Goal: Task Accomplishment & Management: Complete application form

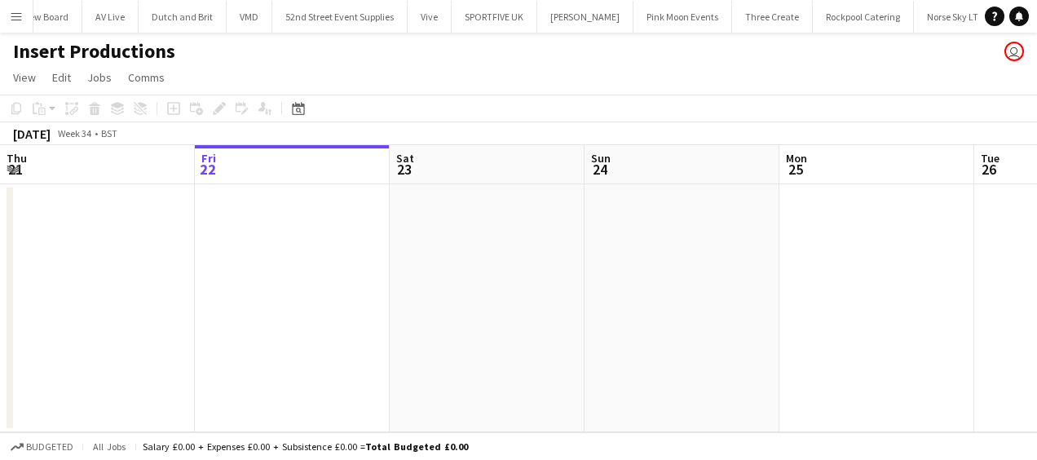
scroll to position [0, 4231]
click at [15, 14] on app-icon "Menu" at bounding box center [16, 16] width 13 height 13
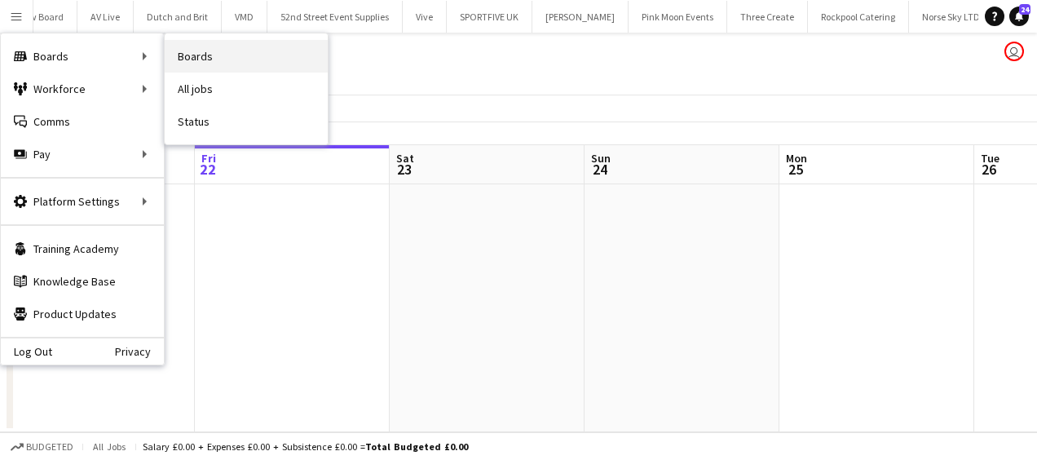
click at [214, 54] on link "Boards" at bounding box center [246, 56] width 163 height 33
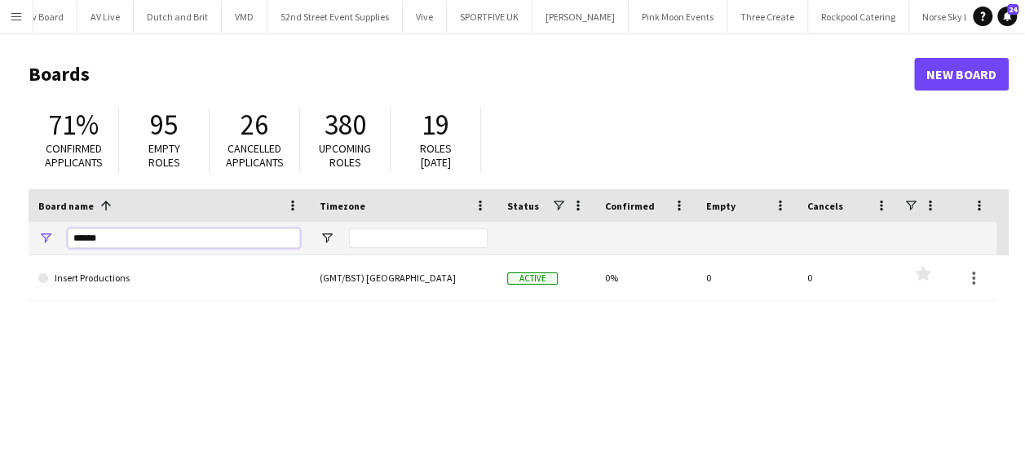
drag, startPoint x: 112, startPoint y: 243, endPoint x: 2, endPoint y: 245, distance: 110.1
click at [2, 245] on main "Boards New Board 71% Confirmed applicants 95 Empty roles 26 Cancelled applicant…" at bounding box center [512, 327] width 1025 height 589
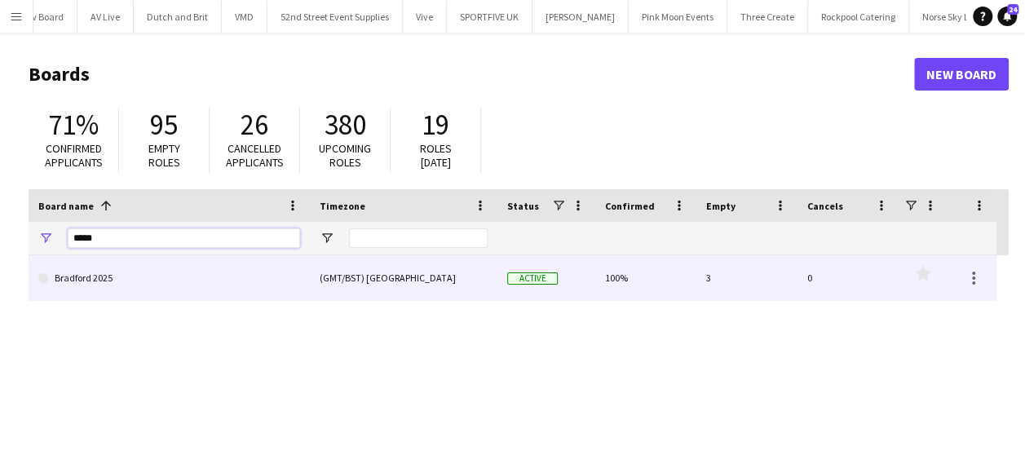
type input "*****"
click at [110, 271] on link "Bradford 2025" at bounding box center [169, 278] width 262 height 46
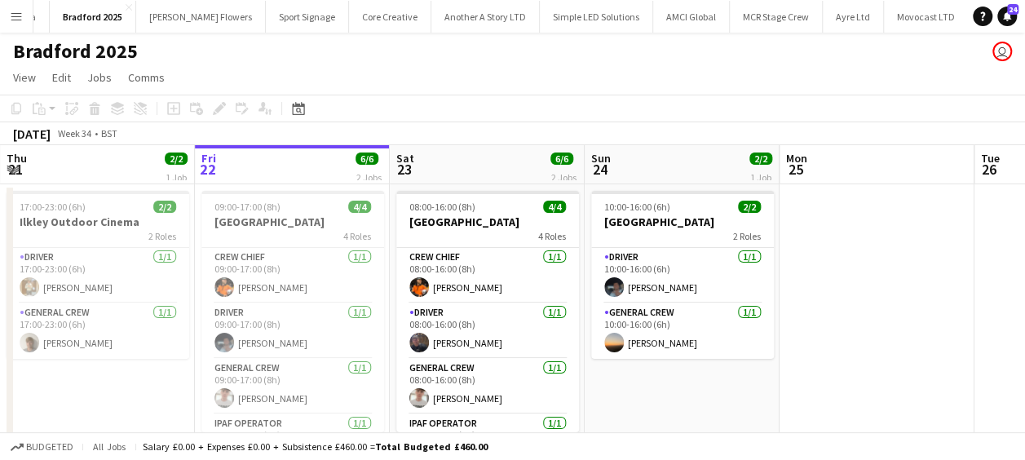
scroll to position [0, 873]
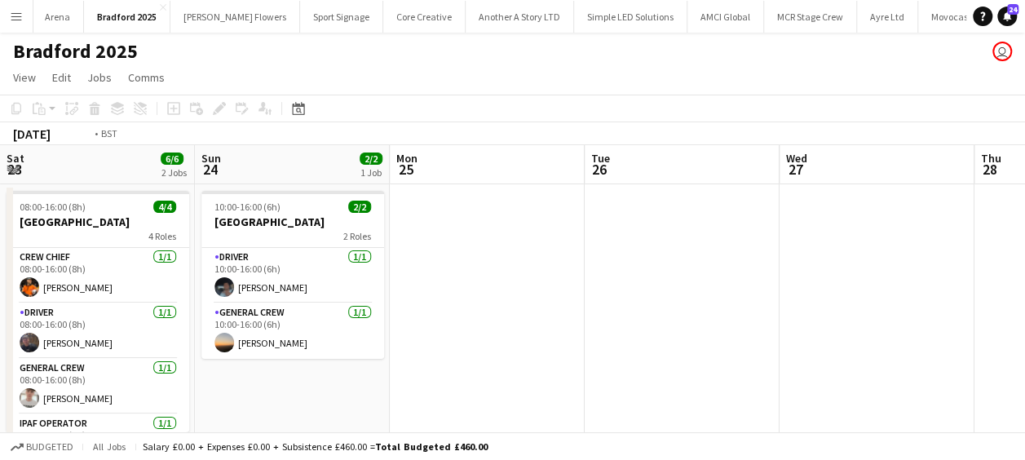
drag, startPoint x: 636, startPoint y: 294, endPoint x: 39, endPoint y: 292, distance: 596.9
click at [29, 294] on app-calendar-viewport "Thu 21 2/2 1 Job Fri 22 6/6 2 Jobs Sat 23 6/6 2 Jobs Sun 24 2/2 1 Job Mon 25 Tu…" at bounding box center [512, 407] width 1025 height 524
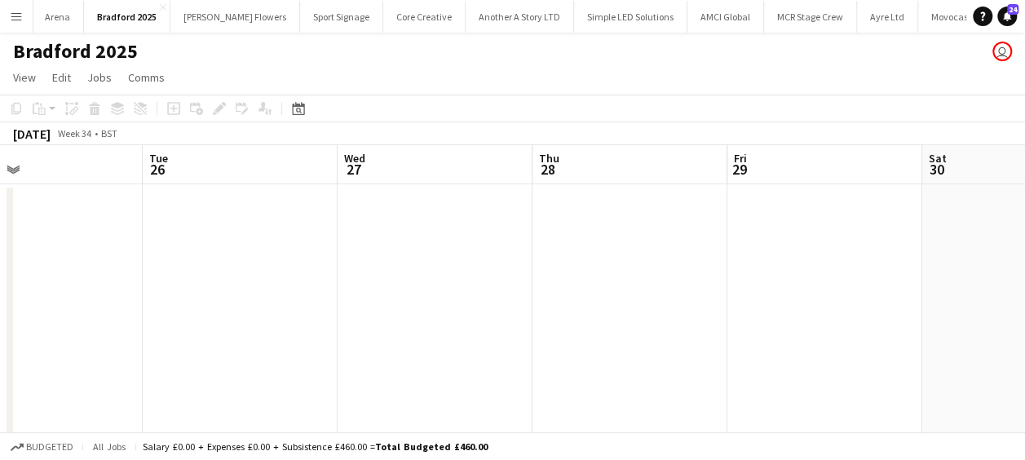
drag, startPoint x: 698, startPoint y: 293, endPoint x: 0, endPoint y: 285, distance: 698.1
click at [0, 285] on html "Menu Boards Boards Boards All jobs Status Workforce Workforce My Workforce Recr…" at bounding box center [512, 348] width 1025 height 696
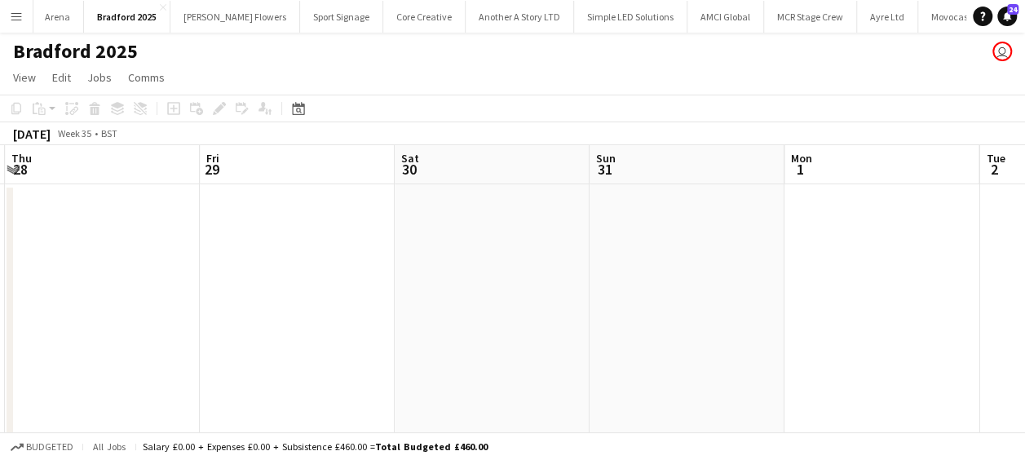
click at [258, 316] on app-calendar-viewport "Mon 25 Tue 26 Wed 27 Thu 28 Fri 29 Sat 30 Sun 31 Mon 1 Tue 2 Wed 3 Thu 4" at bounding box center [512, 407] width 1025 height 524
drag, startPoint x: 351, startPoint y: 299, endPoint x: 717, endPoint y: 303, distance: 366.2
click at [134, 285] on app-calendar-viewport "Wed 27 Thu 28 Fri 29 Sat 30 Sun 31 Mon 1 Tue 2 Wed 3 Thu 4 Fri 5 Sat 6 0/4 1 Jo…" at bounding box center [512, 407] width 1025 height 524
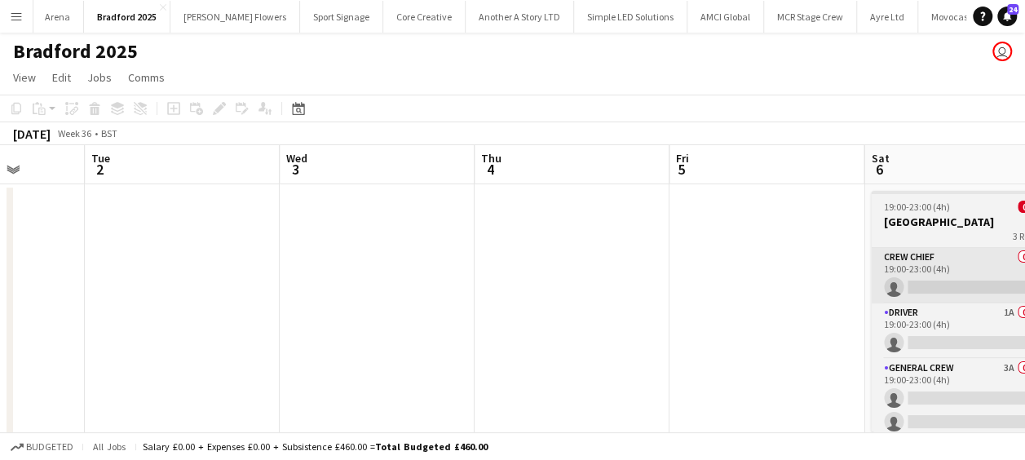
drag, startPoint x: 285, startPoint y: 287, endPoint x: 659, endPoint y: 287, distance: 373.5
click at [294, 286] on app-calendar-viewport "Fri 29 Sat 30 Sun 31 Mon 1 Tue 2 Wed 3 Thu 4 Fri 5 Sat 6 0/4 1 Job Sun 7 Mon 8 …" at bounding box center [512, 407] width 1025 height 524
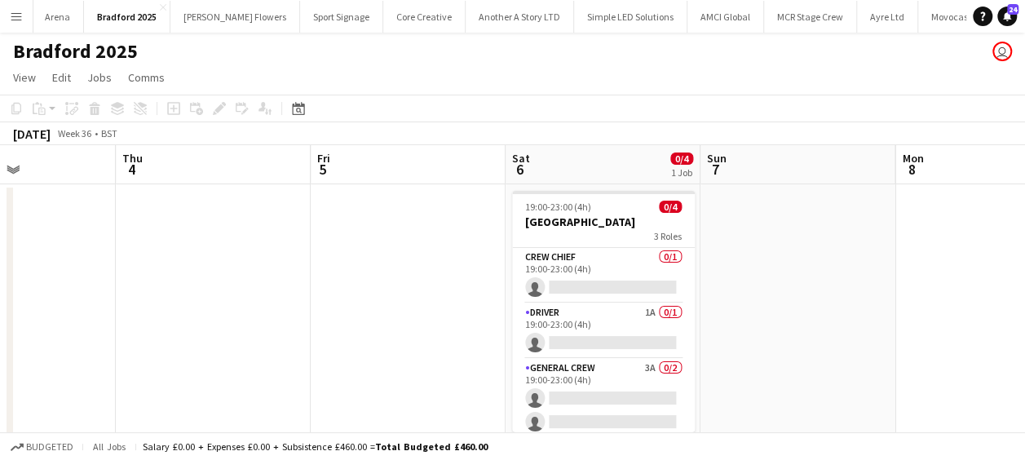
scroll to position [0, 632]
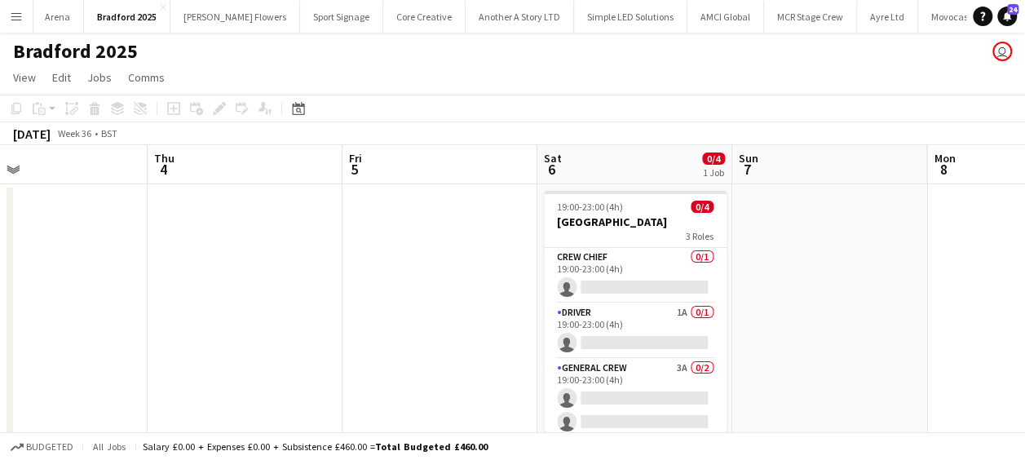
drag, startPoint x: 696, startPoint y: 276, endPoint x: 338, endPoint y: 272, distance: 358.0
click at [338, 272] on app-calendar-viewport "Sun 31 Mon 1 Tue 2 Wed 3 Thu 4 Fri 5 Sat 6 0/4 1 Job Sun 7 Mon 8 Tue 9 Wed 10 1…" at bounding box center [512, 407] width 1025 height 524
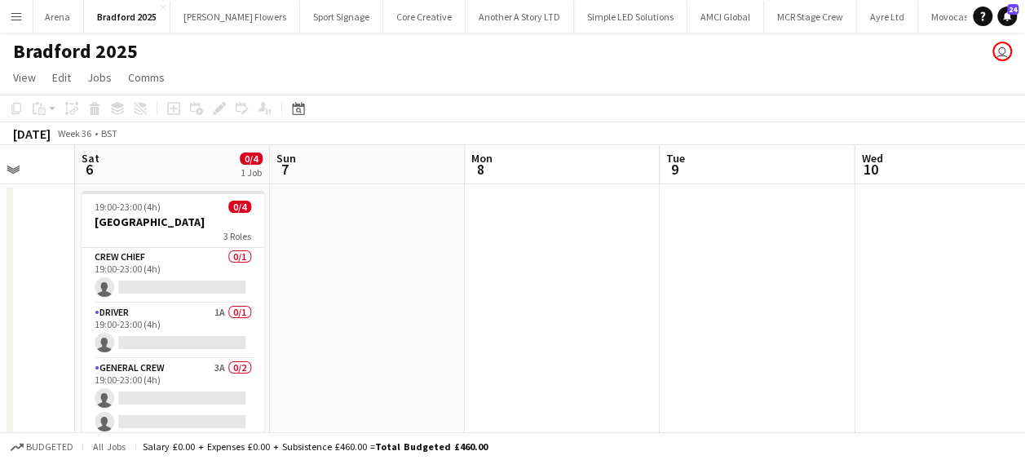
drag, startPoint x: 431, startPoint y: 275, endPoint x: 237, endPoint y: 275, distance: 194.1
click at [255, 275] on app-calendar-viewport "Tue 2 Wed 3 Thu 4 Fri 5 Sat 6 0/4 1 Job Sun 7 Mon 8 Tue 9 Wed 10 Thu 11 Fri 12 …" at bounding box center [512, 407] width 1025 height 524
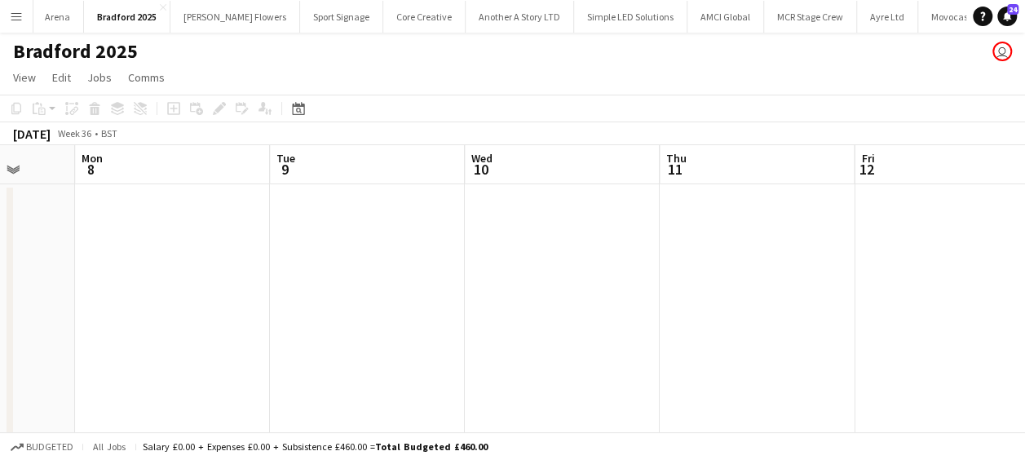
scroll to position [0, 510]
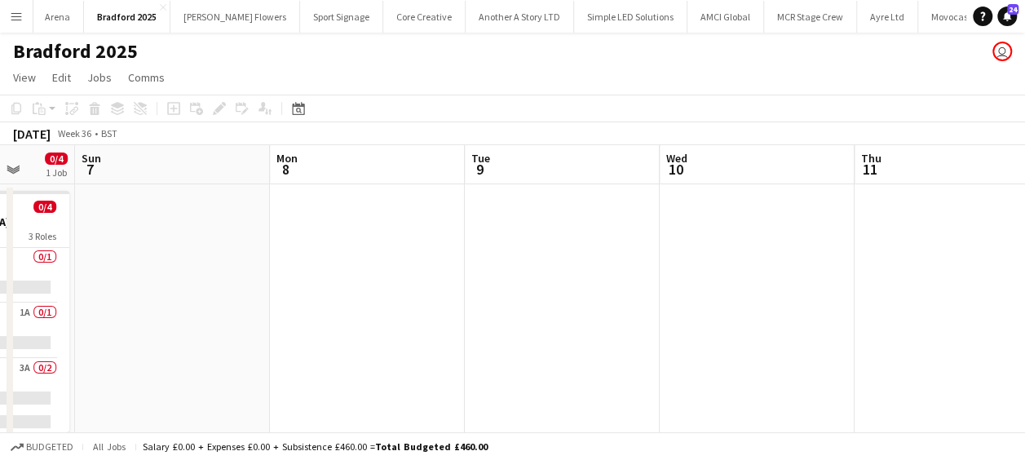
drag, startPoint x: 312, startPoint y: 215, endPoint x: 298, endPoint y: 201, distance: 19.0
click at [311, 215] on app-date-cell at bounding box center [367, 426] width 195 height 484
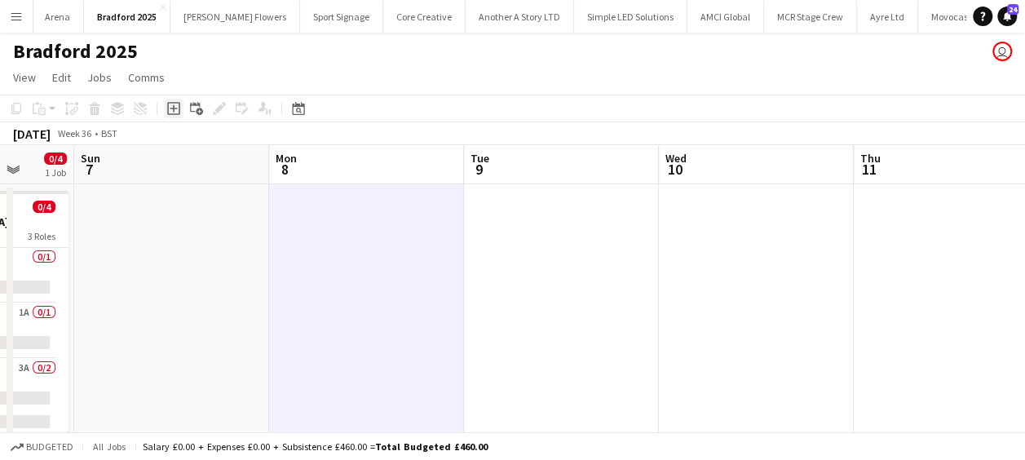
click at [170, 104] on icon "Add job" at bounding box center [173, 108] width 13 height 13
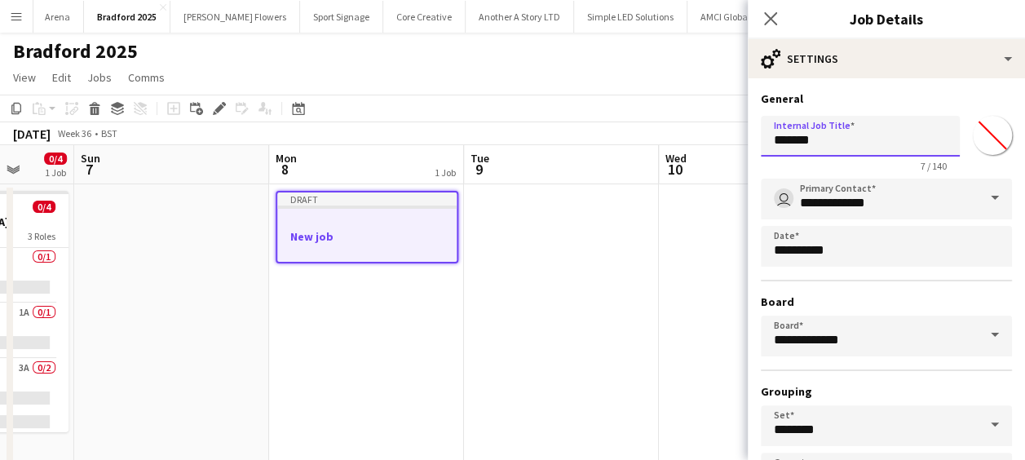
drag, startPoint x: 863, startPoint y: 139, endPoint x: 562, endPoint y: 144, distance: 300.9
click at [562, 144] on body "Menu Boards Boards Boards All jobs Status Workforce Workforce My Workforce Recr…" at bounding box center [512, 348] width 1025 height 696
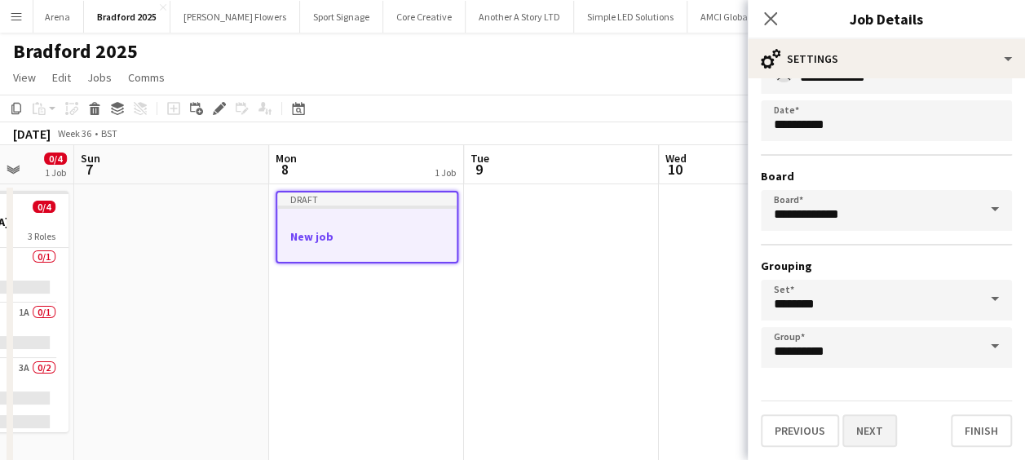
type input "**********"
click at [857, 429] on button "Next" at bounding box center [869, 430] width 55 height 33
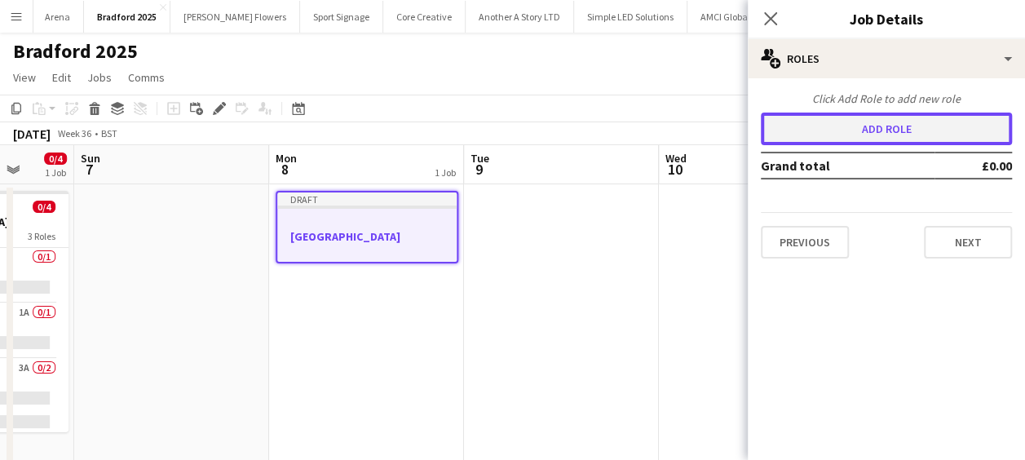
click at [847, 138] on button "Add role" at bounding box center [886, 129] width 251 height 33
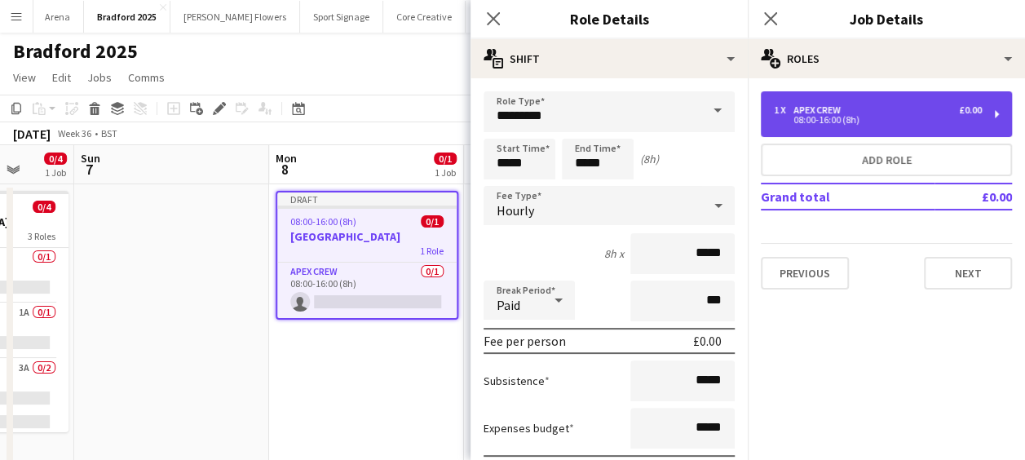
click at [830, 117] on div "08:00-16:00 (8h)" at bounding box center [878, 120] width 208 height 8
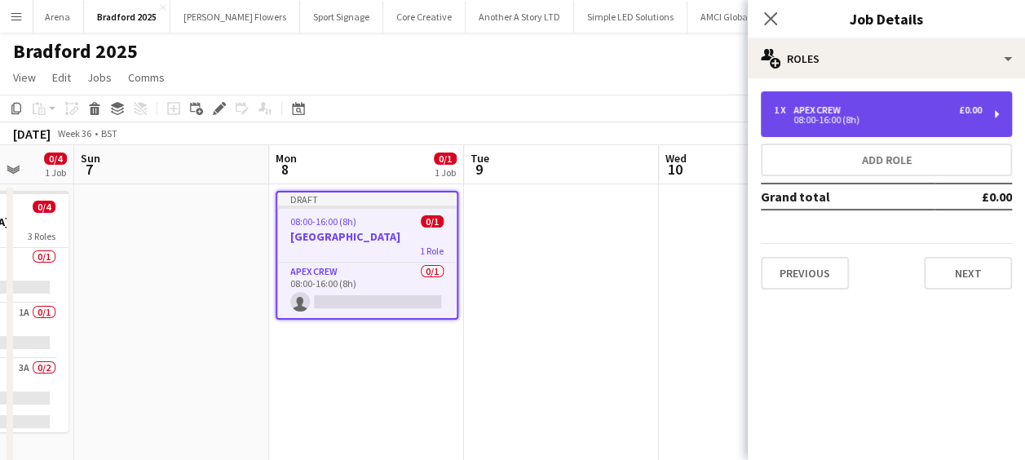
click at [804, 116] on div "08:00-16:00 (8h)" at bounding box center [878, 120] width 208 height 8
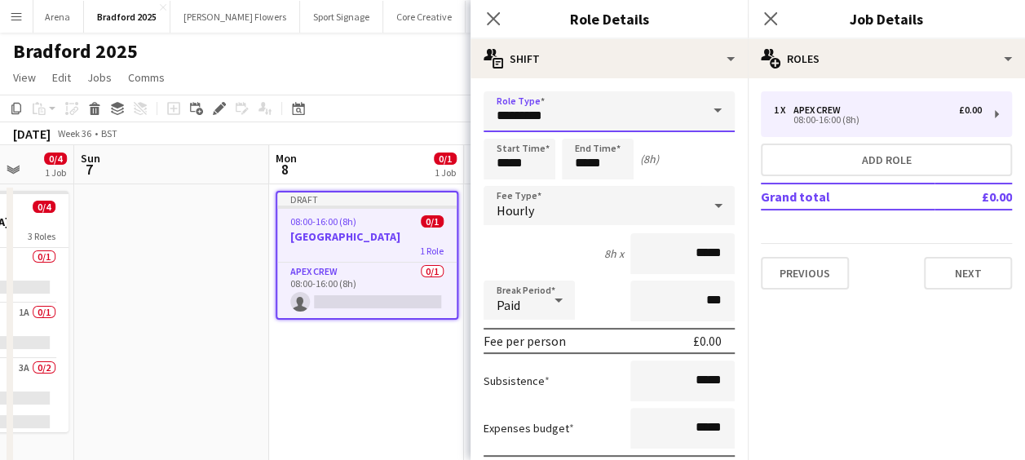
drag, startPoint x: 572, startPoint y: 117, endPoint x: 316, endPoint y: 127, distance: 256.3
click at [316, 127] on body "Menu Boards Boards Boards All jobs Status Workforce Workforce My Workforce Recr…" at bounding box center [512, 348] width 1025 height 696
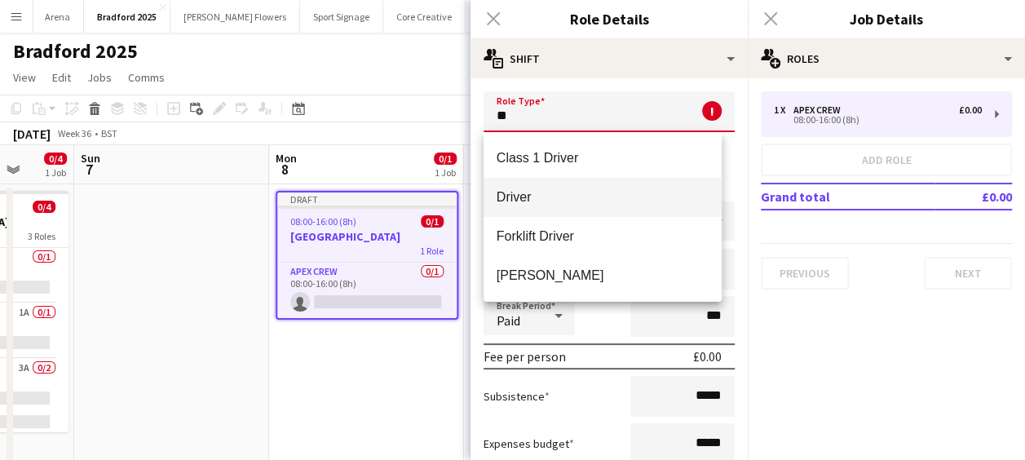
click at [514, 187] on mat-option "Driver" at bounding box center [603, 197] width 239 height 39
type input "******"
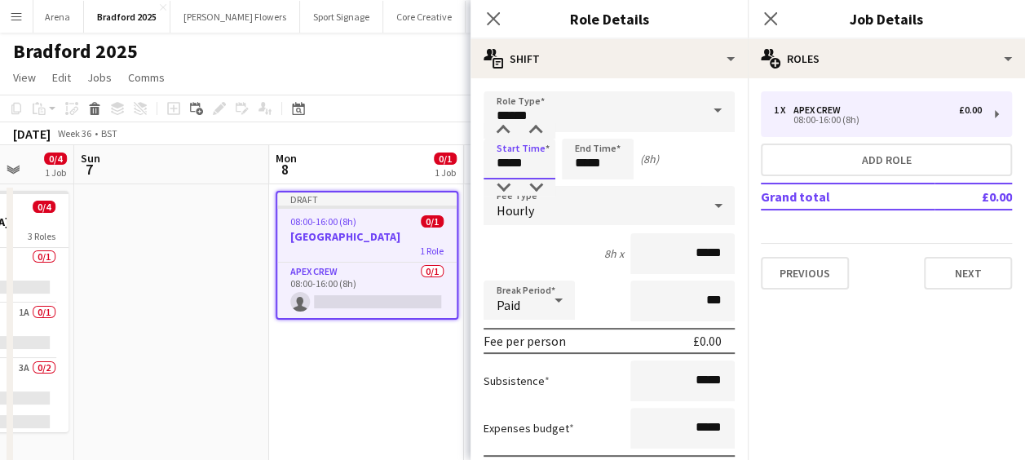
click at [515, 163] on input "*****" at bounding box center [520, 159] width 72 height 41
type input "*****"
drag, startPoint x: 502, startPoint y: 128, endPoint x: 528, endPoint y: 132, distance: 25.6
click at [502, 128] on div at bounding box center [503, 130] width 33 height 16
click at [584, 142] on input "*****" at bounding box center [598, 159] width 72 height 41
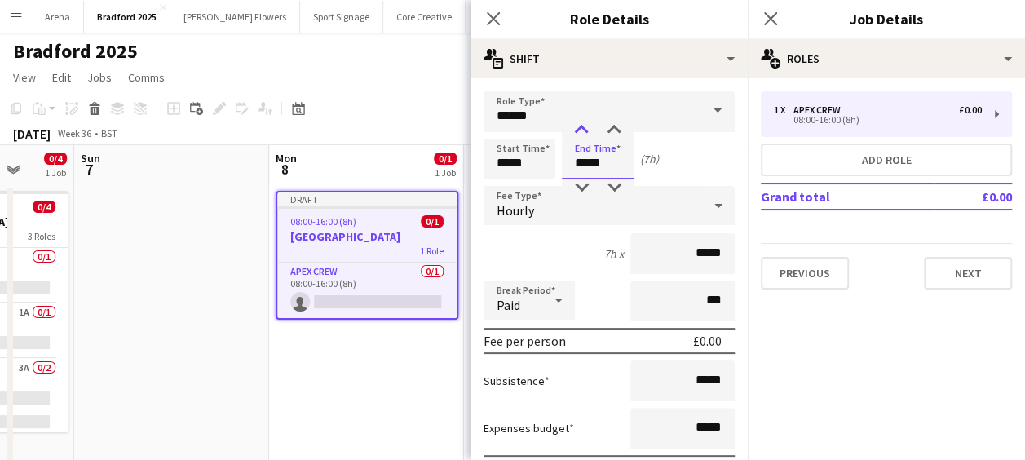
click at [584, 126] on div at bounding box center [581, 130] width 33 height 16
type input "*****"
click at [584, 126] on div at bounding box center [581, 130] width 33 height 16
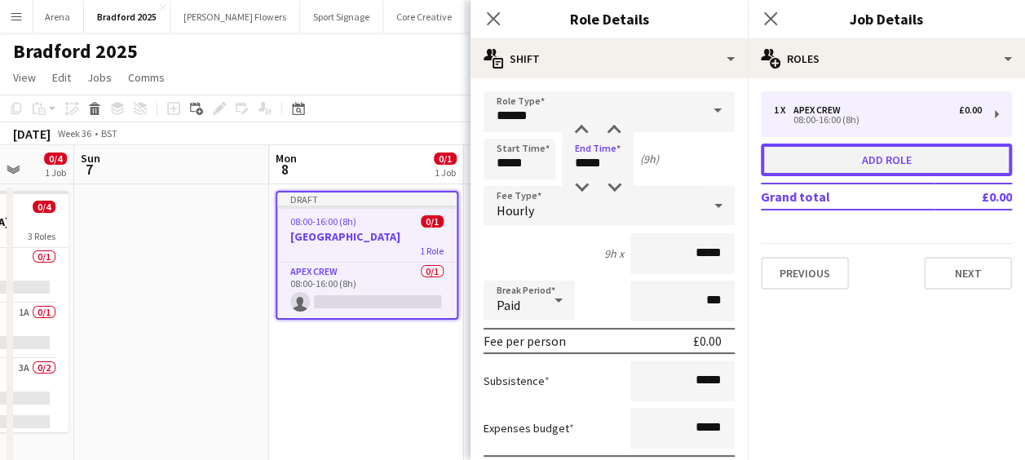
click at [819, 150] on button "Add role" at bounding box center [886, 160] width 251 height 33
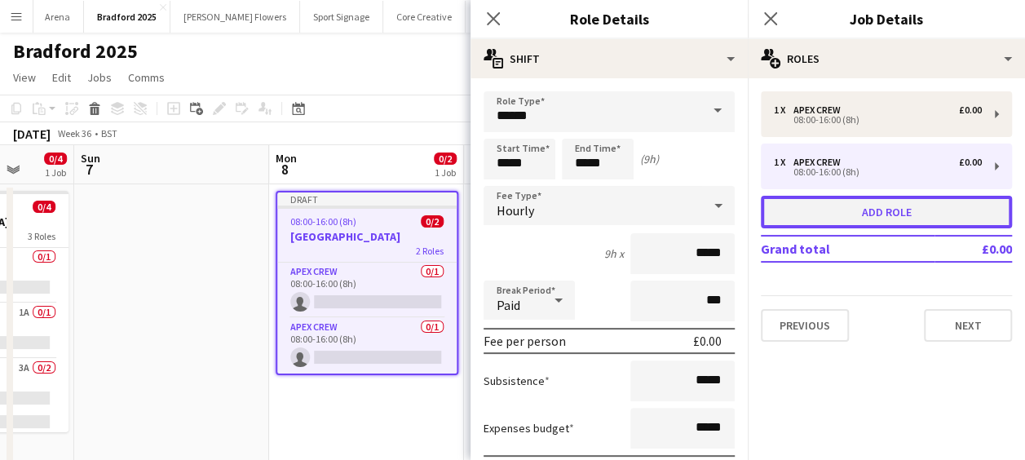
type input "*********"
type input "*****"
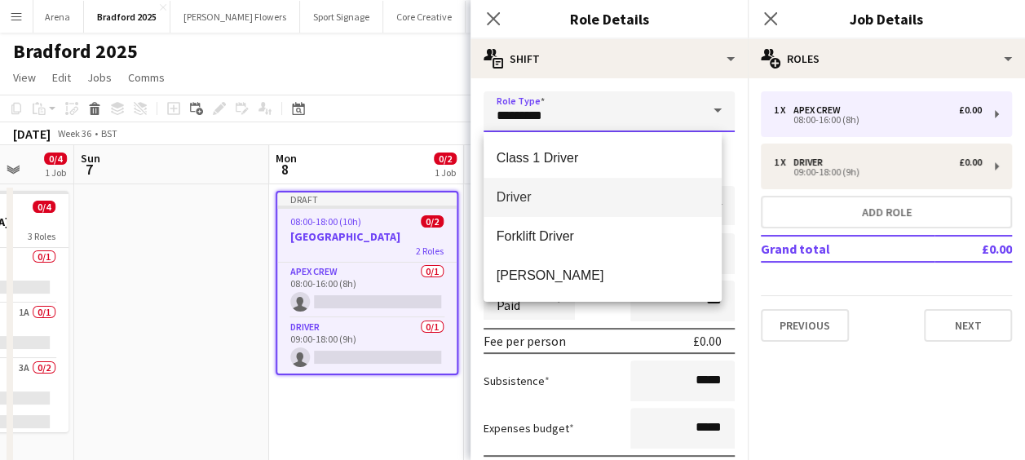
drag, startPoint x: 571, startPoint y: 116, endPoint x: 428, endPoint y: 117, distance: 142.7
click at [428, 117] on body "Menu Boards Boards Boards All jobs Status Workforce Workforce My Workforce Recr…" at bounding box center [512, 348] width 1025 height 696
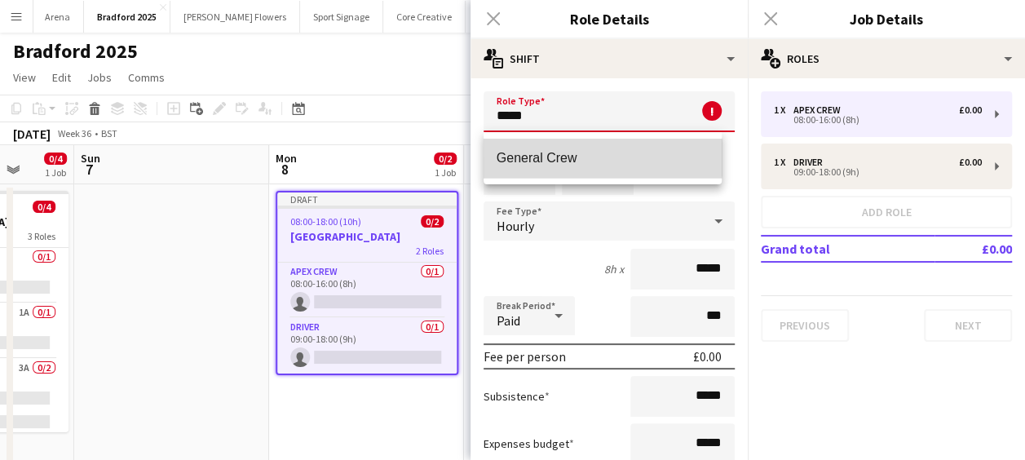
click at [590, 155] on span "General Crew" at bounding box center [603, 157] width 213 height 15
type input "**********"
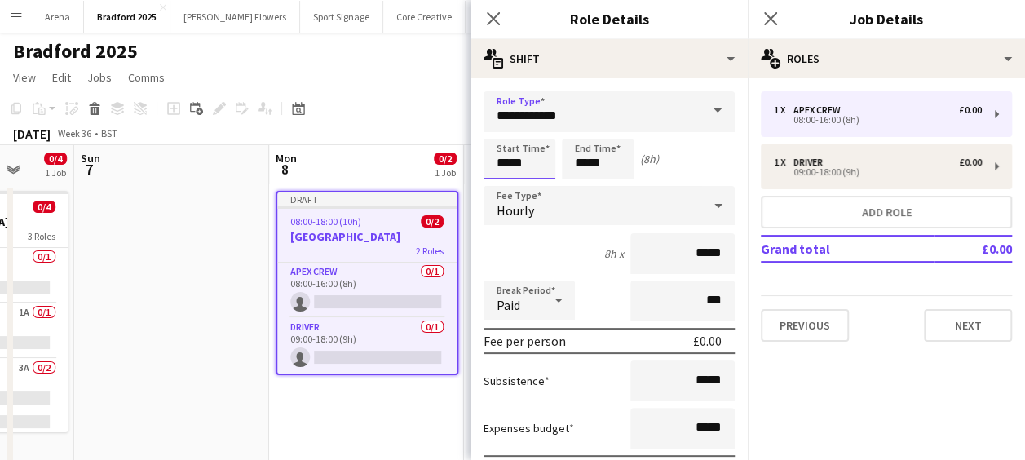
click at [533, 153] on input "*****" at bounding box center [520, 159] width 72 height 41
type input "*****"
click at [499, 131] on div at bounding box center [503, 130] width 33 height 16
click at [613, 164] on input "*****" at bounding box center [598, 159] width 72 height 41
click at [586, 130] on div at bounding box center [581, 130] width 33 height 16
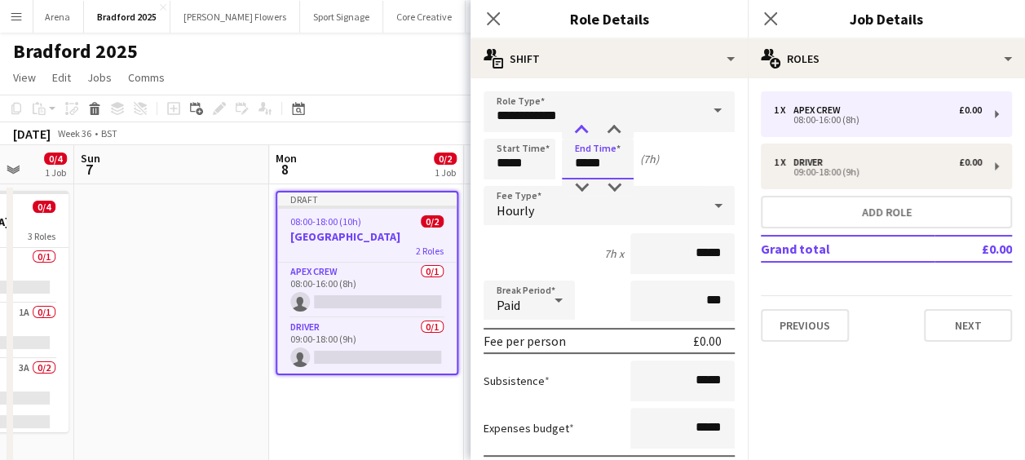
type input "*****"
click at [586, 130] on div at bounding box center [581, 130] width 33 height 16
click at [494, 23] on icon "Close pop-in" at bounding box center [492, 18] width 15 height 15
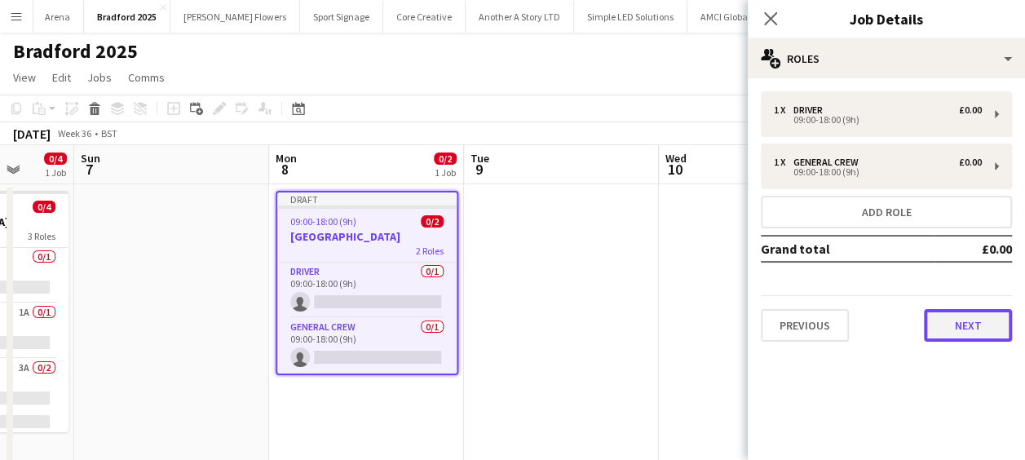
click at [982, 330] on button "Next" at bounding box center [968, 325] width 88 height 33
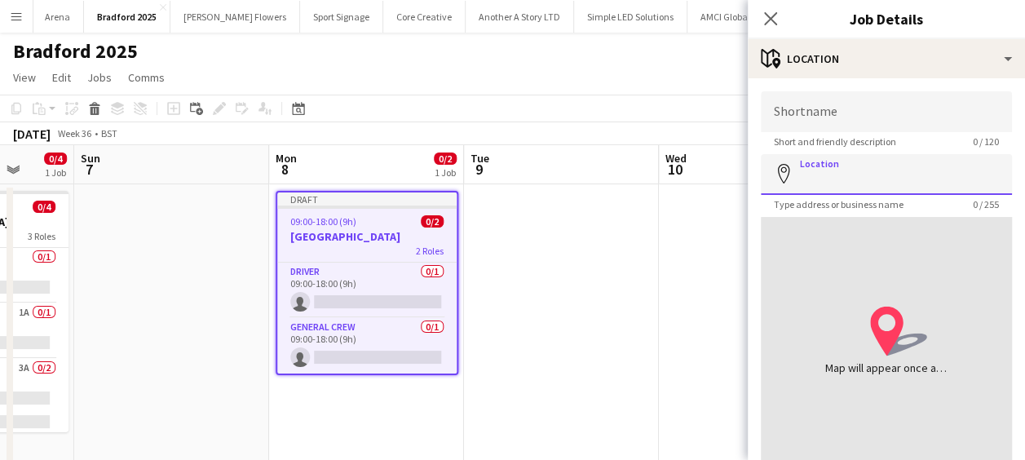
drag, startPoint x: 855, startPoint y: 167, endPoint x: 723, endPoint y: 170, distance: 131.3
click at [723, 170] on body "Menu Boards Boards Boards All jobs Status Workforce Workforce My Workforce Recr…" at bounding box center [512, 348] width 1025 height 696
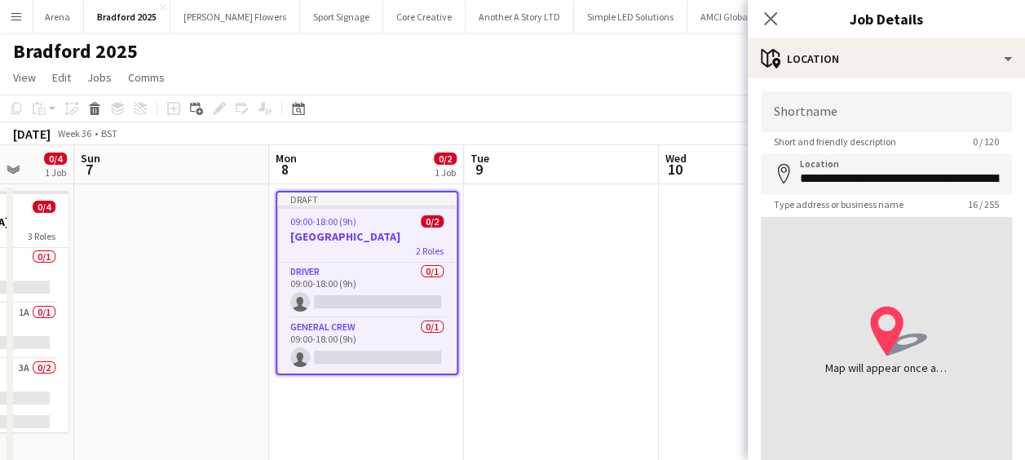
type input "**********"
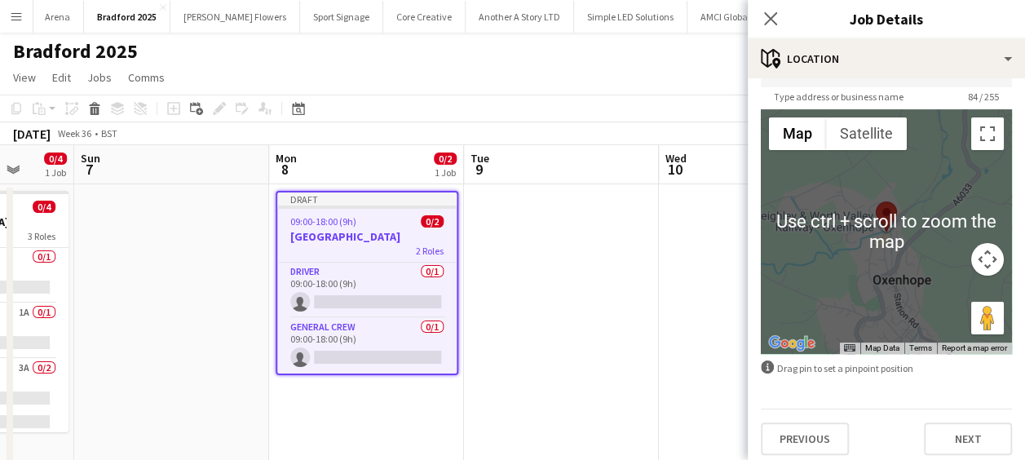
scroll to position [116, 0]
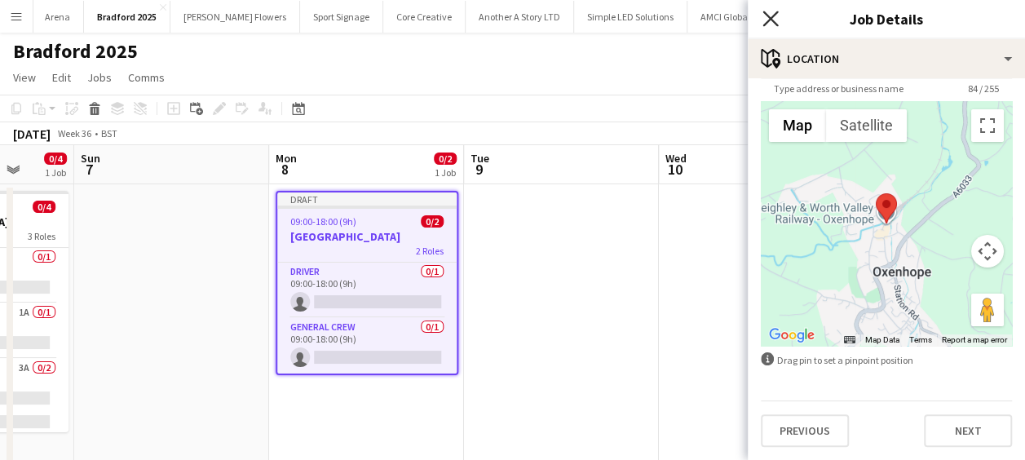
click at [776, 18] on icon "Close pop-in" at bounding box center [769, 18] width 15 height 15
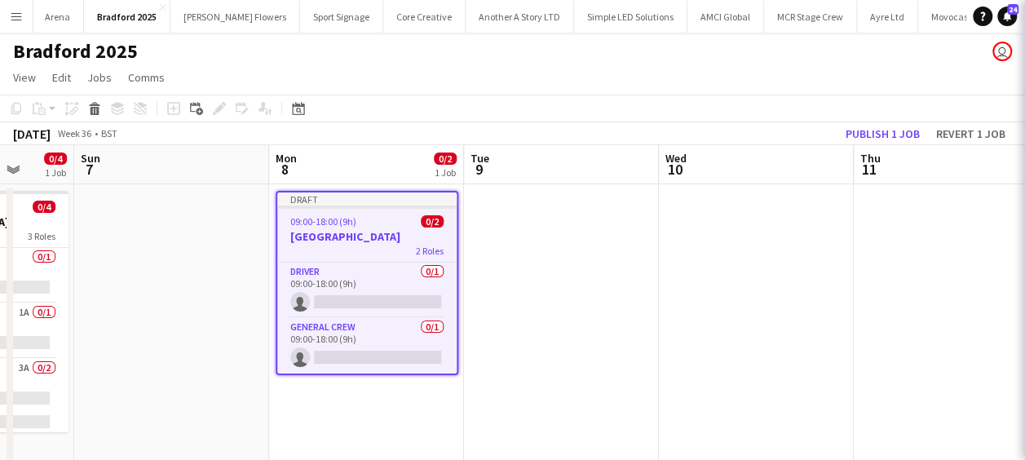
scroll to position [0, 0]
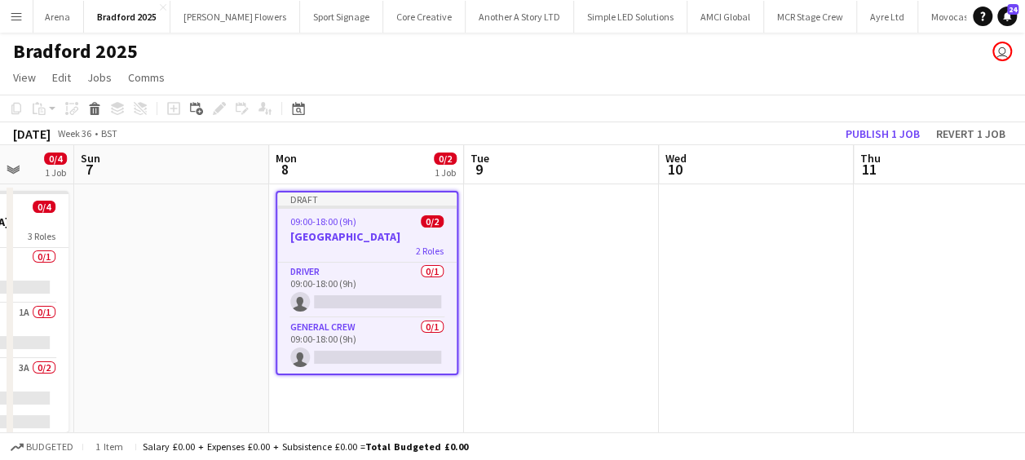
click at [342, 241] on h3 "[GEOGRAPHIC_DATA]" at bounding box center [366, 236] width 179 height 15
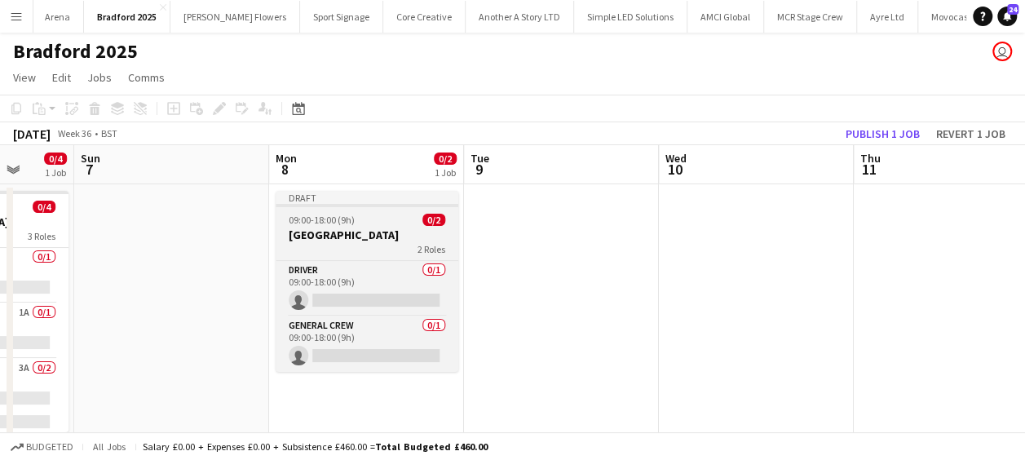
click at [374, 215] on div "09:00-18:00 (9h) 0/2" at bounding box center [367, 220] width 183 height 12
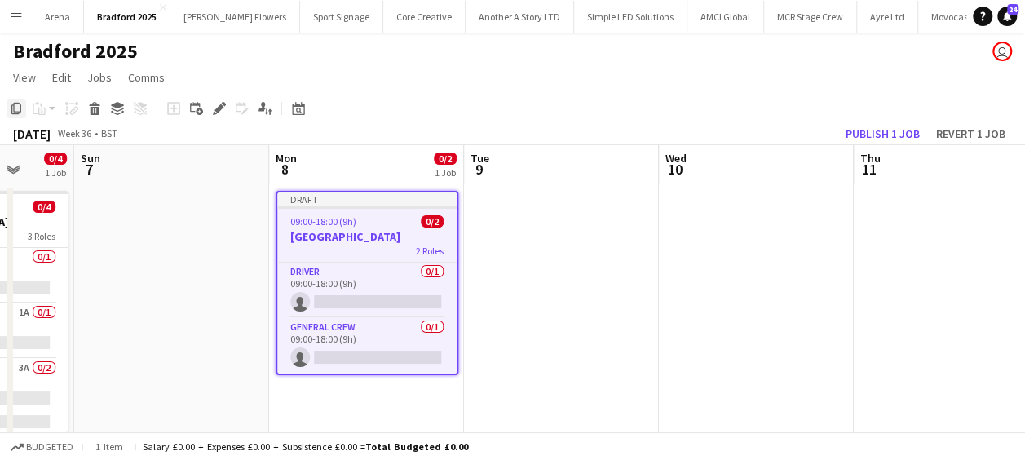
click at [13, 106] on icon at bounding box center [16, 108] width 10 height 11
click at [483, 250] on app-date-cell at bounding box center [561, 426] width 195 height 484
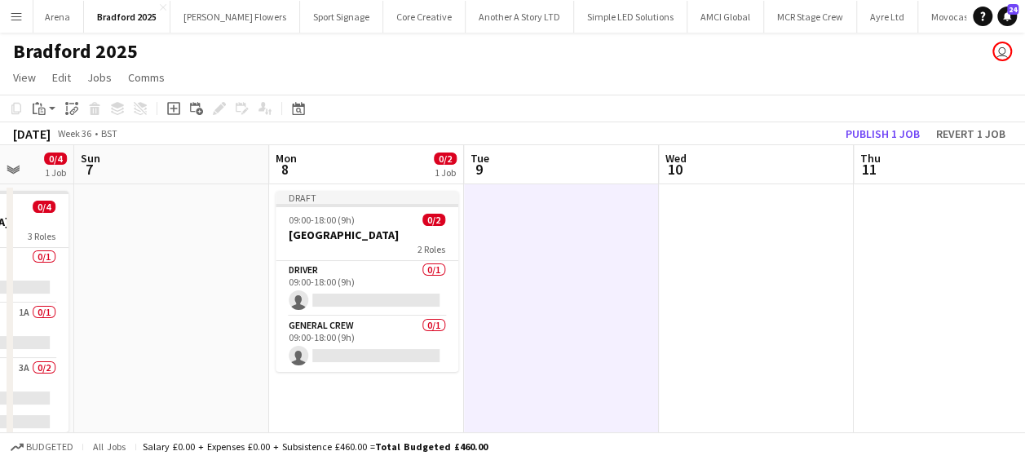
click at [44, 110] on icon "Paste" at bounding box center [39, 108] width 13 height 13
click at [80, 138] on link "Paste Ctrl+V" at bounding box center [119, 139] width 153 height 15
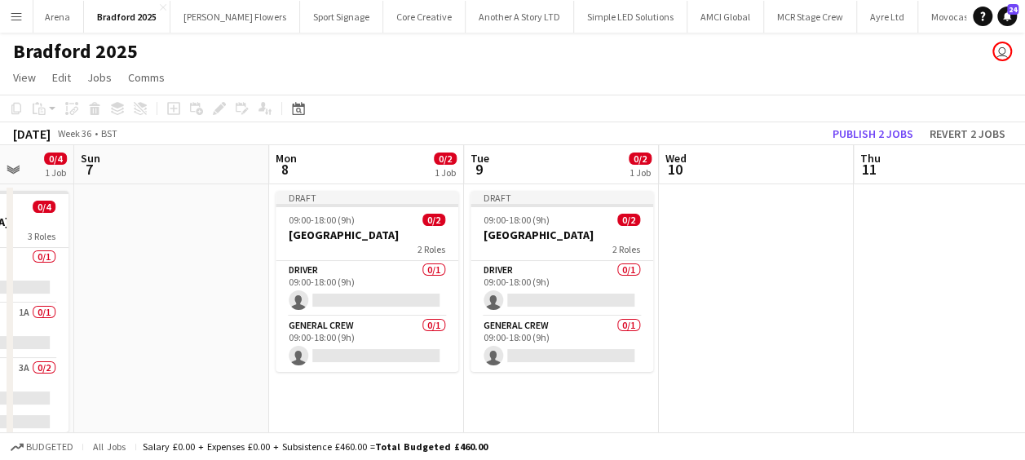
click at [721, 227] on app-date-cell at bounding box center [756, 426] width 195 height 484
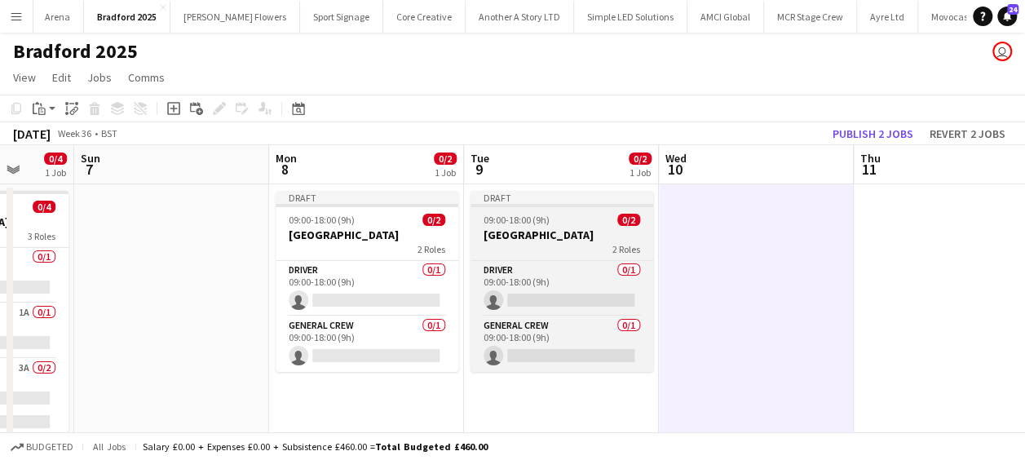
click at [594, 243] on div "2 Roles" at bounding box center [562, 248] width 183 height 13
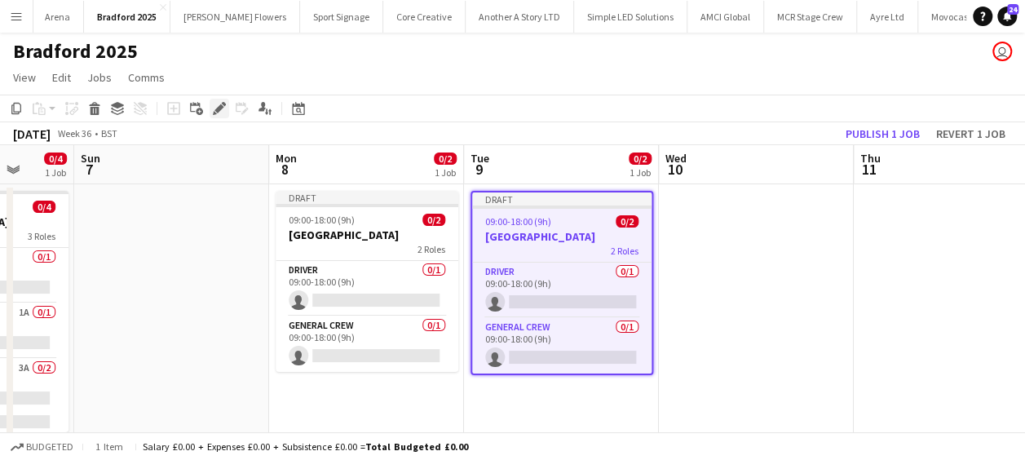
click at [215, 106] on icon "Edit" at bounding box center [219, 108] width 13 height 13
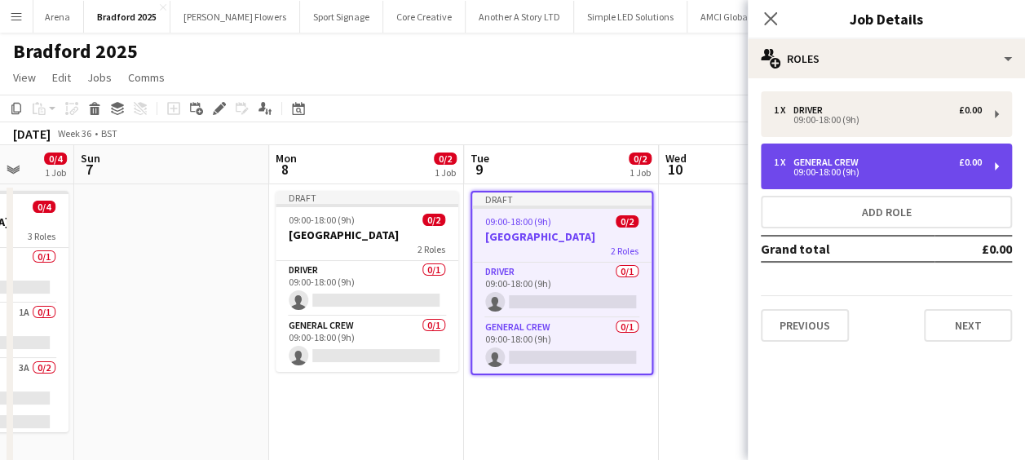
click at [858, 173] on div "09:00-18:00 (9h)" at bounding box center [878, 172] width 208 height 8
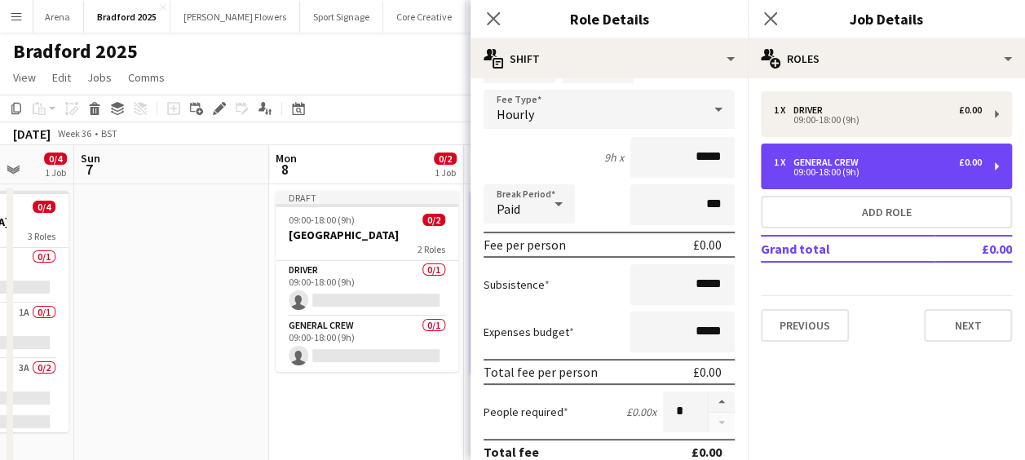
scroll to position [163, 0]
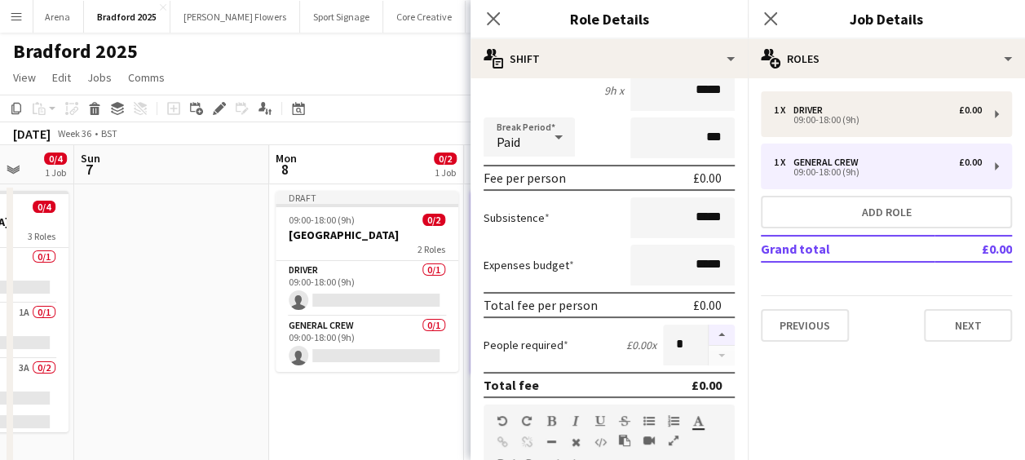
click at [709, 330] on button "button" at bounding box center [722, 335] width 26 height 21
type input "*"
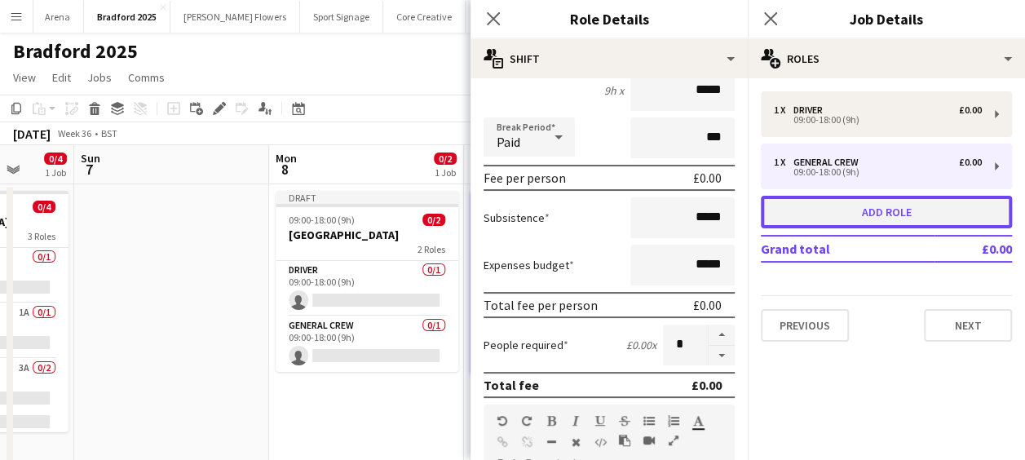
click at [876, 213] on button "Add role" at bounding box center [886, 212] width 251 height 33
type input "*********"
type input "*****"
type input "*"
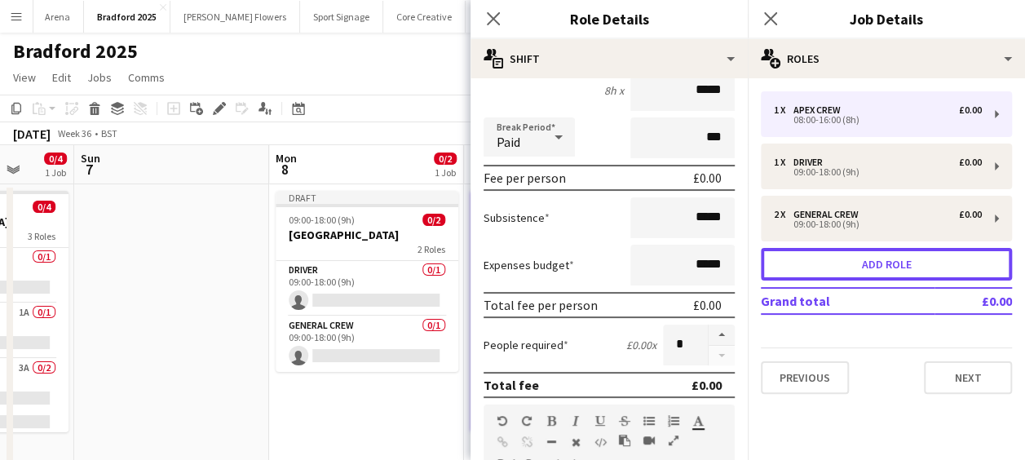
scroll to position [0, 0]
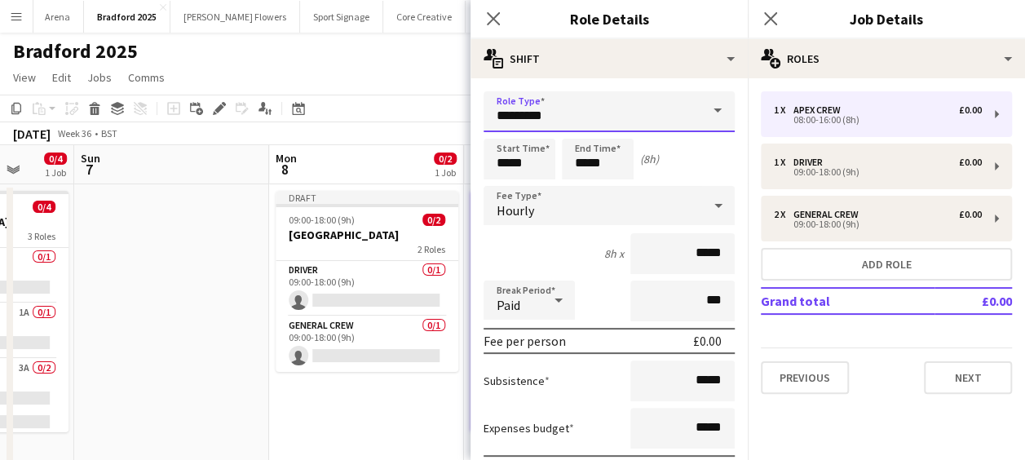
drag, startPoint x: 574, startPoint y: 116, endPoint x: 271, endPoint y: 119, distance: 303.4
click at [274, 124] on body "Menu Boards Boards Boards All jobs Status Workforce Workforce My Workforce Recr…" at bounding box center [512, 348] width 1025 height 696
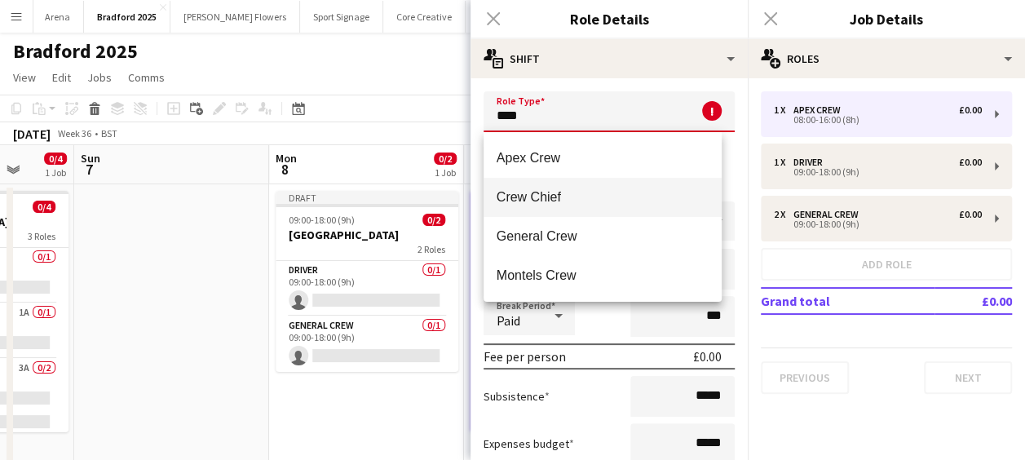
click at [555, 196] on span "Crew Chief" at bounding box center [603, 196] width 213 height 15
type input "**********"
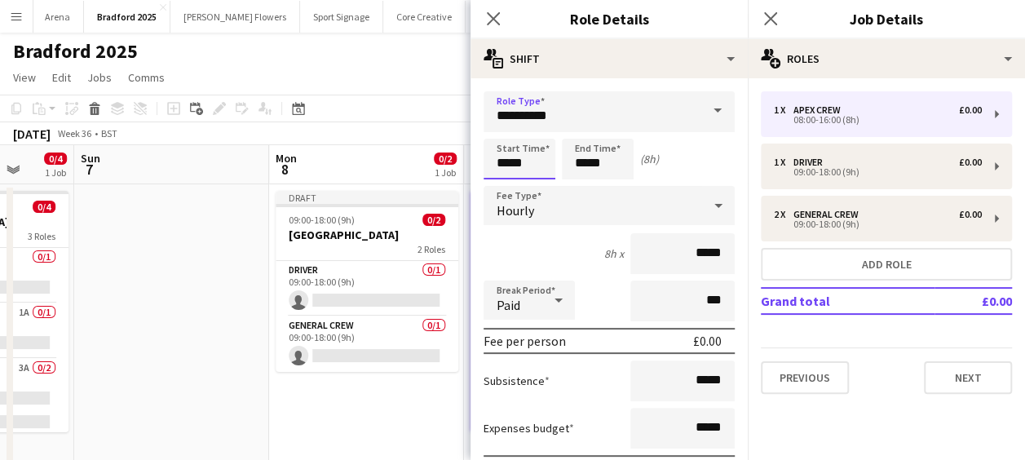
click at [497, 153] on input "*****" at bounding box center [520, 159] width 72 height 41
type input "*****"
click at [501, 128] on div at bounding box center [503, 130] width 33 height 16
click at [594, 151] on input "*****" at bounding box center [598, 159] width 72 height 41
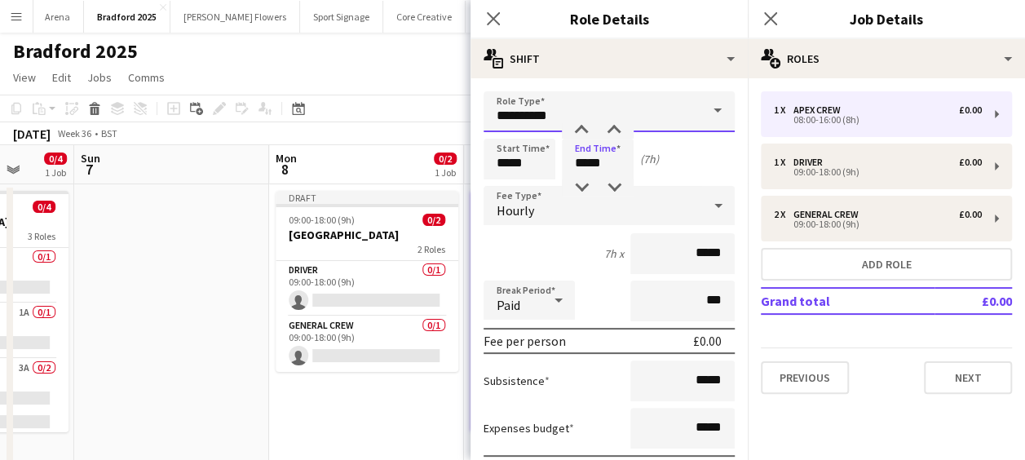
click at [581, 121] on input "**********" at bounding box center [609, 111] width 251 height 41
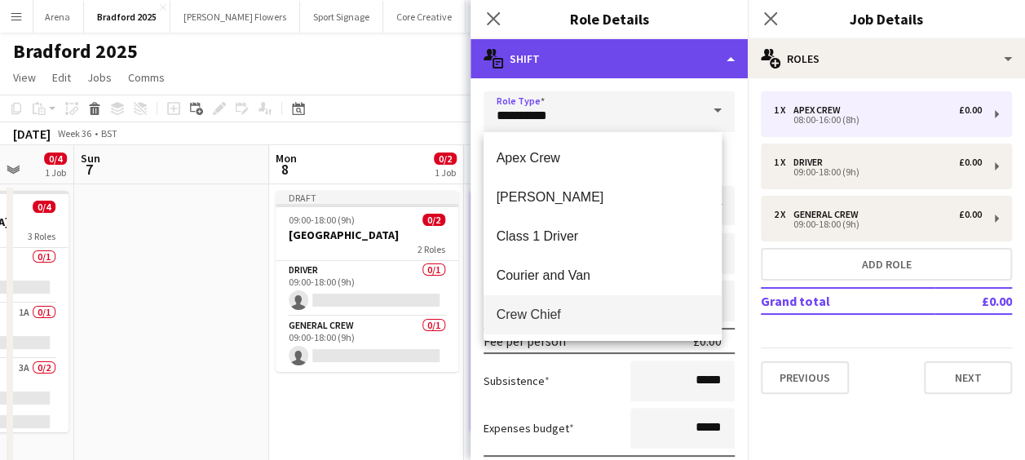
click at [599, 68] on div "multiple-actions-text Shift" at bounding box center [609, 58] width 277 height 39
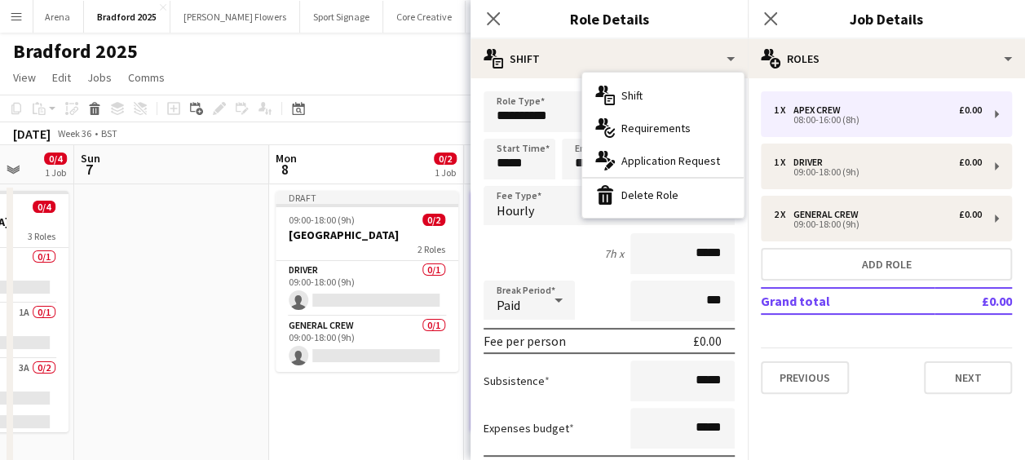
click at [571, 256] on div "7h x *****" at bounding box center [609, 253] width 251 height 41
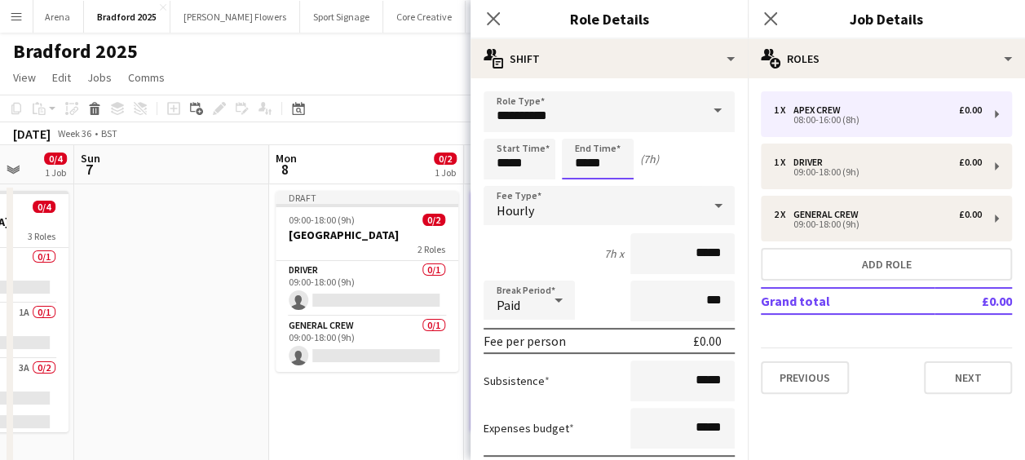
click at [585, 153] on input "*****" at bounding box center [598, 159] width 72 height 41
click at [580, 135] on div at bounding box center [581, 130] width 33 height 16
type input "*****"
click at [580, 135] on div at bounding box center [581, 130] width 33 height 16
click at [491, 20] on icon at bounding box center [492, 18] width 15 height 15
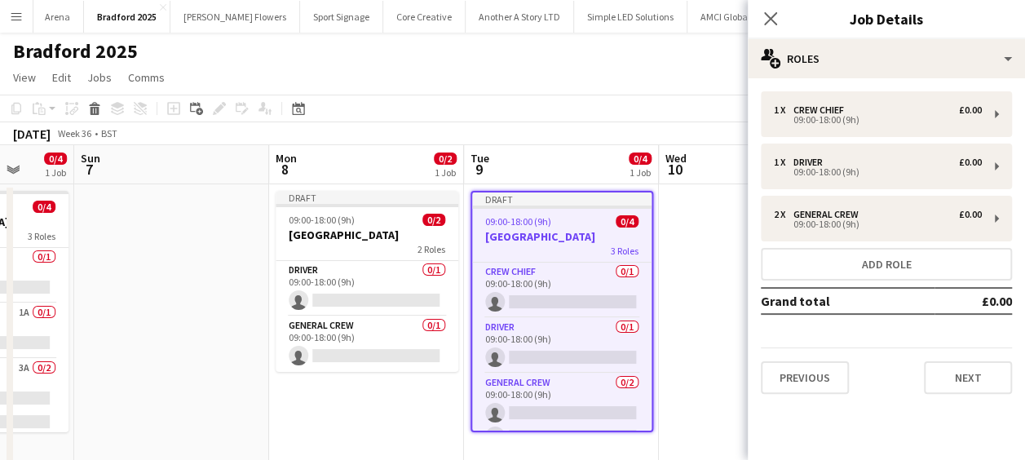
click at [261, 281] on app-date-cell at bounding box center [171, 426] width 195 height 484
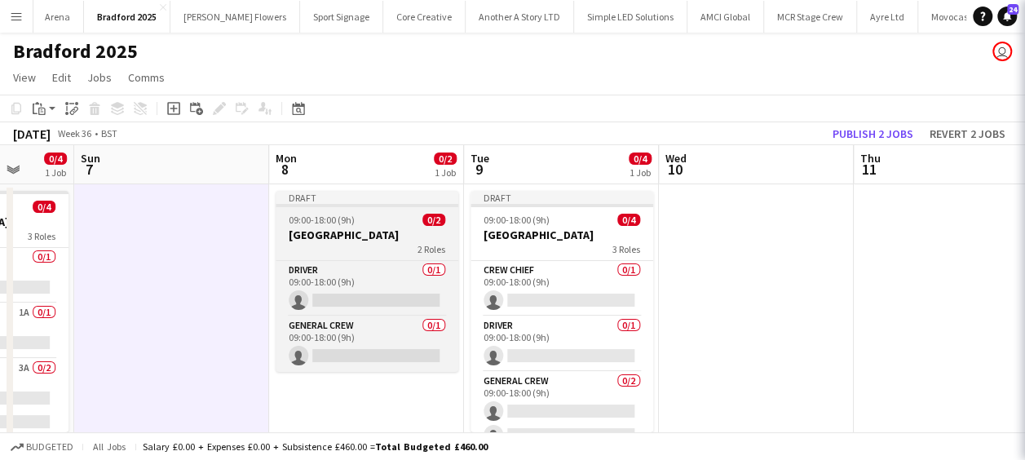
click at [336, 243] on div "2 Roles" at bounding box center [367, 248] width 183 height 13
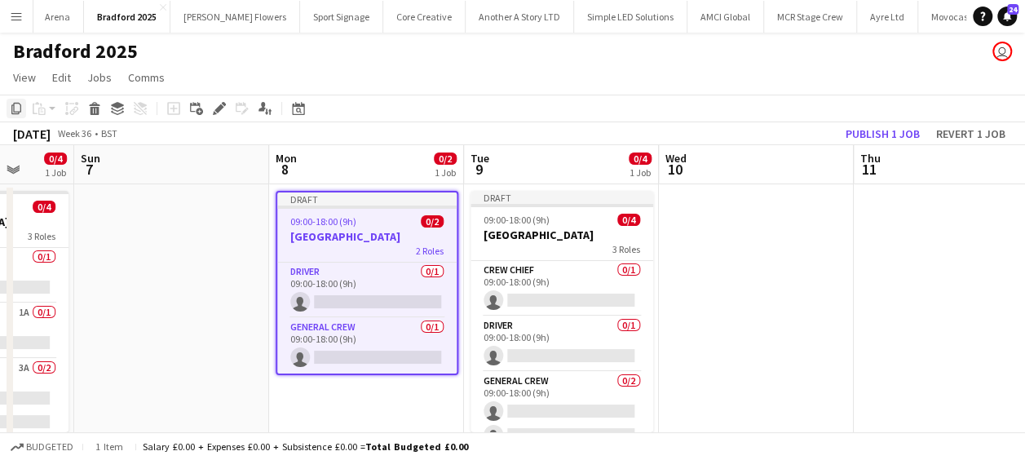
click at [18, 103] on icon at bounding box center [16, 108] width 10 height 11
click at [726, 223] on app-date-cell at bounding box center [756, 426] width 195 height 484
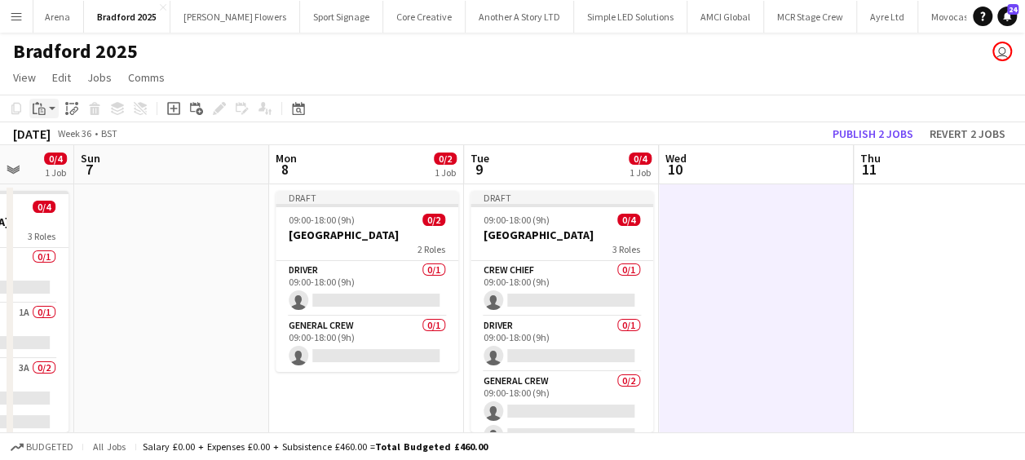
click at [46, 108] on div "Paste" at bounding box center [39, 109] width 20 height 20
click at [68, 143] on link "Paste Ctrl+V" at bounding box center [119, 139] width 153 height 15
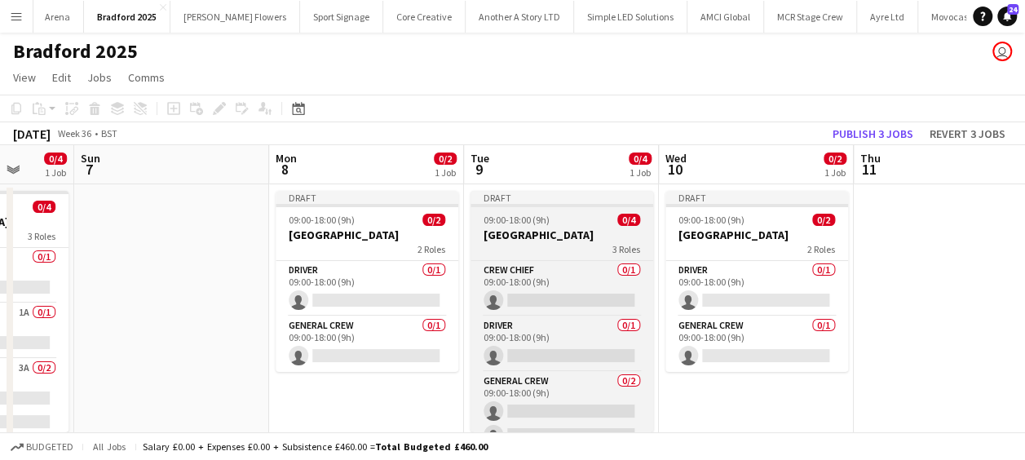
click at [552, 233] on h3 "[GEOGRAPHIC_DATA]" at bounding box center [562, 235] width 183 height 15
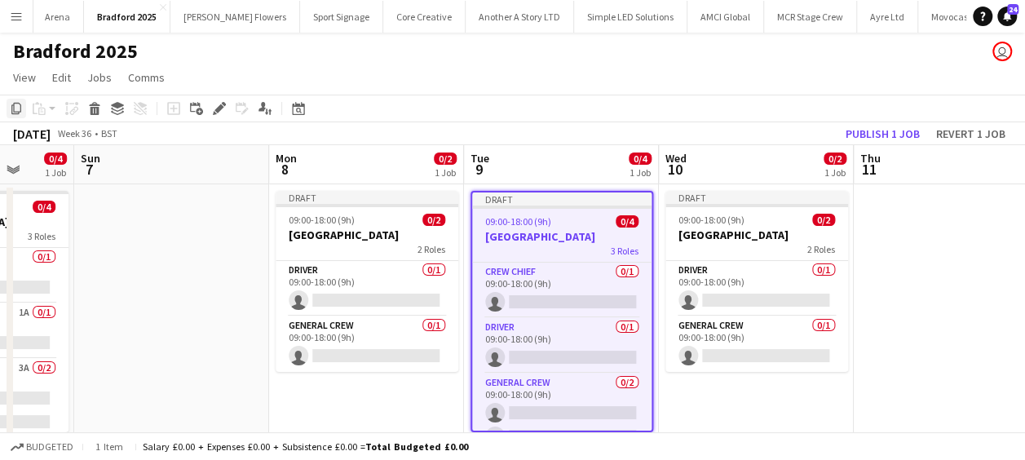
click at [16, 117] on div "Copy" at bounding box center [17, 109] width 20 height 20
click at [899, 210] on app-date-cell at bounding box center [951, 426] width 195 height 484
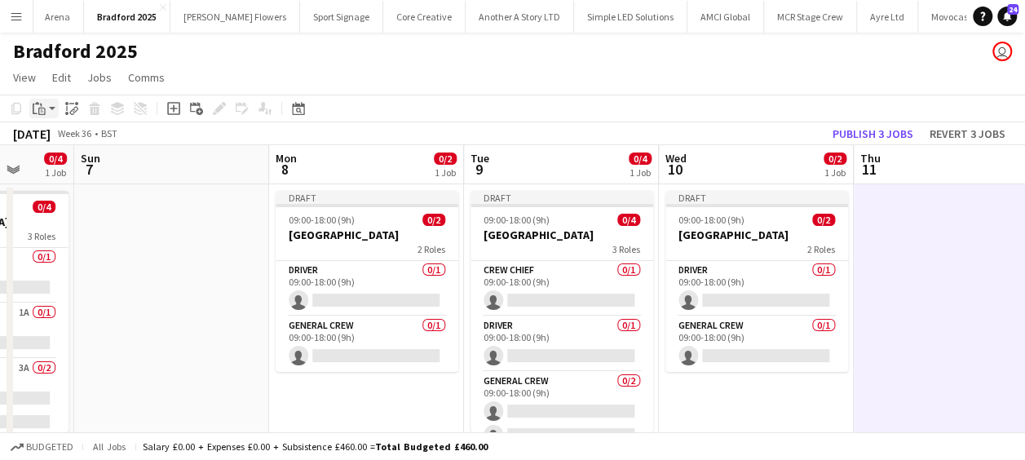
drag, startPoint x: 42, startPoint y: 109, endPoint x: 49, endPoint y: 114, distance: 8.8
click at [42, 109] on icon "Paste" at bounding box center [39, 108] width 13 height 13
click at [69, 135] on link "Paste Ctrl+V" at bounding box center [119, 139] width 153 height 15
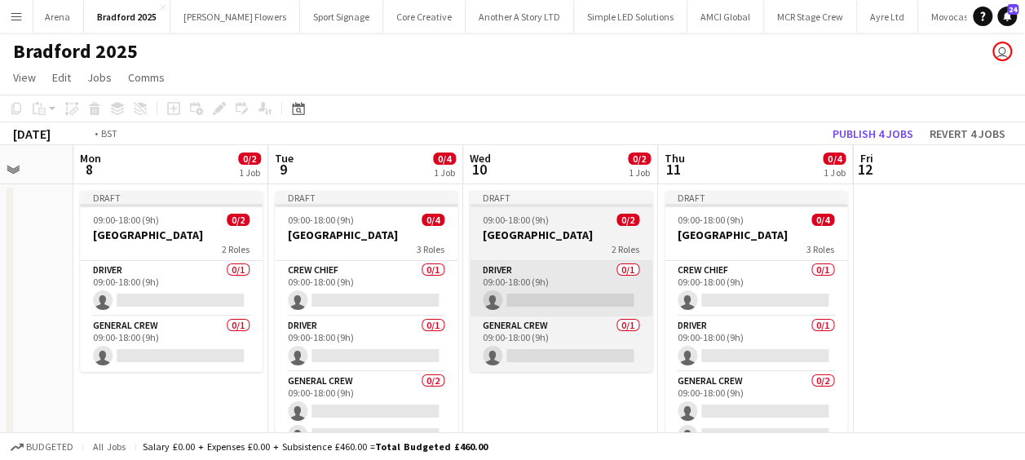
drag, startPoint x: 776, startPoint y: 279, endPoint x: 524, endPoint y: 307, distance: 253.5
click at [506, 319] on app-calendar-viewport "Thu 4 Fri 5 Sat 6 0/4 1 Job Sun 7 Mon 8 0/2 1 Job Tue 9 0/4 1 Job Wed 10 0/2 1 …" at bounding box center [512, 407] width 1025 height 524
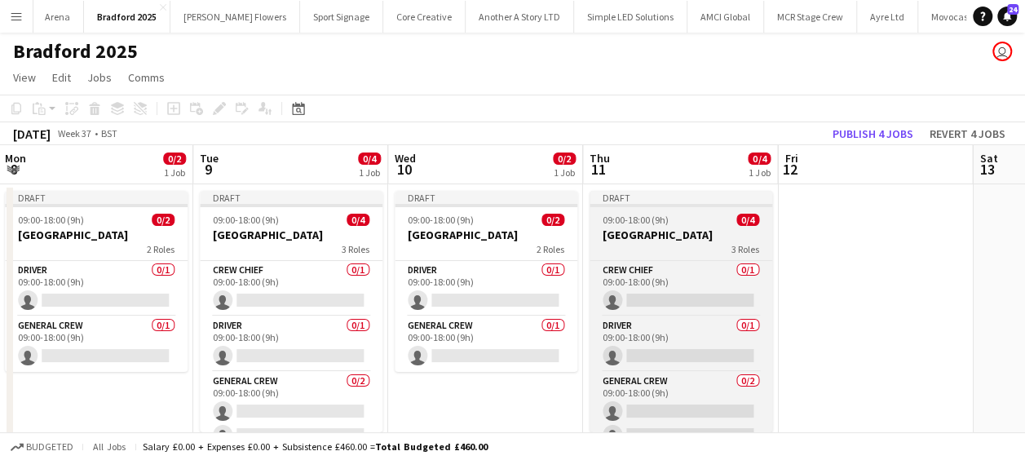
click at [656, 233] on h3 "[GEOGRAPHIC_DATA]" at bounding box center [681, 235] width 183 height 15
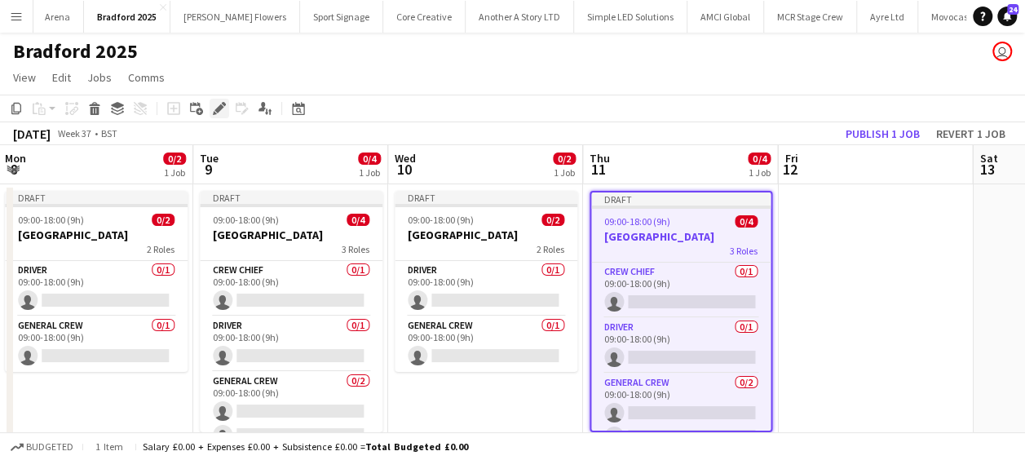
click at [217, 114] on icon "Edit" at bounding box center [219, 108] width 13 height 13
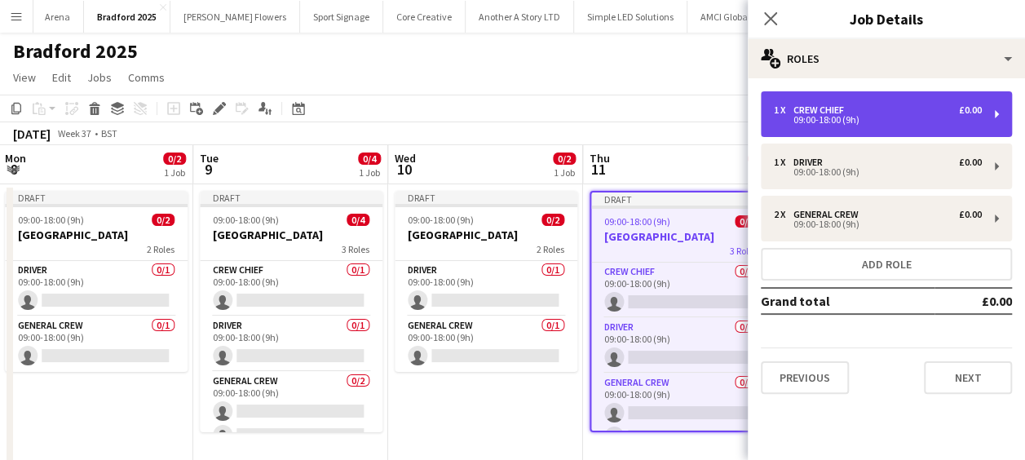
click at [798, 99] on div "1 x Crew Chief £0.00 09:00-18:00 (9h)" at bounding box center [886, 114] width 251 height 46
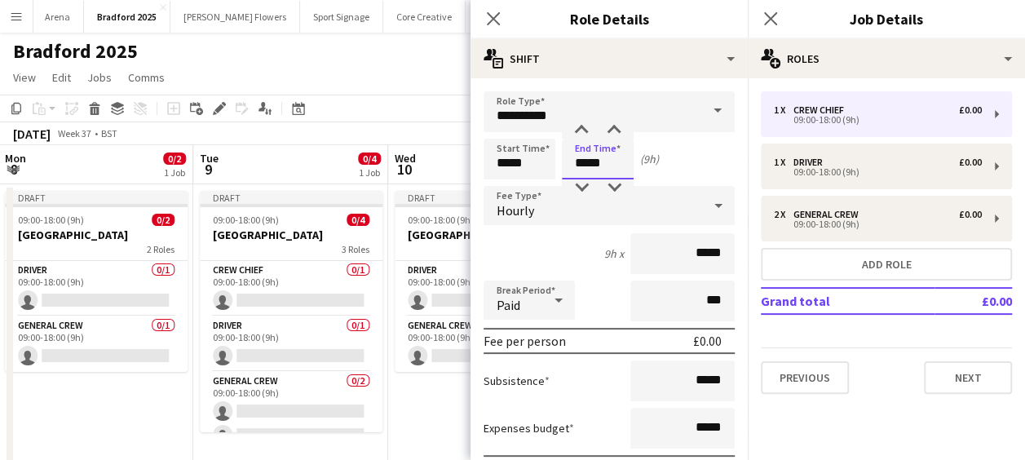
click at [576, 152] on input "*****" at bounding box center [598, 159] width 72 height 41
click at [584, 182] on div at bounding box center [581, 187] width 33 height 16
type input "*****"
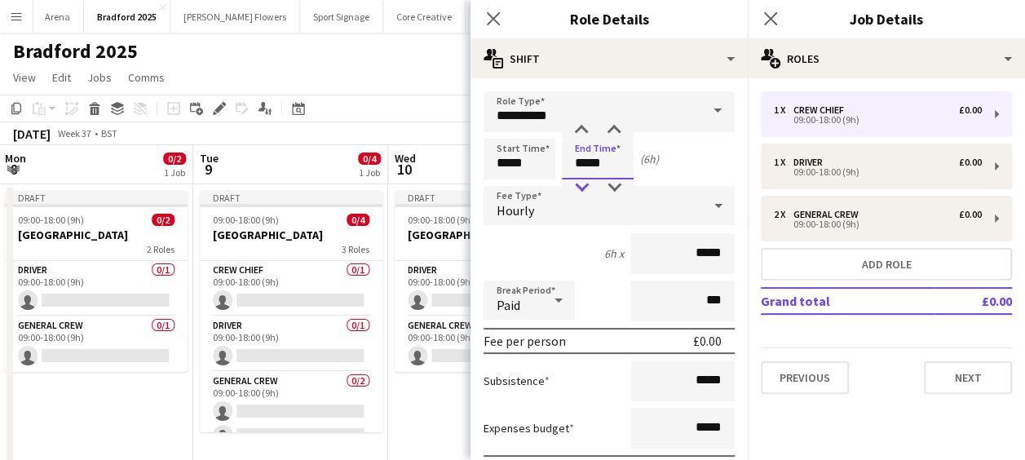
click at [584, 182] on div at bounding box center [581, 187] width 33 height 16
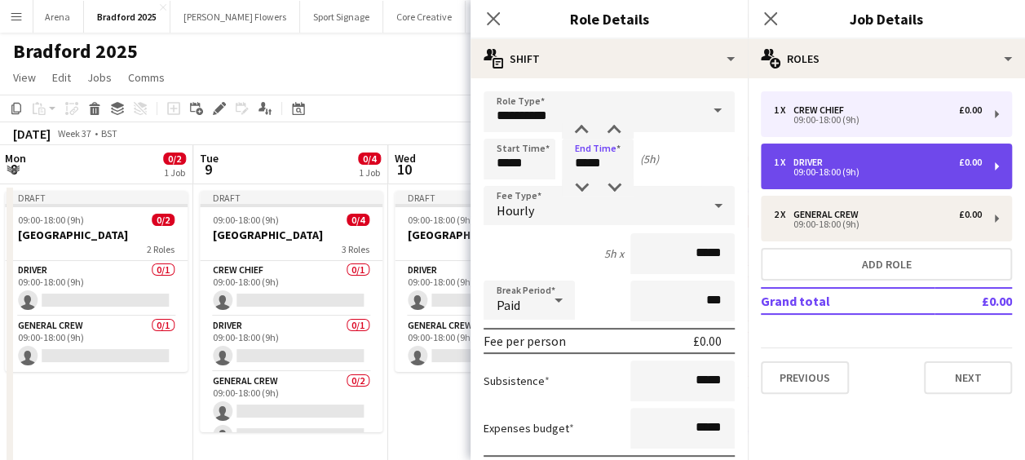
click at [810, 164] on div "Driver" at bounding box center [811, 162] width 36 height 11
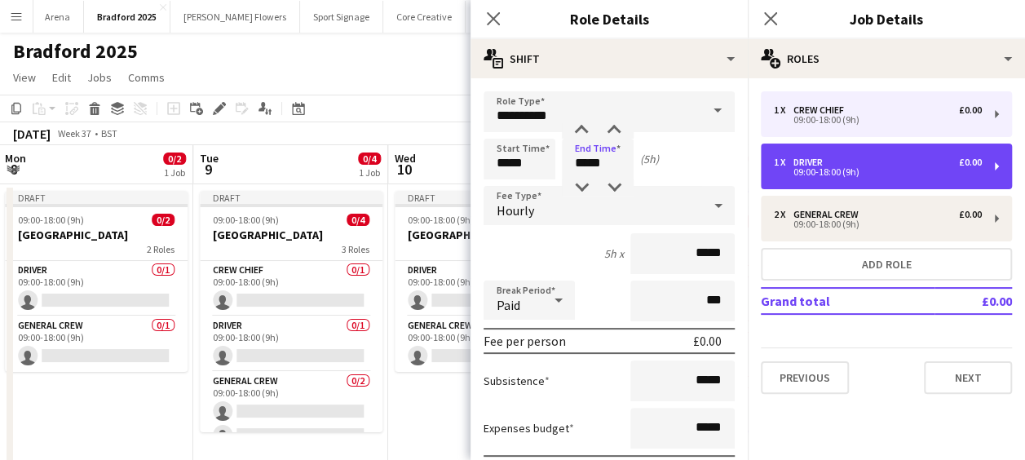
type input "******"
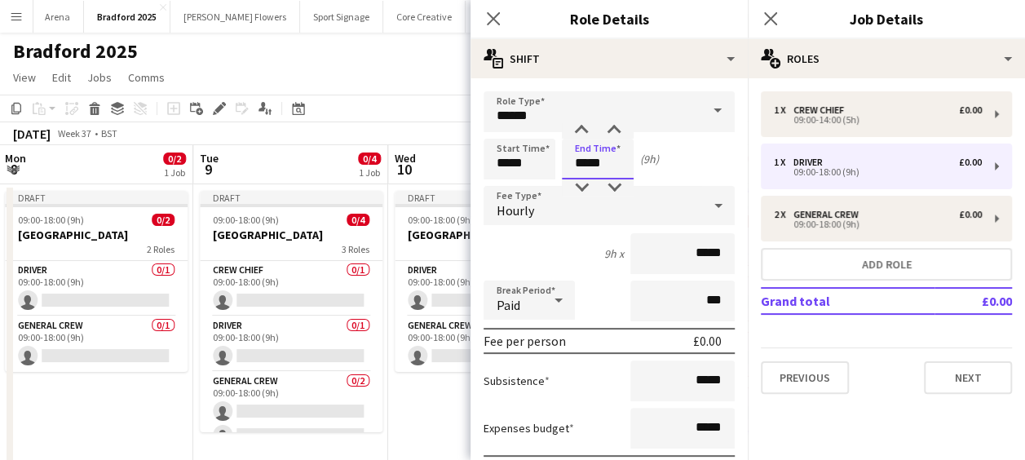
click at [577, 166] on input "*****" at bounding box center [598, 159] width 72 height 41
click at [587, 191] on div at bounding box center [581, 187] width 33 height 16
type input "*****"
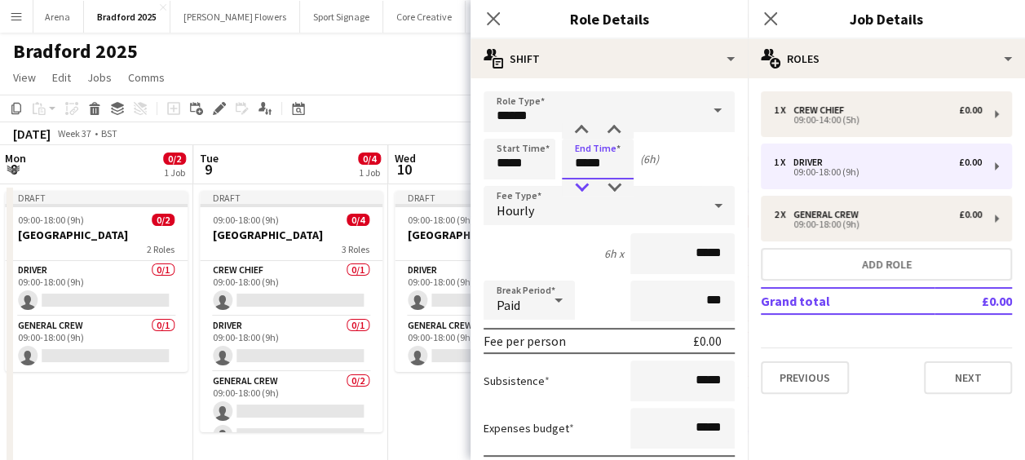
click at [587, 191] on div at bounding box center [581, 187] width 33 height 16
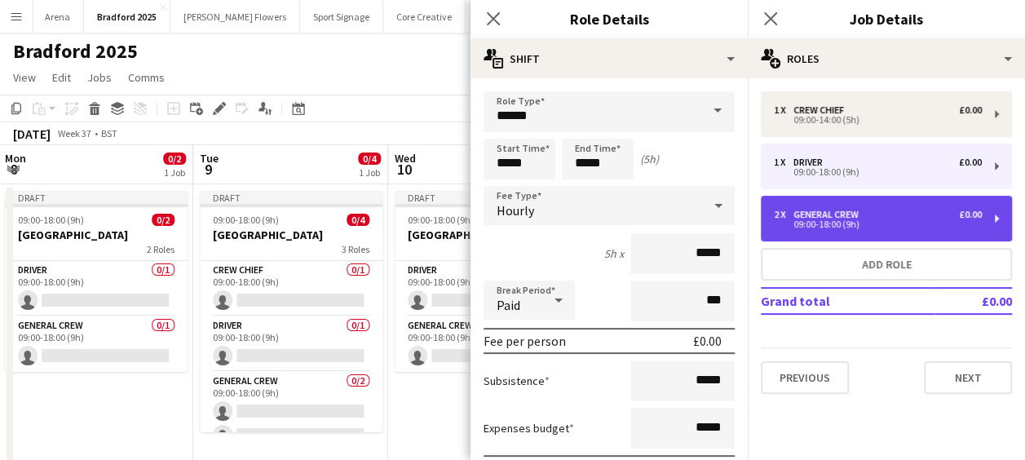
click at [799, 210] on div "General Crew" at bounding box center [829, 214] width 72 height 11
type input "**********"
type input "*****"
type input "*"
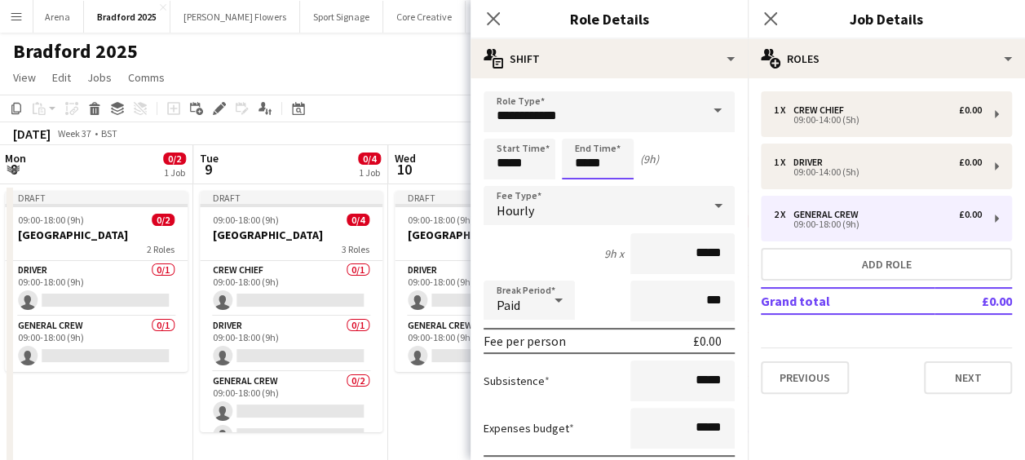
click at [583, 153] on input "*****" at bounding box center [598, 159] width 72 height 41
click at [582, 185] on div at bounding box center [581, 187] width 33 height 16
type input "*****"
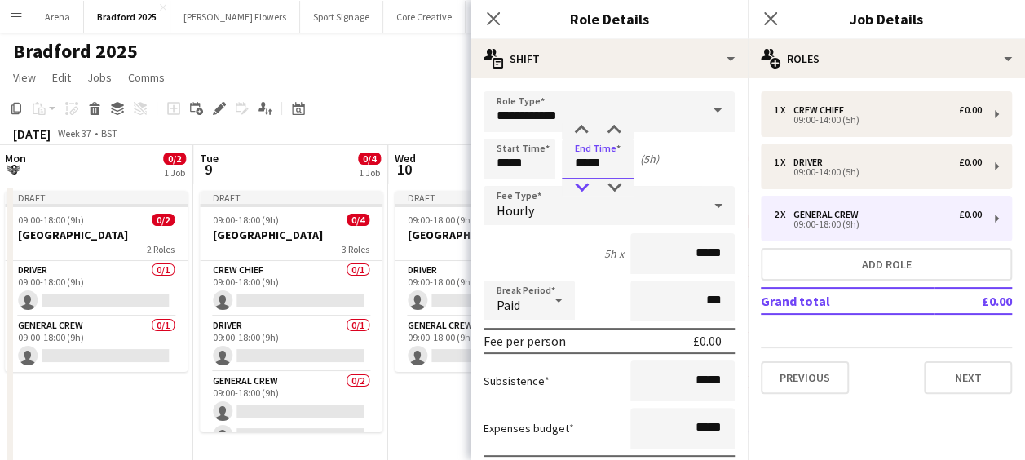
click at [582, 185] on div at bounding box center [581, 187] width 33 height 16
click at [500, 23] on icon "Close pop-in" at bounding box center [492, 18] width 15 height 15
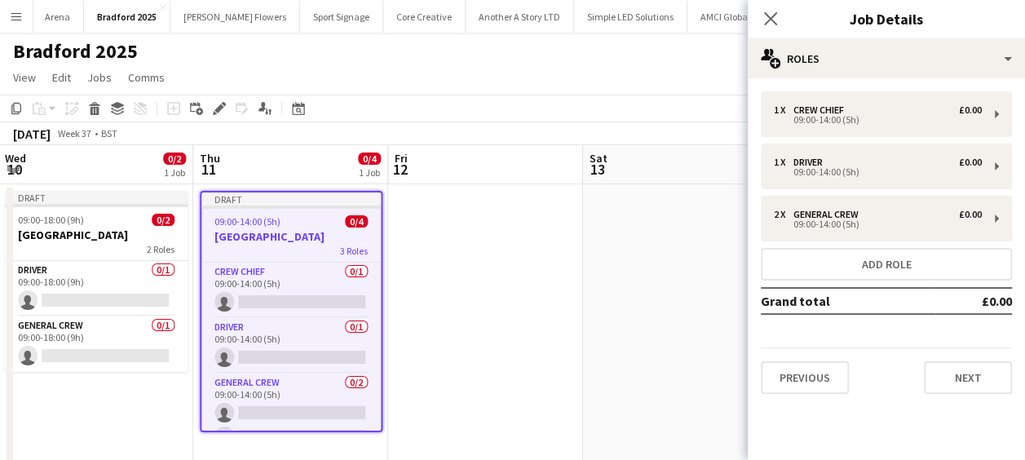
scroll to position [0, 489]
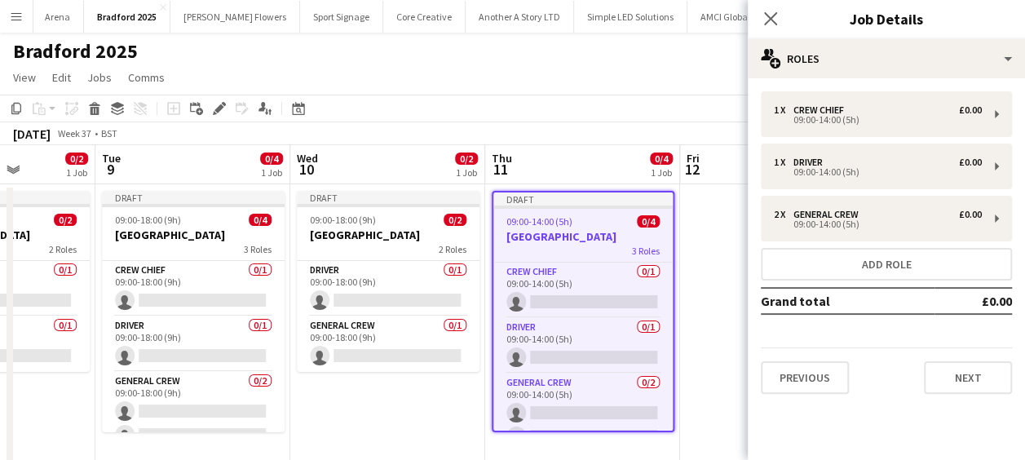
drag, startPoint x: 447, startPoint y: 142, endPoint x: 416, endPoint y: 144, distance: 31.0
click at [425, 141] on app-calendar "Copy Paste Paste Ctrl+V Paste with crew Ctrl+Shift+V Paste linked Job [GEOGRAPH…" at bounding box center [512, 382] width 1025 height 574
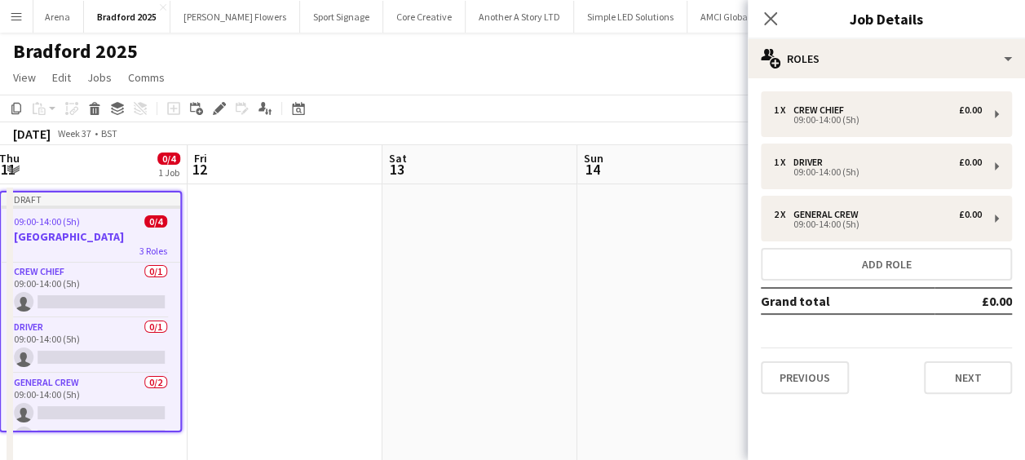
drag, startPoint x: 448, startPoint y: 168, endPoint x: 39, endPoint y: 175, distance: 408.6
click at [39, 175] on app-calendar-viewport "Mon 8 0/2 1 Job Tue 9 0/4 1 Job Wed 10 0/2 1 Job Thu 11 0/4 1 Job Fri 12 Sat 13…" at bounding box center [512, 407] width 1025 height 524
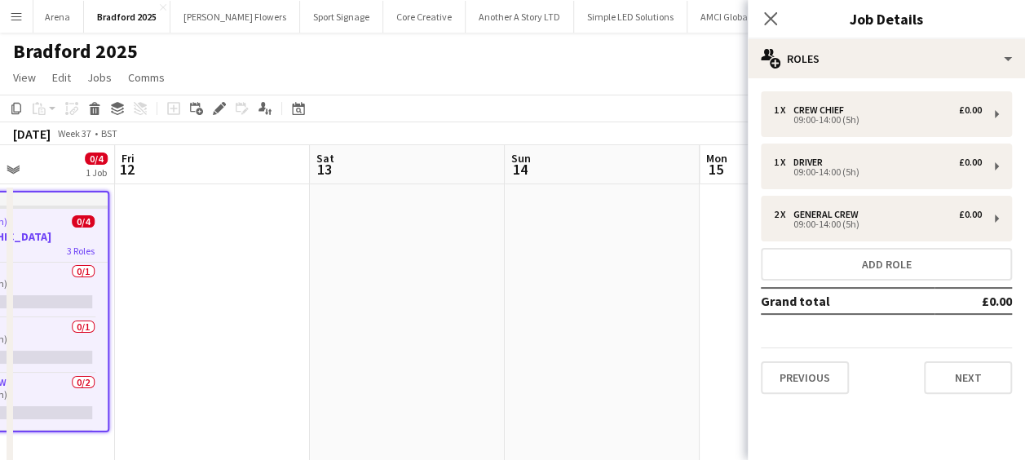
drag, startPoint x: 471, startPoint y: 191, endPoint x: 274, endPoint y: 194, distance: 196.6
click at [274, 194] on app-calendar-viewport "Mon 8 0/2 1 Job Tue 9 0/4 1 Job Wed 10 0/2 1 Job Thu 11 0/4 1 Job Fri 12 Sat 13…" at bounding box center [512, 407] width 1025 height 524
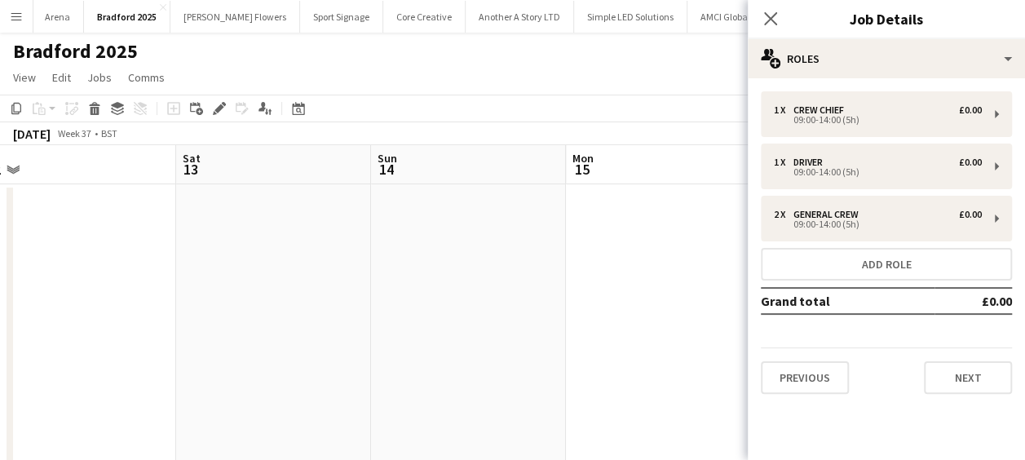
click at [468, 228] on app-date-cell at bounding box center [468, 426] width 195 height 484
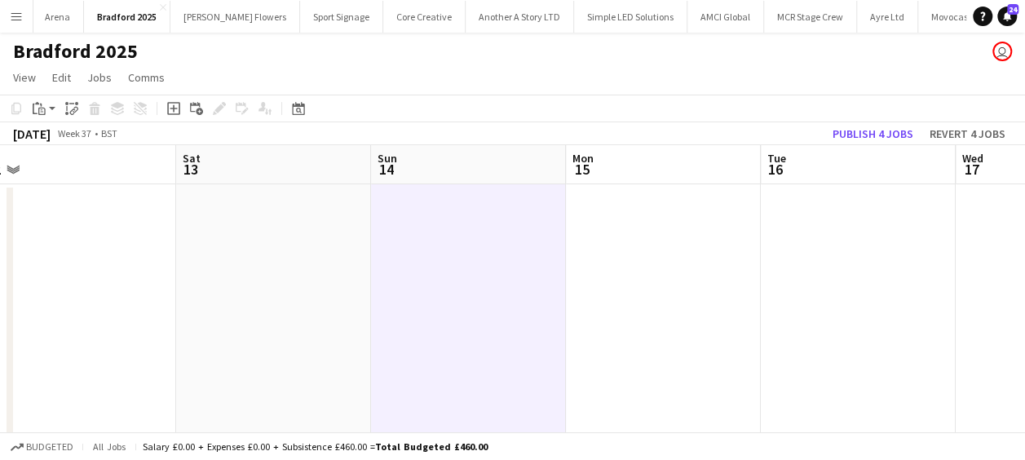
drag, startPoint x: 300, startPoint y: 281, endPoint x: 576, endPoint y: 306, distance: 276.7
click at [639, 308] on app-calendar-viewport "Wed 10 0/2 1 Job Thu 11 0/4 1 Job Fri 12 Sat 13 Sun 14 Mon 15 Tue 16 Wed 17 Thu…" at bounding box center [512, 407] width 1025 height 524
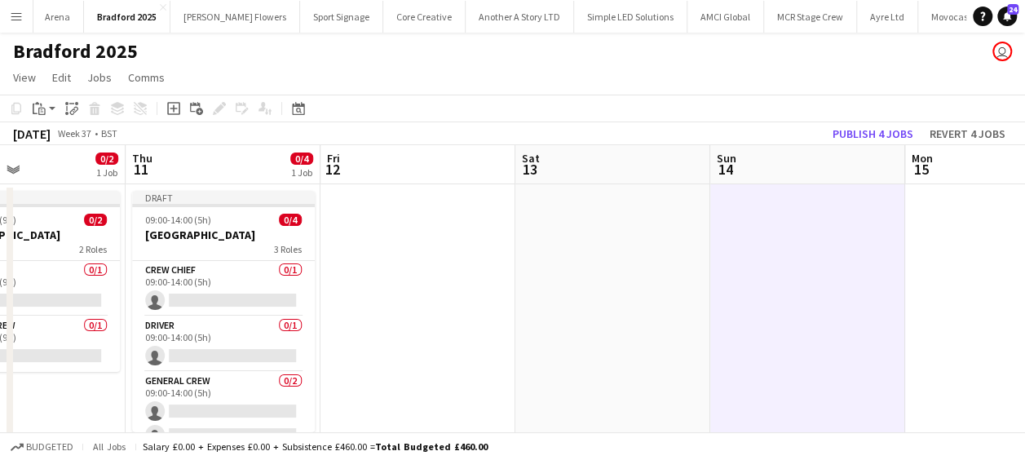
drag, startPoint x: 471, startPoint y: 306, endPoint x: 538, endPoint y: 303, distance: 66.9
click at [538, 303] on app-calendar-viewport "Mon 8 0/2 1 Job Tue 9 0/4 1 Job Wed 10 0/2 1 Job Thu 11 0/4 1 Job Fri 12 Sat 13…" at bounding box center [512, 407] width 1025 height 524
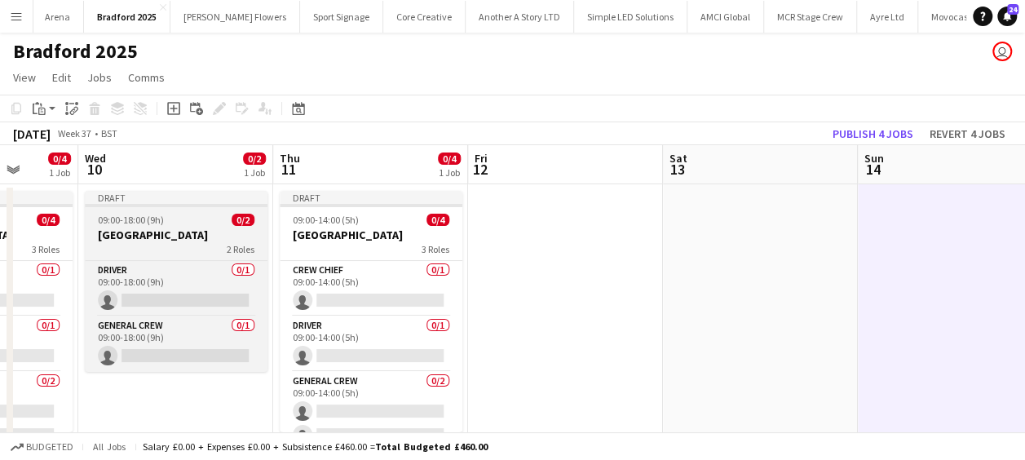
click at [192, 231] on h3 "[GEOGRAPHIC_DATA]" at bounding box center [176, 235] width 183 height 15
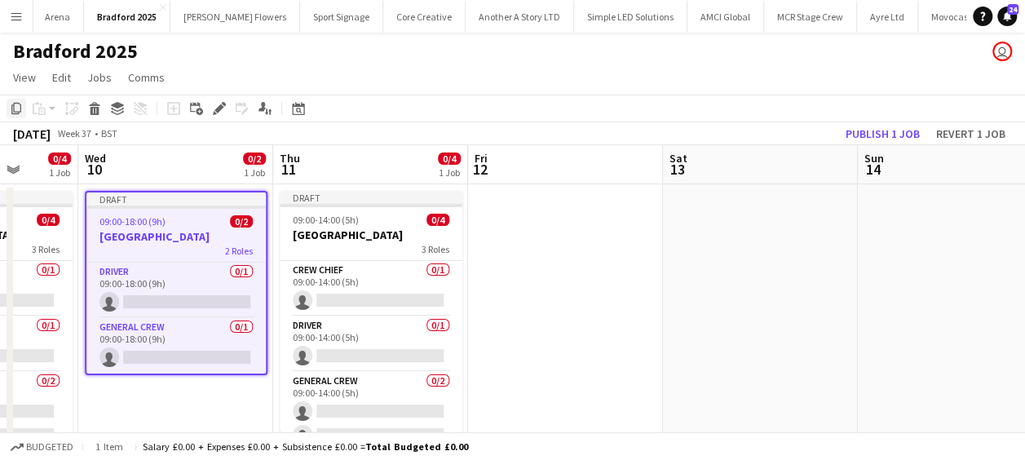
click at [12, 103] on icon "Copy" at bounding box center [16, 108] width 13 height 13
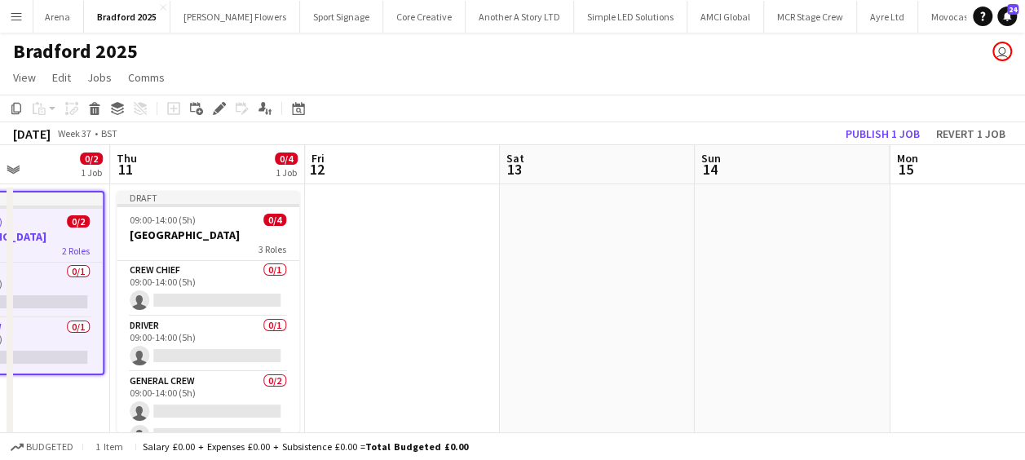
drag, startPoint x: 677, startPoint y: 291, endPoint x: 459, endPoint y: 294, distance: 217.7
click at [450, 295] on app-calendar-viewport "Sun 7 Mon 8 0/2 1 Job Tue 9 0/4 1 Job Wed 10 0/2 1 Job Thu 11 0/4 1 Job Fri 12 …" at bounding box center [512, 407] width 1025 height 524
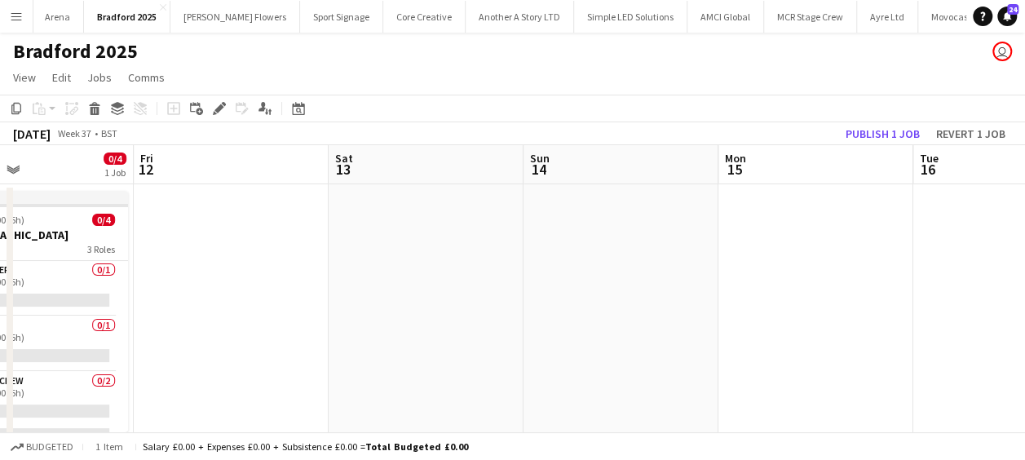
scroll to position [0, 559]
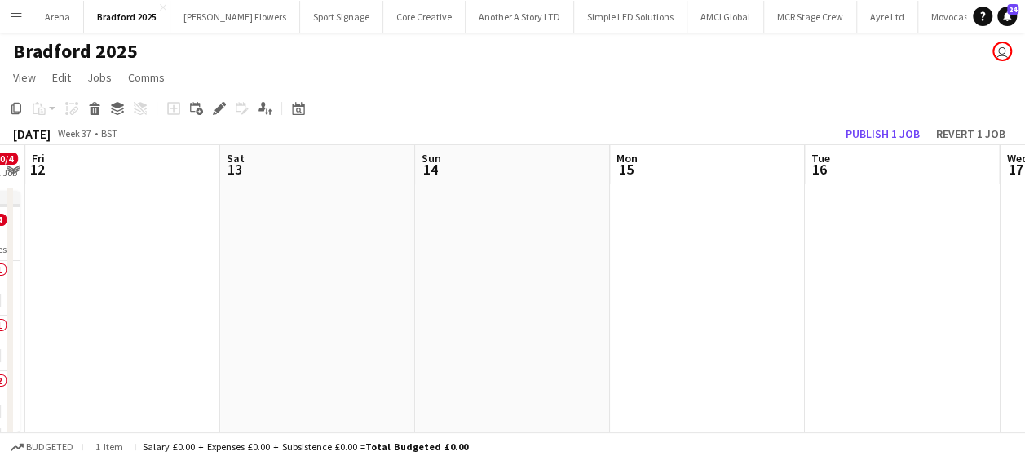
drag, startPoint x: 561, startPoint y: 294, endPoint x: 350, endPoint y: 303, distance: 211.4
click at [350, 303] on app-calendar-viewport "Tue 9 0/4 1 Job Wed 10 0/2 1 Job Thu 11 0/4 1 Job Fri 12 Sat 13 Sun 14 Mon 15 T…" at bounding box center [512, 407] width 1025 height 524
click at [482, 240] on app-date-cell at bounding box center [512, 426] width 195 height 484
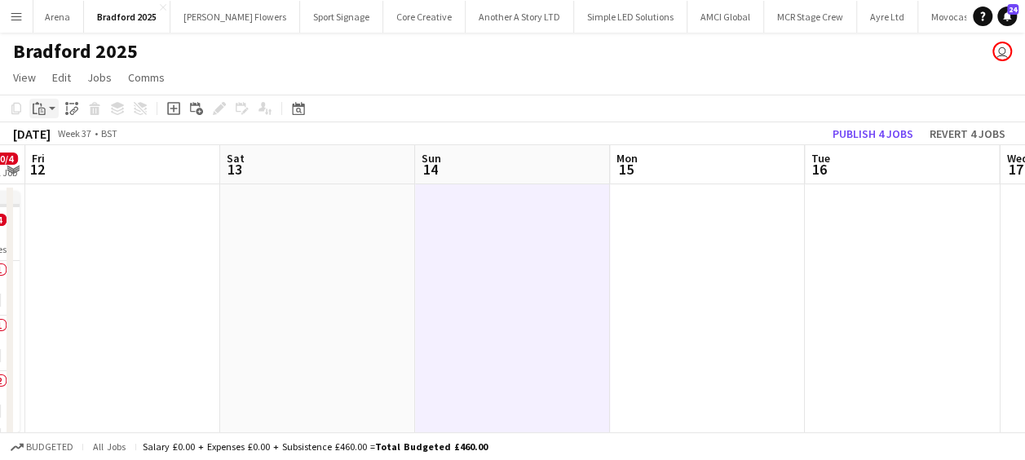
click at [52, 113] on app-action-btn "Paste" at bounding box center [43, 109] width 29 height 20
click at [67, 142] on link "Paste Ctrl+V" at bounding box center [119, 139] width 153 height 15
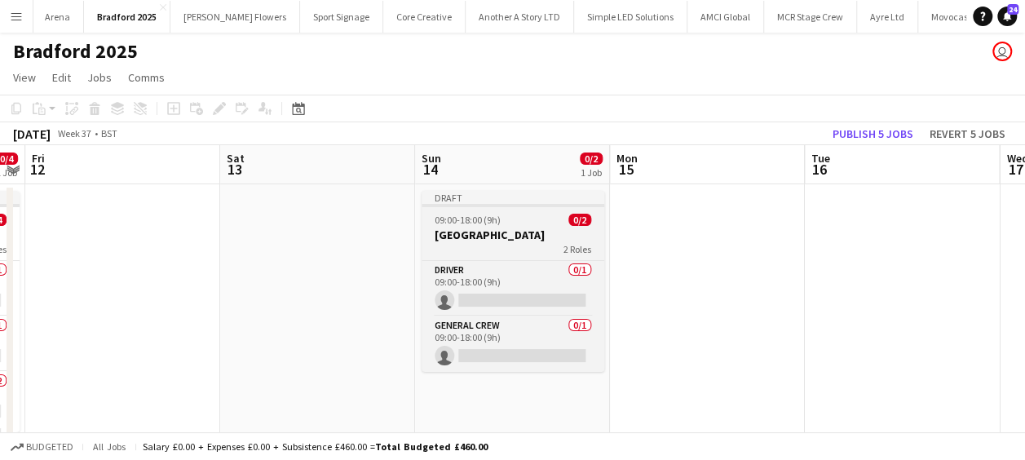
click at [517, 228] on h3 "[GEOGRAPHIC_DATA]" at bounding box center [513, 235] width 183 height 15
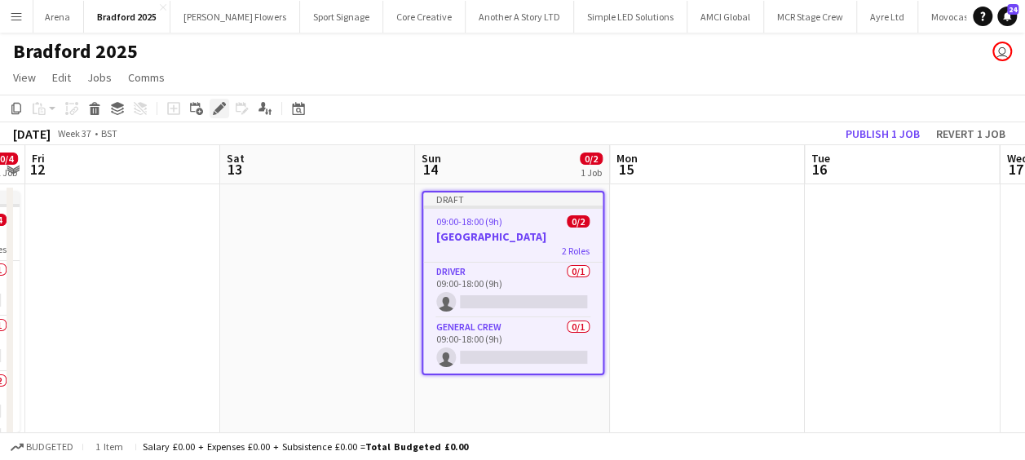
click at [219, 104] on icon "Edit" at bounding box center [219, 108] width 13 height 13
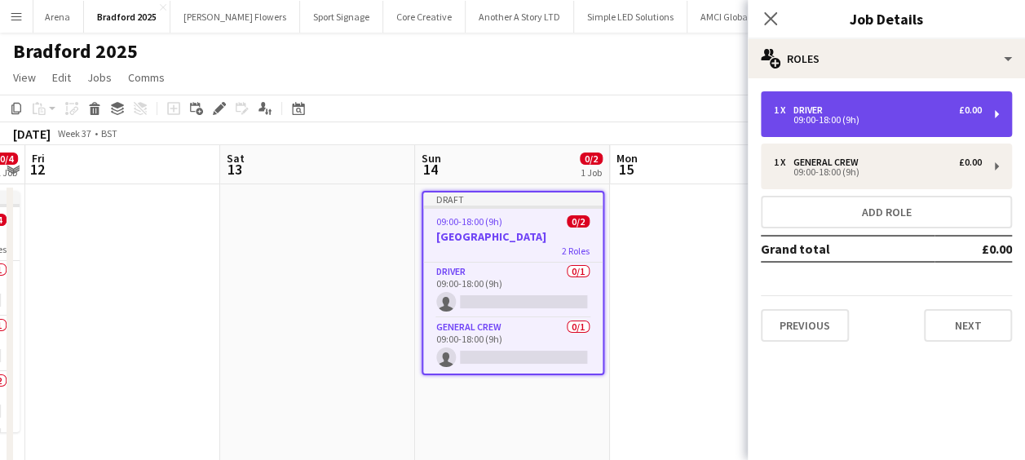
click at [846, 124] on div "09:00-18:00 (9h)" at bounding box center [878, 120] width 208 height 8
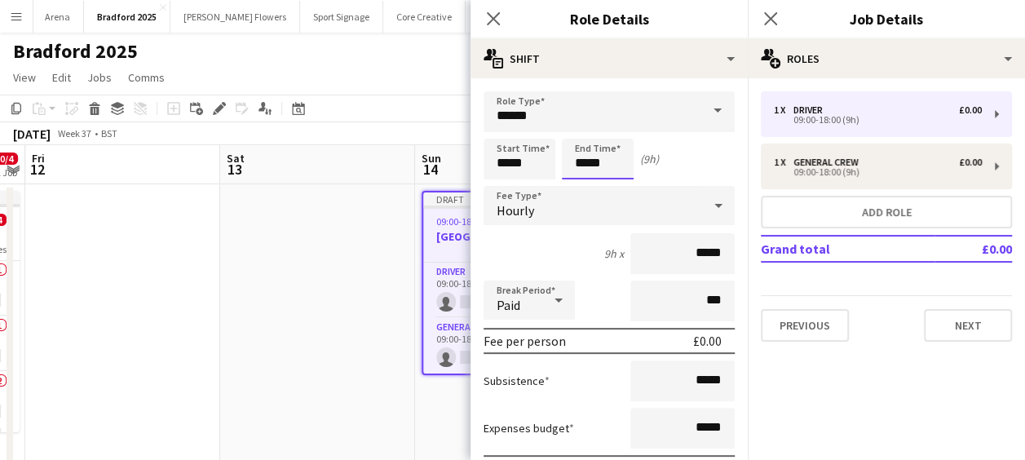
click at [587, 157] on input "*****" at bounding box center [598, 159] width 72 height 41
click at [581, 187] on div at bounding box center [581, 187] width 33 height 16
type input "*****"
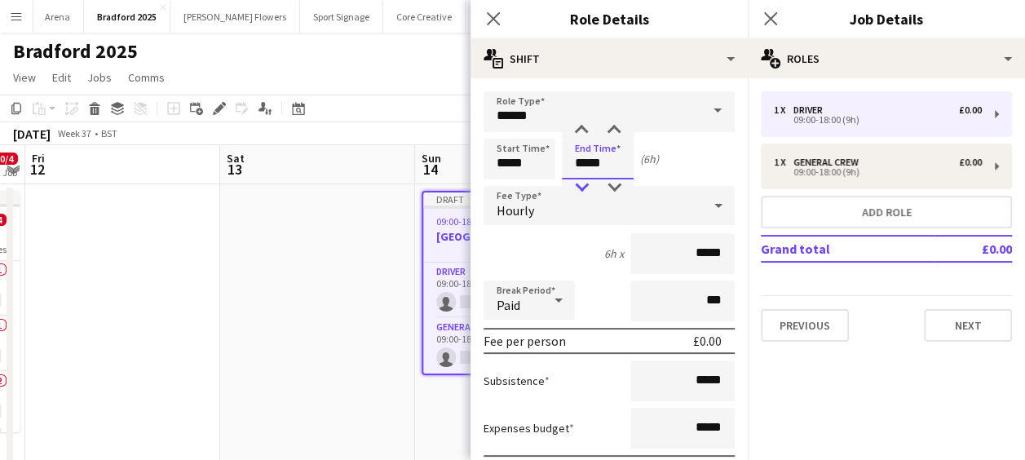
click at [581, 187] on div at bounding box center [581, 187] width 33 height 16
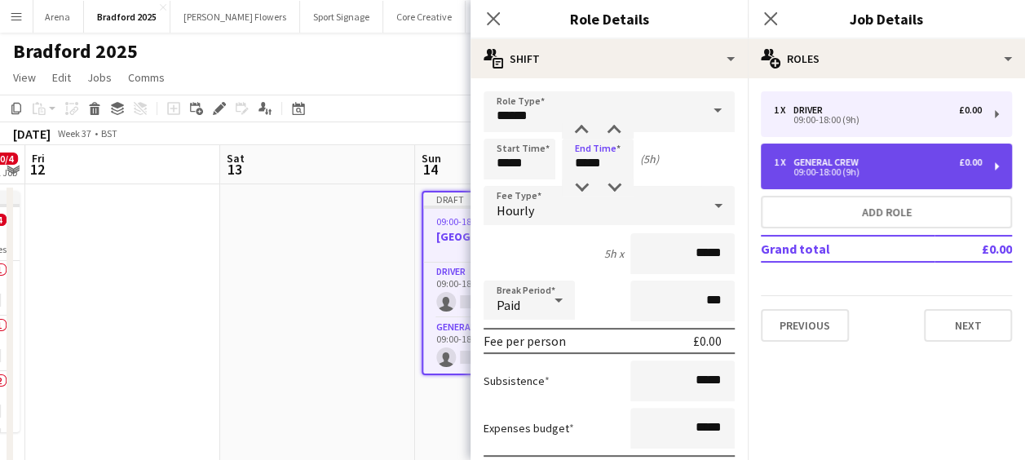
click at [815, 161] on div "General Crew" at bounding box center [829, 162] width 72 height 11
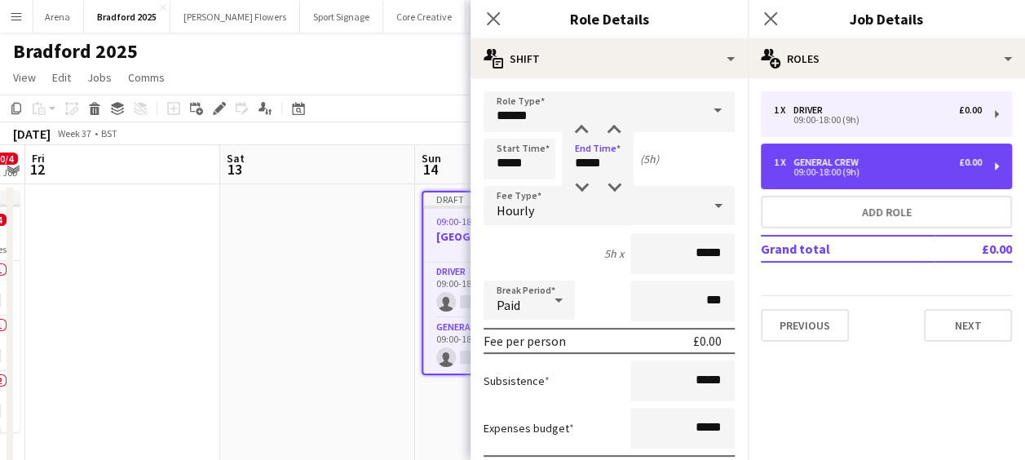
type input "**********"
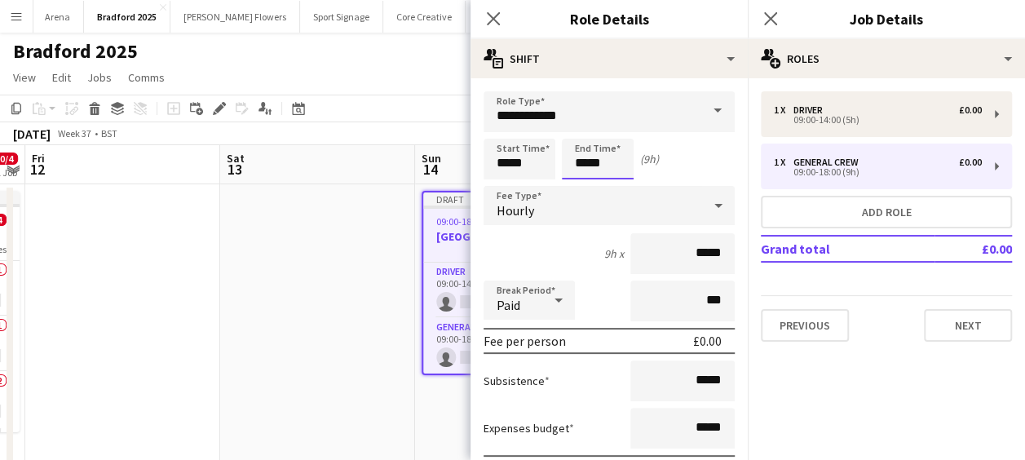
click at [590, 158] on input "*****" at bounding box center [598, 159] width 72 height 41
click at [582, 186] on div at bounding box center [581, 187] width 33 height 16
type input "*****"
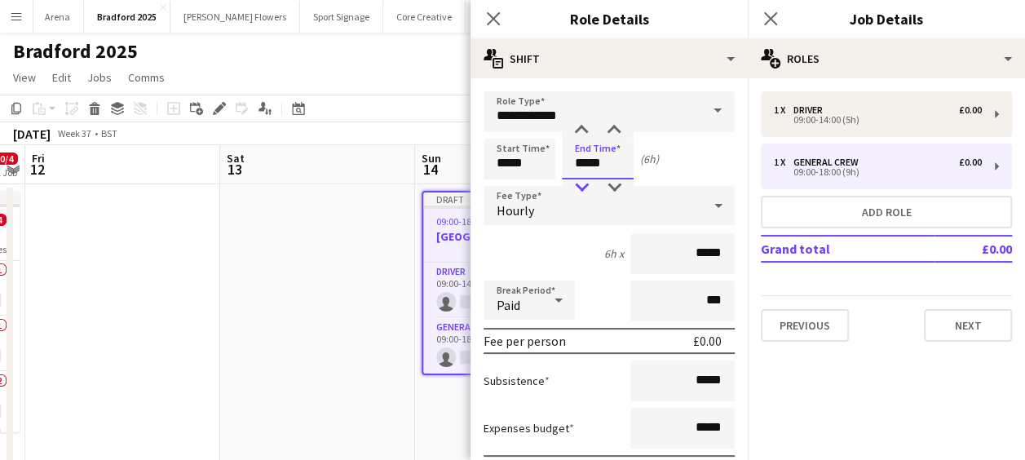
click at [582, 186] on div at bounding box center [581, 187] width 33 height 16
click at [491, 25] on icon "Close pop-in" at bounding box center [492, 18] width 15 height 15
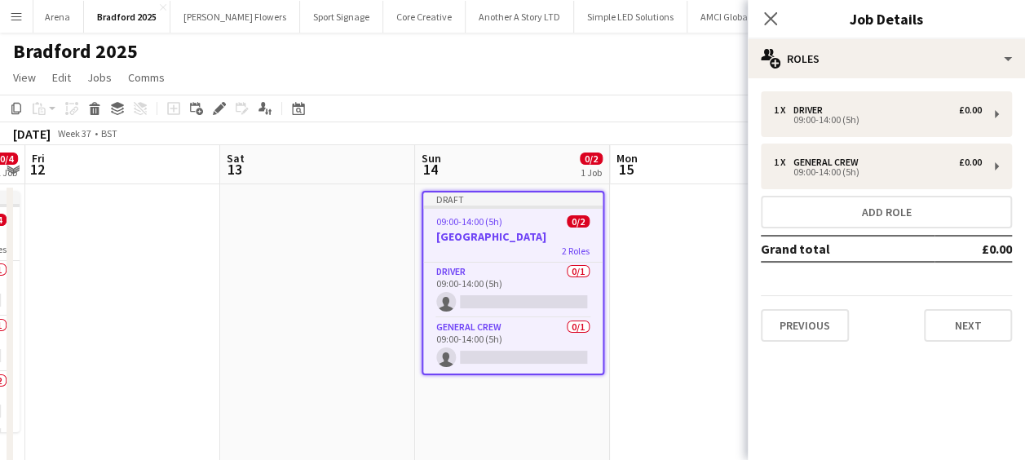
drag, startPoint x: 365, startPoint y: 199, endPoint x: 372, endPoint y: 205, distance: 9.8
click at [365, 201] on app-date-cell at bounding box center [317, 426] width 195 height 484
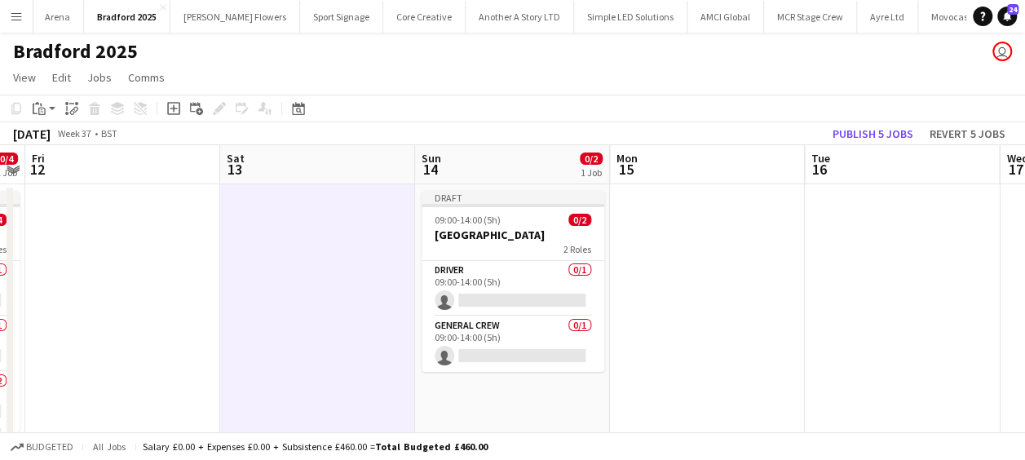
drag, startPoint x: 311, startPoint y: 327, endPoint x: 902, endPoint y: 282, distance: 592.9
click at [895, 284] on app-calendar-viewport "Tue 9 0/4 1 Job Wed 10 0/2 1 Job Thu 11 0/4 1 Job Fri 12 Sat 13 Sun 14 0/2 1 Jo…" at bounding box center [512, 407] width 1025 height 524
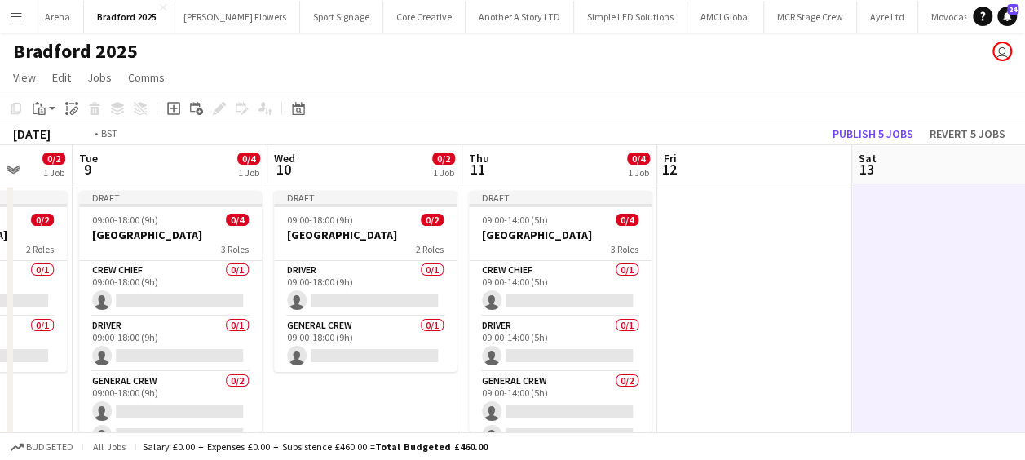
drag, startPoint x: 719, startPoint y: 275, endPoint x: 864, endPoint y: 251, distance: 146.3
click at [804, 266] on app-calendar-viewport "Sat 6 0/4 1 Job Sun 7 Mon 8 0/2 1 Job Tue 9 0/4 1 Job Wed 10 0/2 1 Job Thu 11 0…" at bounding box center [512, 407] width 1025 height 524
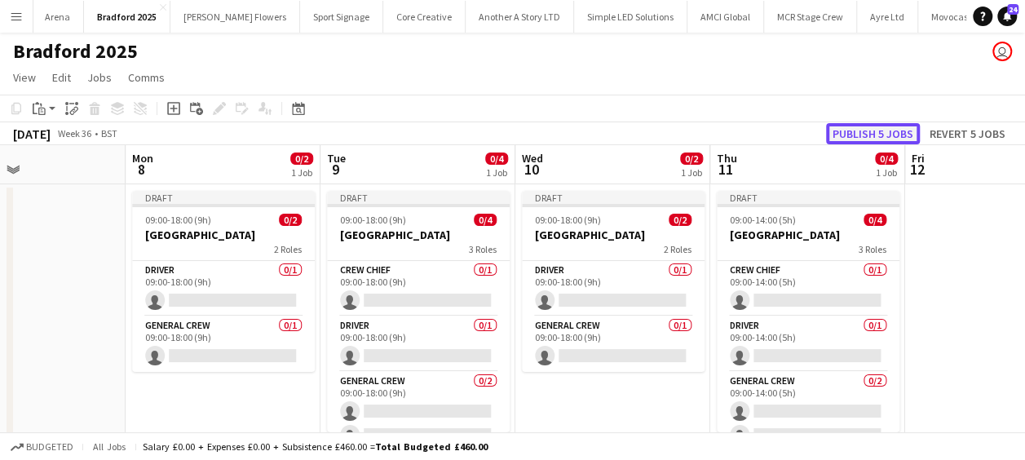
click at [882, 129] on button "Publish 5 jobs" at bounding box center [873, 133] width 94 height 21
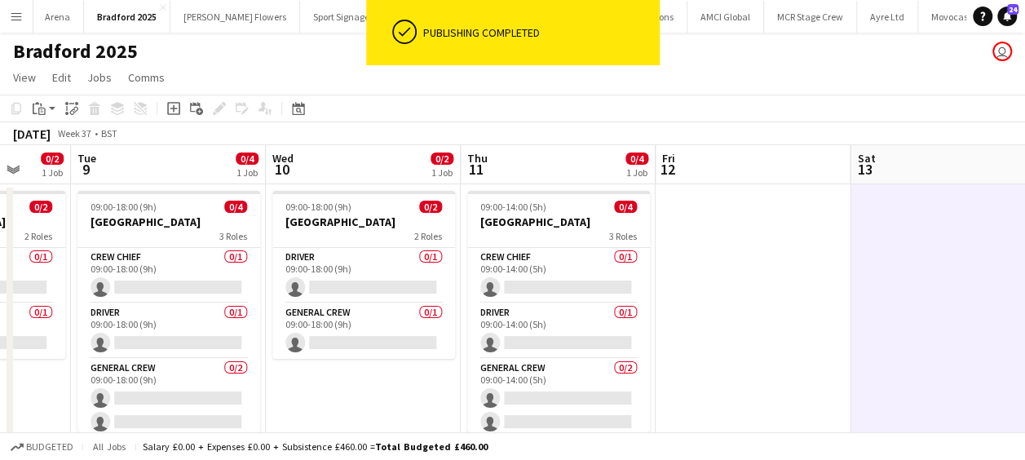
drag, startPoint x: 930, startPoint y: 272, endPoint x: 680, endPoint y: 285, distance: 250.7
click at [680, 285] on app-calendar-viewport "Fri 5 Sat 6 0/4 1 Job Sun 7 Mon 8 0/2 1 Job Tue 9 0/4 1 Job Wed 10 0/2 1 Job Th…" at bounding box center [512, 407] width 1025 height 524
click at [708, 286] on app-calendar-viewport "Fri 5 Sat 6 0/4 1 Job Sun 7 Mon 8 0/2 1 Job Tue 9 0/4 1 Job Wed 10 0/2 1 Job Th…" at bounding box center [512, 407] width 1025 height 524
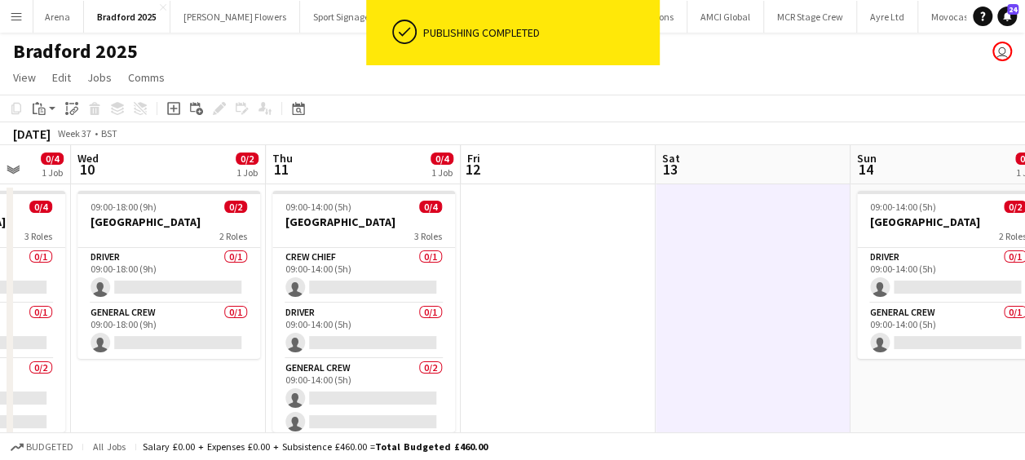
drag, startPoint x: 748, startPoint y: 286, endPoint x: 654, endPoint y: 289, distance: 93.8
click at [641, 288] on app-calendar-viewport "Sun 7 Mon 8 0/2 1 Job Tue 9 0/4 1 Job Wed 10 0/2 1 Job Thu 11 0/4 1 Job Fri 12 …" at bounding box center [512, 407] width 1025 height 524
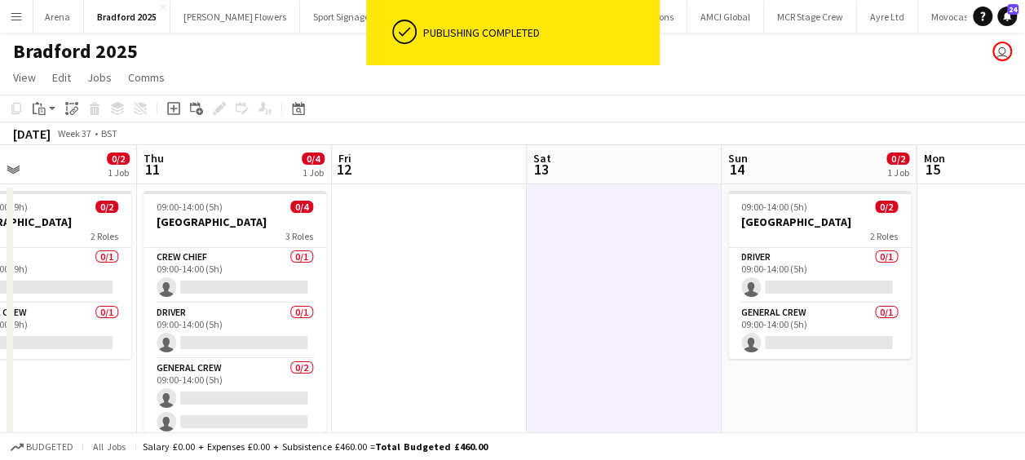
click at [462, 289] on app-calendar-viewport "Sun 7 Mon 8 0/2 1 Job Tue 9 0/4 1 Job Wed 10 0/2 1 Job Thu 11 0/4 1 Job Fri 12 …" at bounding box center [512, 407] width 1025 height 524
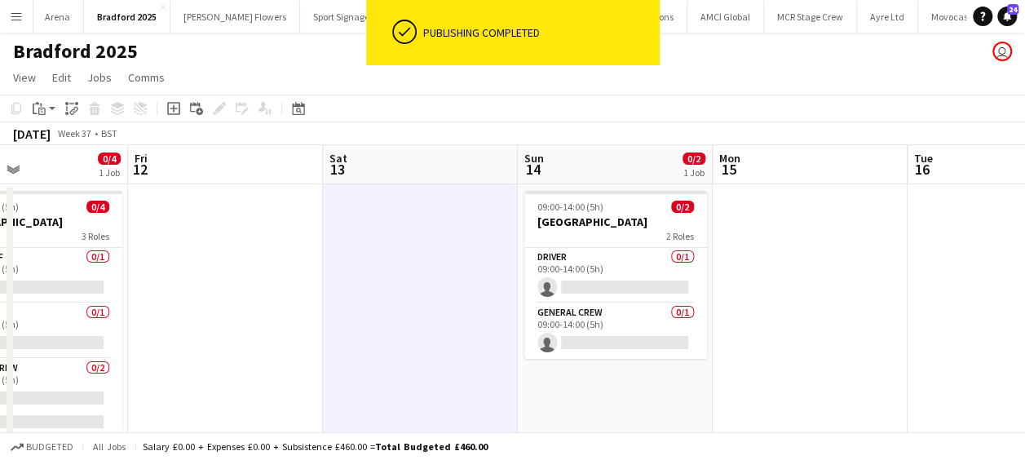
drag, startPoint x: 423, startPoint y: 289, endPoint x: 662, endPoint y: 289, distance: 238.9
click at [653, 289] on app-calendar-viewport "Tue 9 0/4 1 Job Wed 10 0/2 1 Job Thu 11 0/4 1 Job Fri 12 Sat 13 Sun 14 0/2 1 Jo…" at bounding box center [512, 407] width 1025 height 524
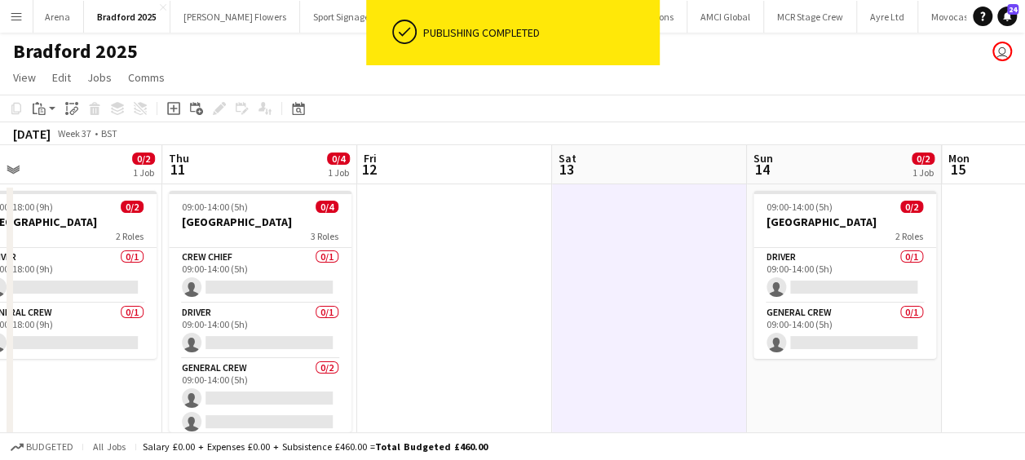
drag, startPoint x: 568, startPoint y: 303, endPoint x: 664, endPoint y: 298, distance: 96.3
click at [630, 299] on app-calendar-viewport "Mon 8 0/2 1 Job Tue 9 0/4 1 Job Wed 10 0/2 1 Job Thu 11 0/4 1 Job Fri 12 Sat 13…" at bounding box center [512, 407] width 1025 height 524
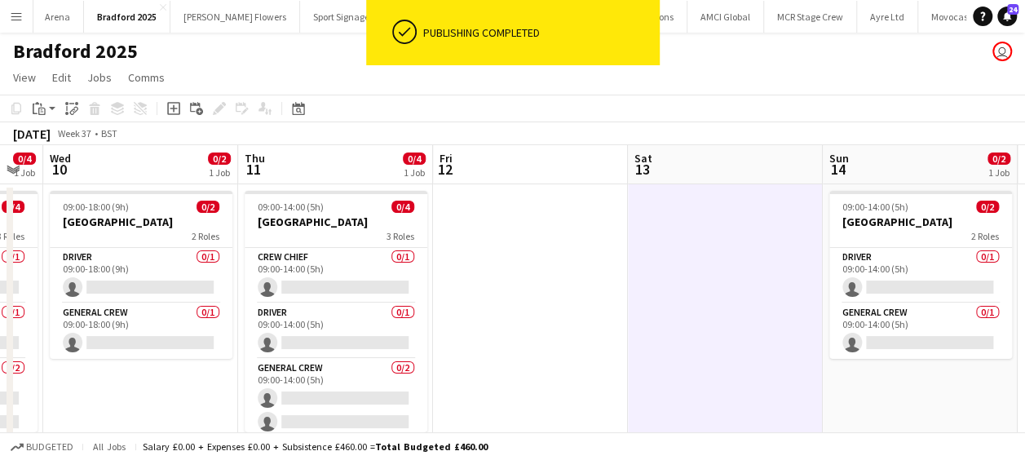
click at [705, 303] on app-calendar-viewport "Mon 8 0/2 1 Job Tue 9 0/4 1 Job Wed 10 0/2 1 Job Thu 11 0/4 1 Job Fri 12 Sat 13…" at bounding box center [512, 407] width 1025 height 524
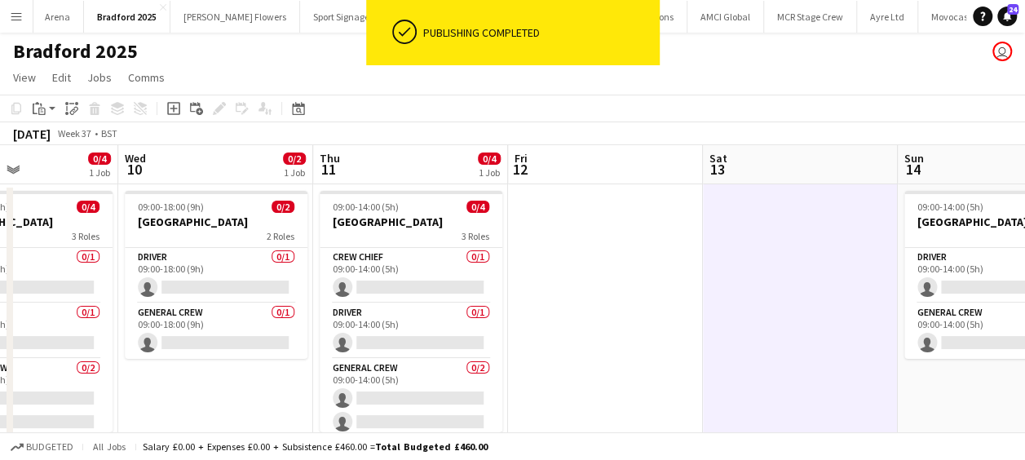
drag, startPoint x: 565, startPoint y: 302, endPoint x: 653, endPoint y: 297, distance: 88.2
click at [699, 298] on app-calendar-viewport "Sun 7 Mon 8 0/2 1 Job Tue 9 0/4 1 Job Wed 10 0/2 1 Job Thu 11 0/4 1 Job Fri 12 …" at bounding box center [512, 407] width 1025 height 524
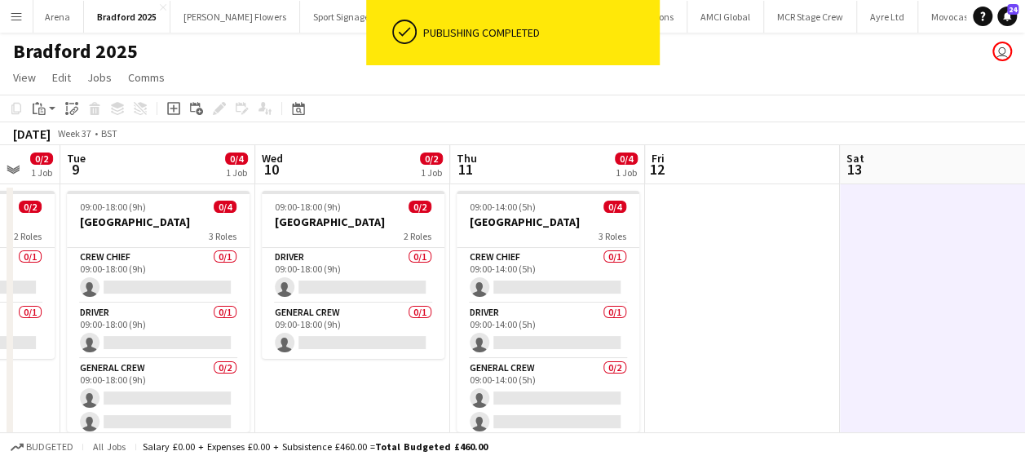
click at [755, 303] on app-calendar-viewport "Sun 7 Mon 8 0/2 1 Job Tue 9 0/4 1 Job Wed 10 0/2 1 Job Thu 11 0/4 1 Job Fri 12 …" at bounding box center [512, 407] width 1025 height 524
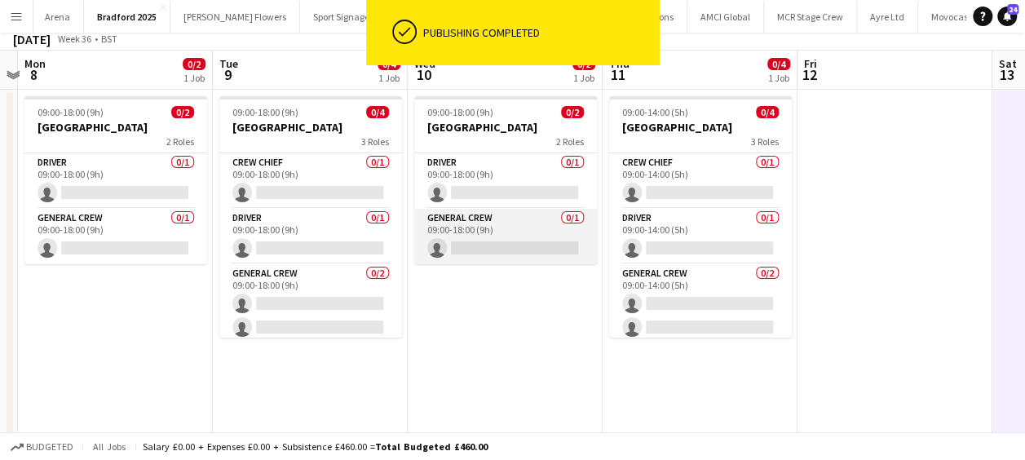
scroll to position [0, 0]
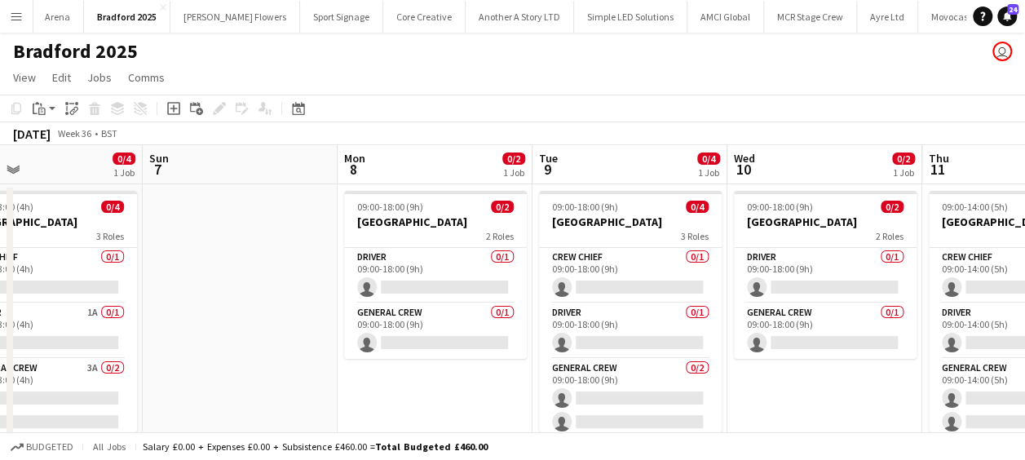
drag, startPoint x: 114, startPoint y: 395, endPoint x: 431, endPoint y: 367, distance: 318.4
click at [434, 367] on app-calendar-viewport "Thu 4 Fri 5 Sat 6 0/4 1 Job Sun 7 Mon 8 0/2 1 Job Tue 9 0/4 1 Job Wed 10 0/2 1 …" at bounding box center [512, 407] width 1025 height 524
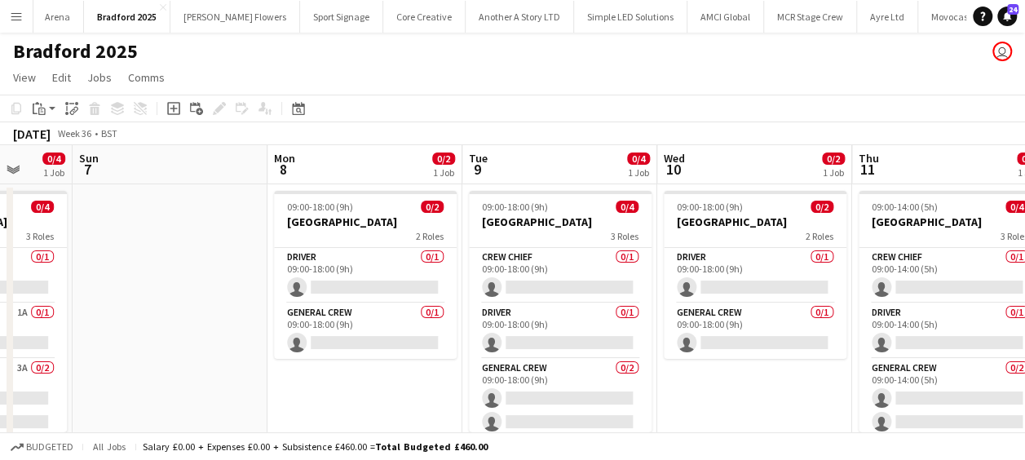
drag, startPoint x: 281, startPoint y: 317, endPoint x: 210, endPoint y: 334, distance: 72.8
click at [210, 334] on app-calendar-viewport "Thu 4 Fri 5 Sat 6 0/4 1 Job Sun 7 Mon 8 0/2 1 Job Tue 9 0/4 1 Job Wed 10 0/2 1 …" at bounding box center [512, 407] width 1025 height 524
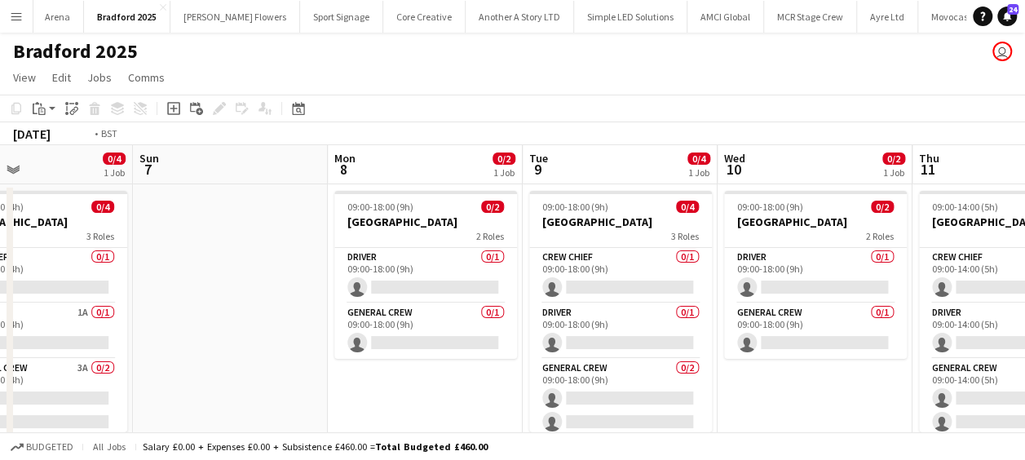
drag, startPoint x: 760, startPoint y: 387, endPoint x: 434, endPoint y: 378, distance: 326.3
click at [434, 379] on app-calendar-viewport "Thu 4 Fri 5 Sat 6 0/4 1 Job Sun 7 Mon 8 0/2 1 Job Tue 9 0/4 1 Job Wed 10 0/2 1 …" at bounding box center [512, 407] width 1025 height 524
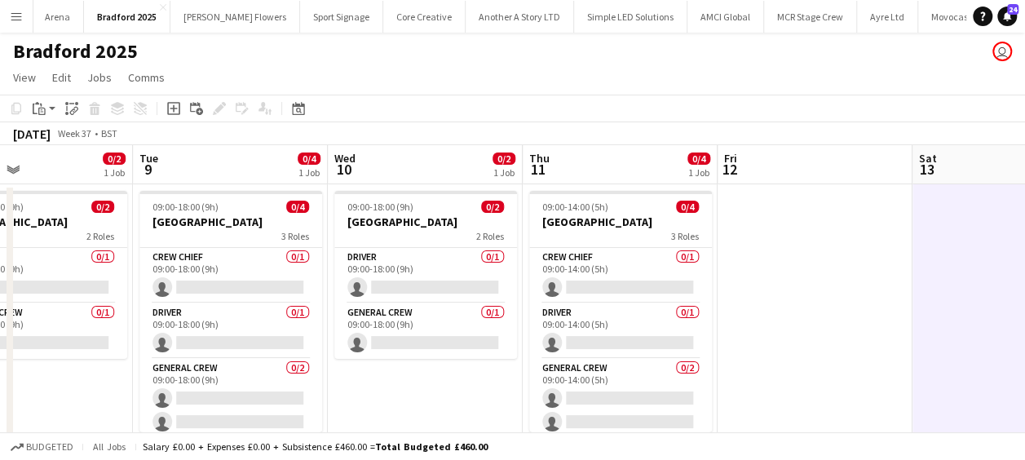
scroll to position [0, 464]
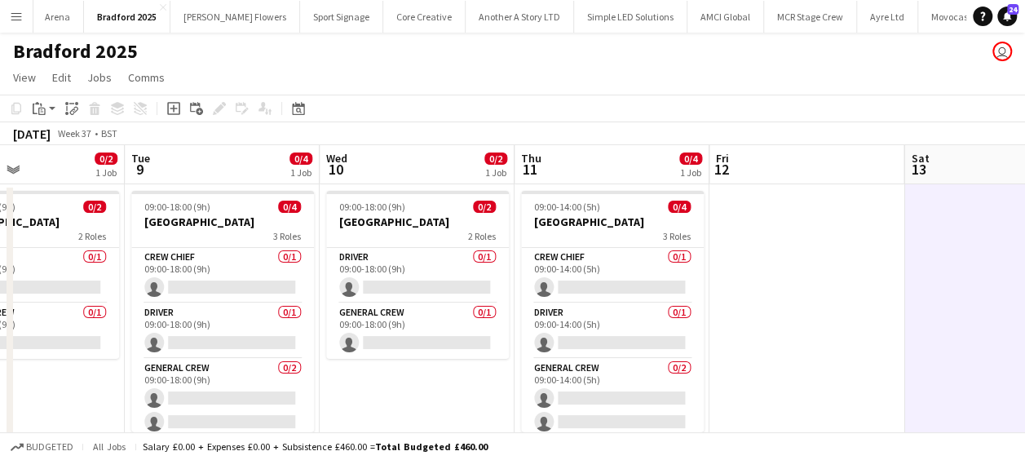
drag, startPoint x: 827, startPoint y: 284, endPoint x: 407, endPoint y: 334, distance: 423.0
click at [407, 335] on app-calendar-viewport "Fri 5 Sat 6 0/4 1 Job Sun 7 Mon 8 0/2 1 Job Tue 9 0/4 1 Job Wed 10 0/2 1 Job Th…" at bounding box center [512, 407] width 1025 height 524
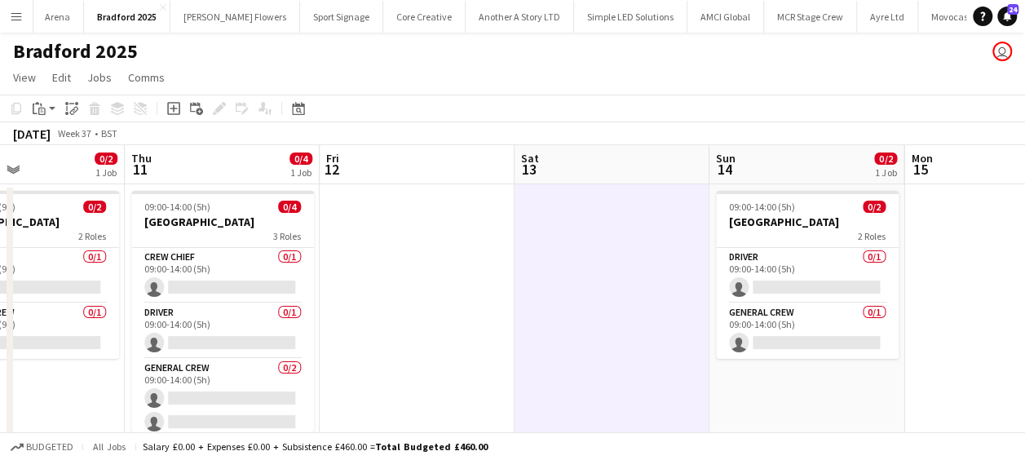
scroll to position [0, 656]
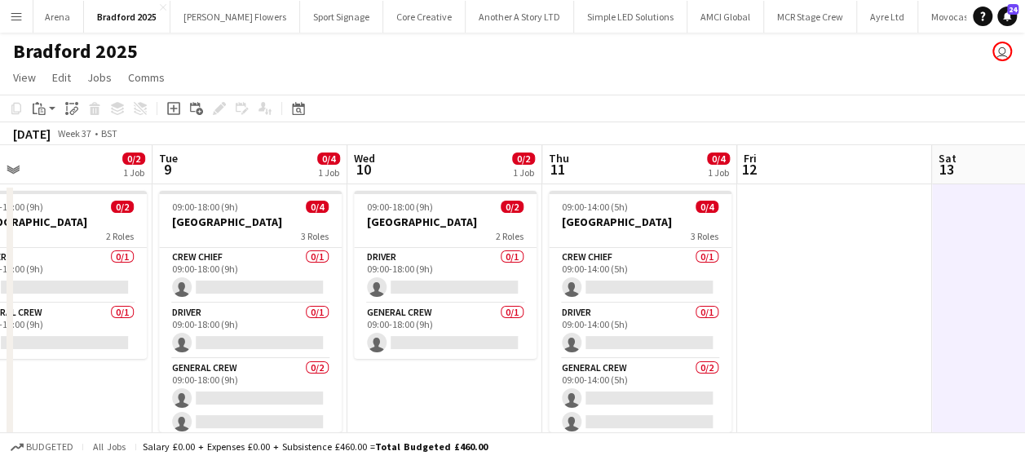
drag, startPoint x: 527, startPoint y: 285, endPoint x: 951, endPoint y: 294, distance: 424.1
click at [964, 291] on app-calendar-viewport "Sat 6 0/4 1 Job Sun 7 Mon 8 0/2 1 Job Tue 9 0/4 1 Job Wed 10 0/2 1 Job Thu 11 0…" at bounding box center [512, 407] width 1025 height 524
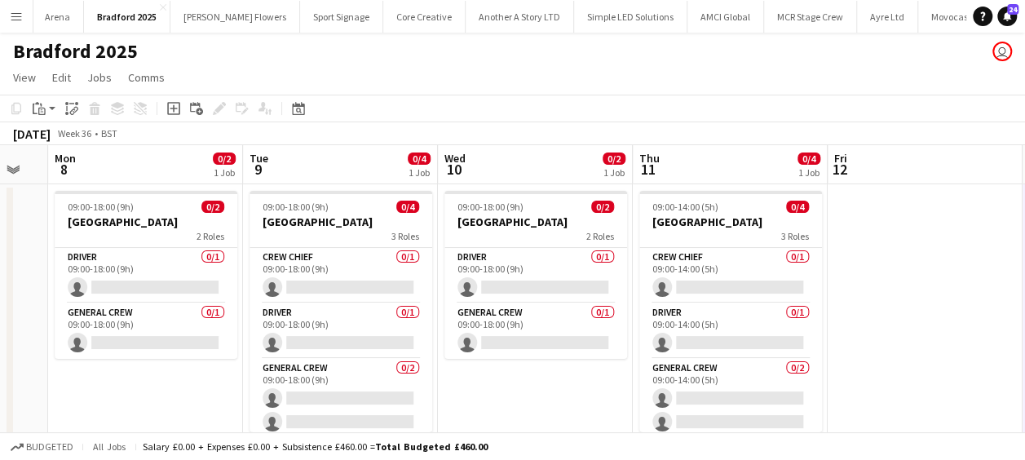
drag, startPoint x: 474, startPoint y: 378, endPoint x: 626, endPoint y: 370, distance: 152.7
click at [629, 370] on app-calendar-viewport "Sat 6 0/4 1 Job Sun 7 Mon 8 0/2 1 Job Tue 9 0/4 1 Job Wed 10 0/2 1 Job Thu 11 0…" at bounding box center [512, 407] width 1025 height 524
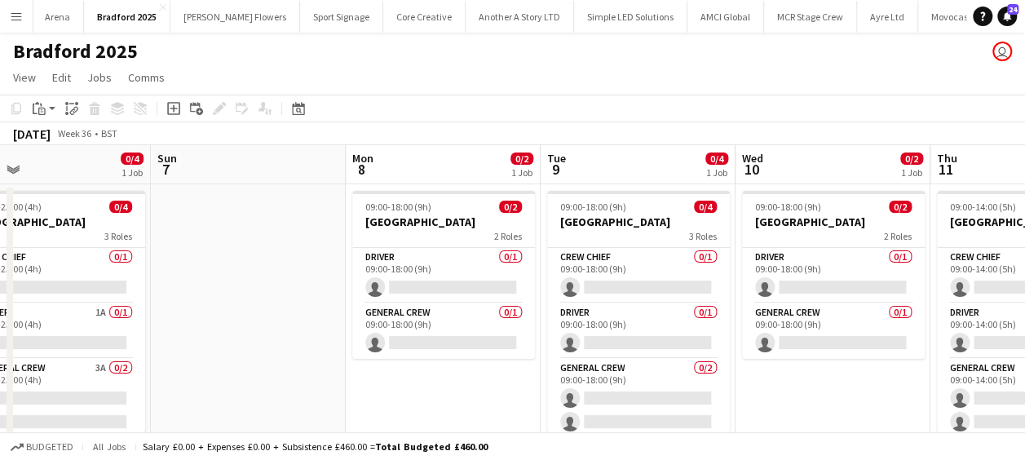
scroll to position [0, 493]
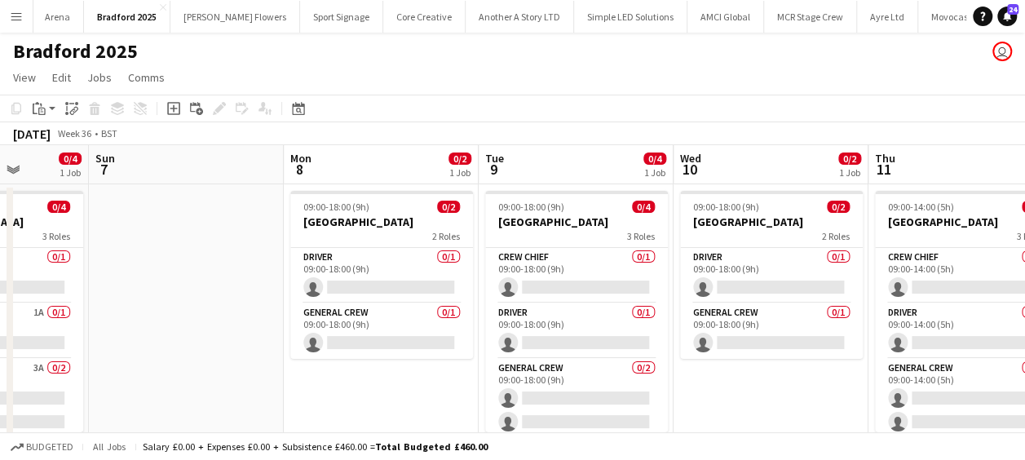
drag, startPoint x: 319, startPoint y: 383, endPoint x: 338, endPoint y: 382, distance: 18.8
click at [338, 382] on app-calendar-viewport "Thu 4 Fri 5 Sat 6 0/4 1 Job Sun 7 Mon 8 0/2 1 Job Tue 9 0/4 1 Job Wed 10 0/2 1 …" at bounding box center [512, 407] width 1025 height 524
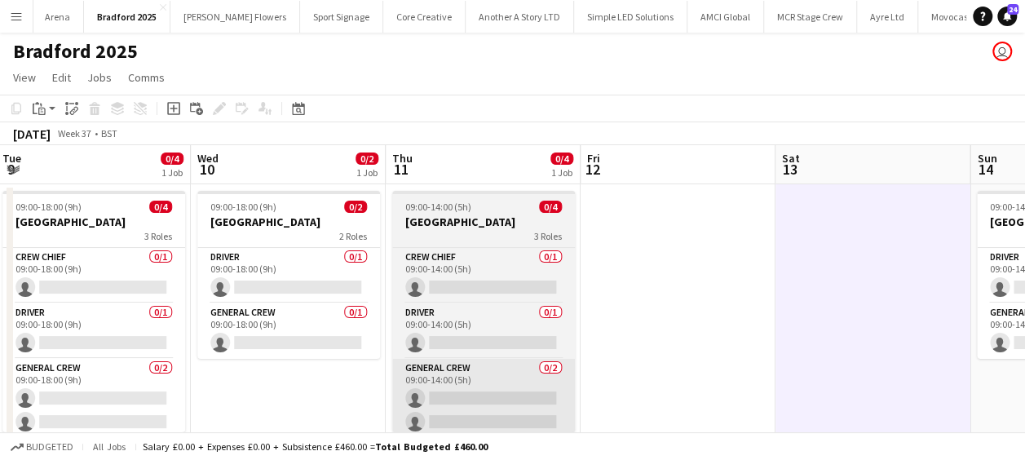
drag, startPoint x: 789, startPoint y: 386, endPoint x: 383, endPoint y: 369, distance: 405.6
click at [253, 375] on app-calendar-viewport "Sat 6 0/4 1 Job Sun 7 Mon 8 0/2 1 Job Tue 9 0/4 1 Job Wed 10 0/2 1 Job Thu 11 0…" at bounding box center [512, 407] width 1025 height 524
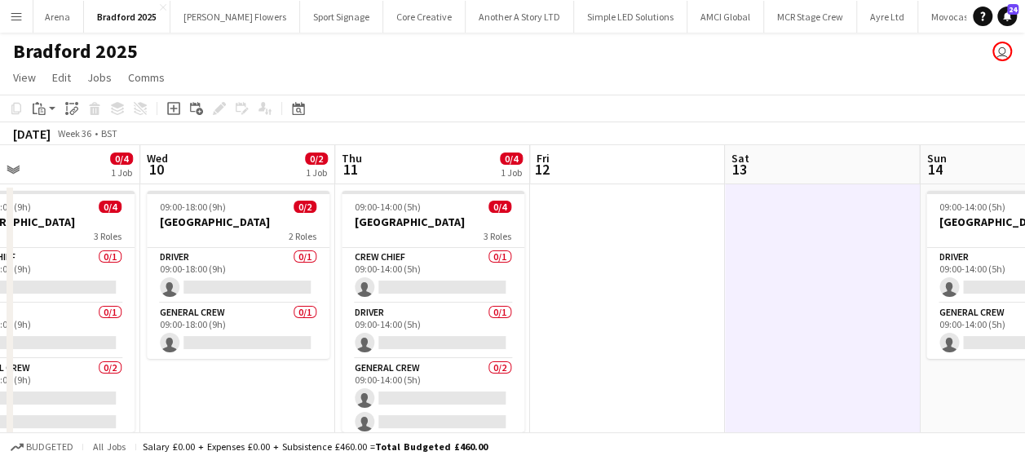
scroll to position [0, 435]
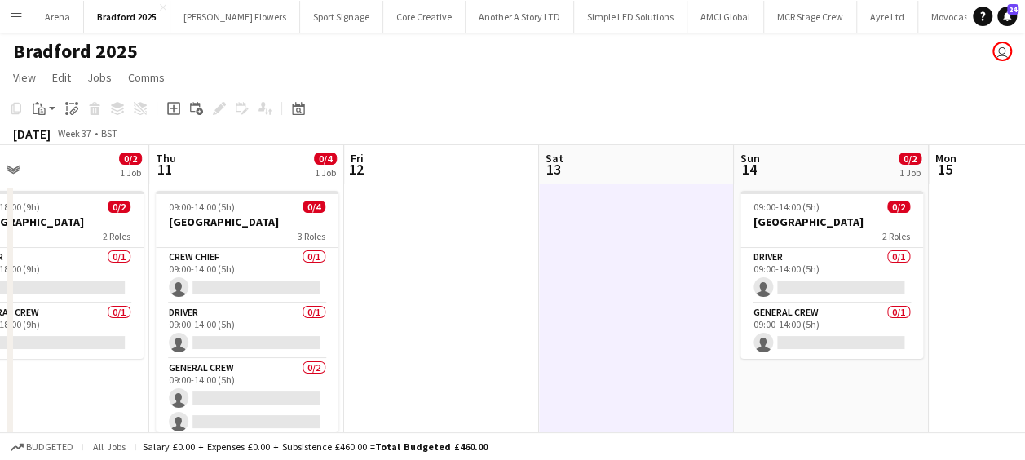
click at [476, 378] on app-calendar-viewport "Mon 8 0/2 1 Job Tue 9 0/4 1 Job Wed 10 0/2 1 Job Thu 11 0/4 1 Job Fri 12 Sat 13…" at bounding box center [512, 407] width 1025 height 524
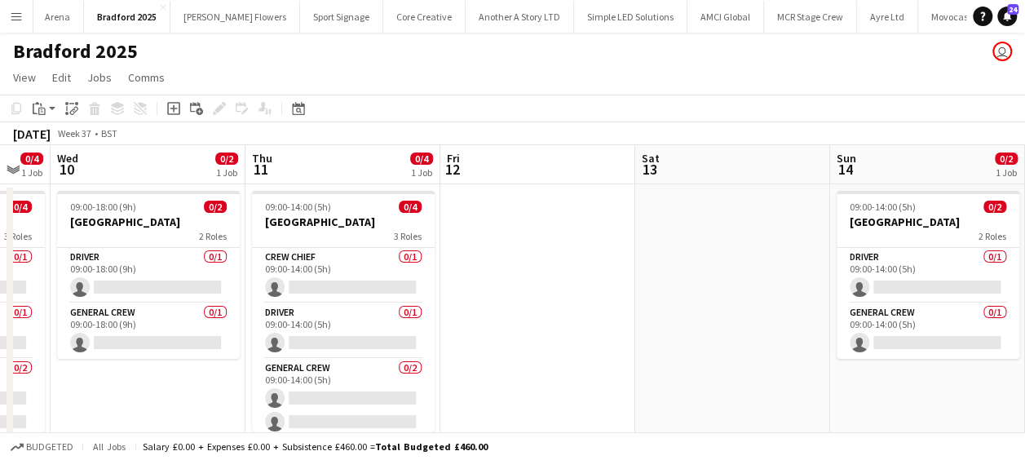
drag, startPoint x: 558, startPoint y: 286, endPoint x: 748, endPoint y: 279, distance: 190.1
click at [747, 279] on app-calendar-viewport "Mon 8 0/2 1 Job Tue 9 0/4 1 Job Wed 10 0/2 1 Job Thu 11 0/4 1 Job Fri 12 Sat 13…" at bounding box center [512, 305] width 1025 height 320
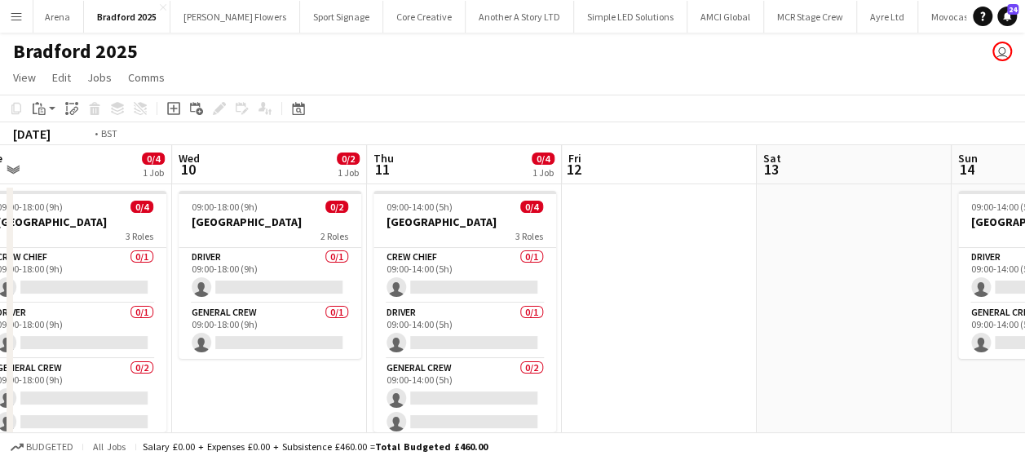
scroll to position [0, 458]
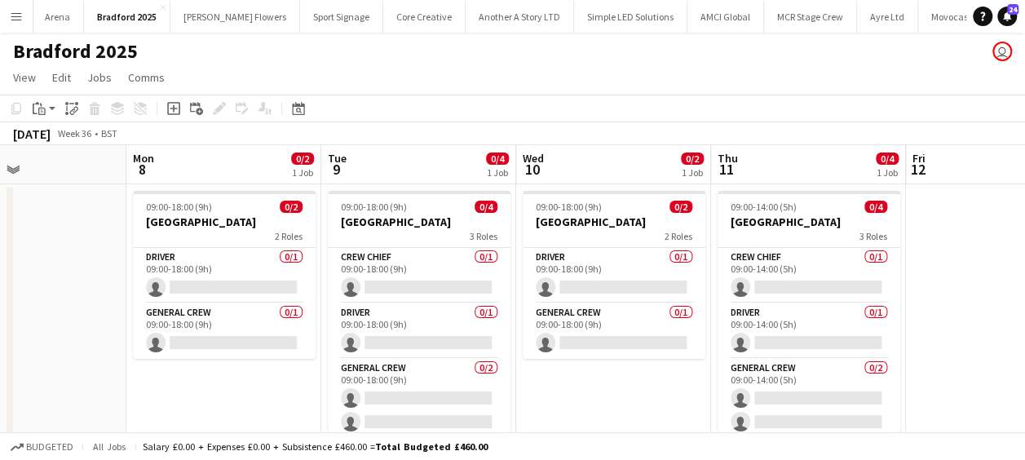
drag, startPoint x: 565, startPoint y: 245, endPoint x: 633, endPoint y: 241, distance: 67.8
click at [633, 241] on app-calendar-viewport "Fri 5 Sat 6 0/4 1 Job Sun 7 Mon 8 0/2 1 Job Tue 9 0/4 1 Job Wed 10 0/2 1 Job Th…" at bounding box center [512, 305] width 1025 height 320
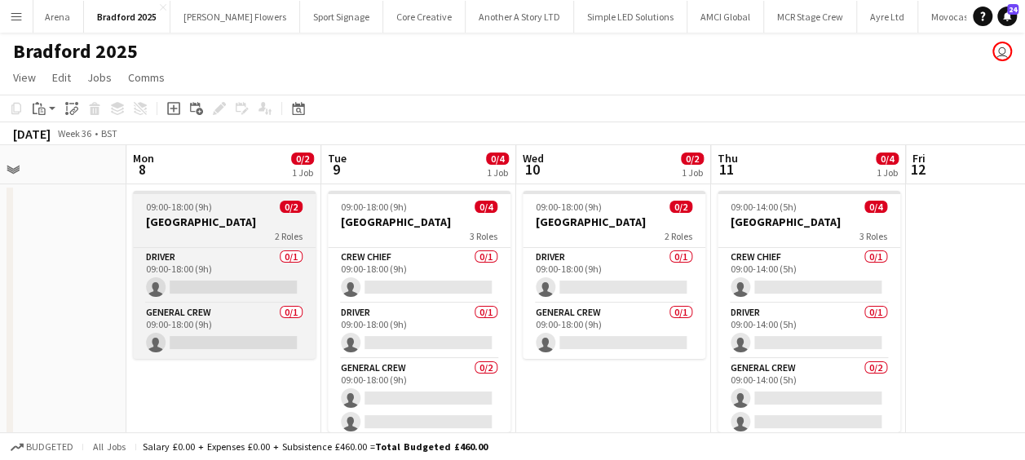
click at [233, 205] on div "09:00-18:00 (9h) 0/2" at bounding box center [224, 207] width 183 height 12
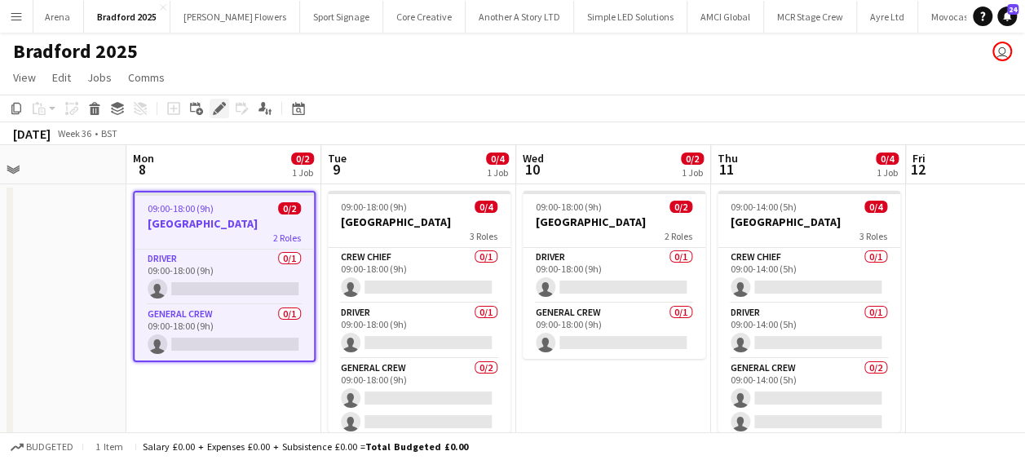
click at [219, 108] on icon at bounding box center [218, 108] width 9 height 9
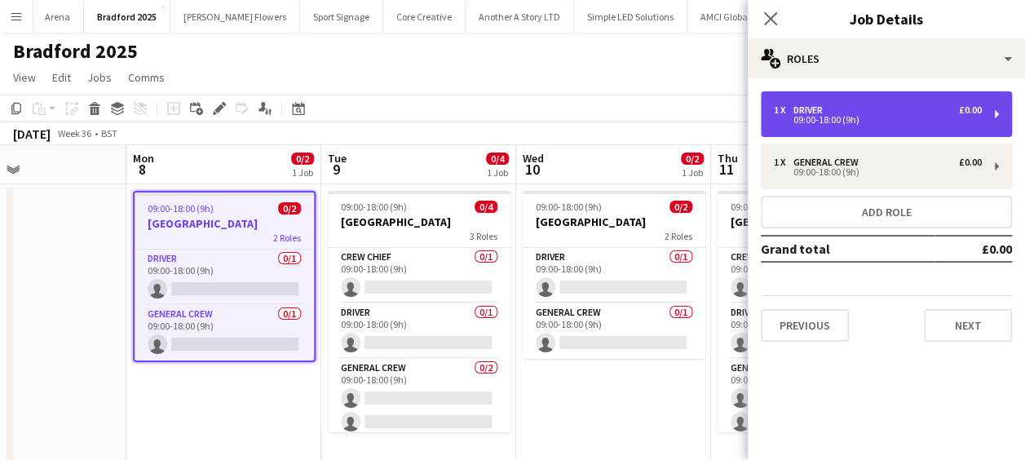
click at [941, 113] on div "1 x Driver £0.00" at bounding box center [878, 109] width 208 height 11
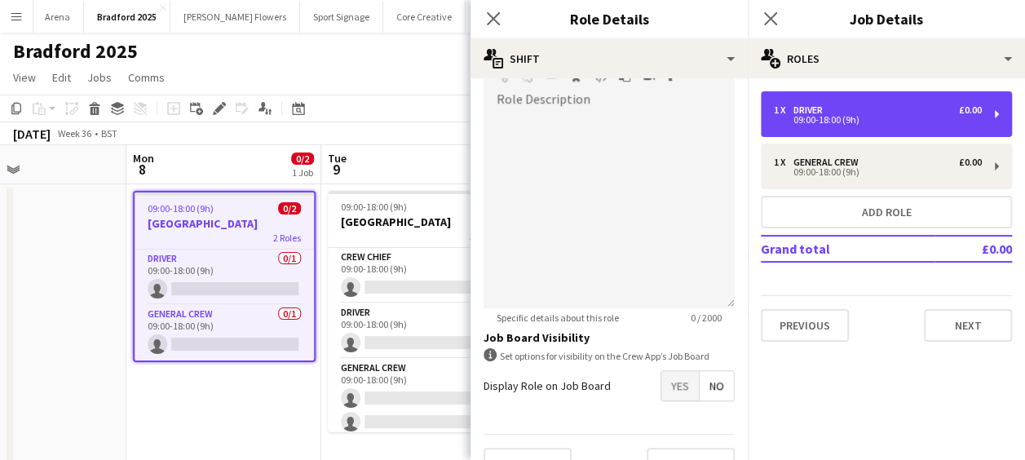
scroll to position [560, 0]
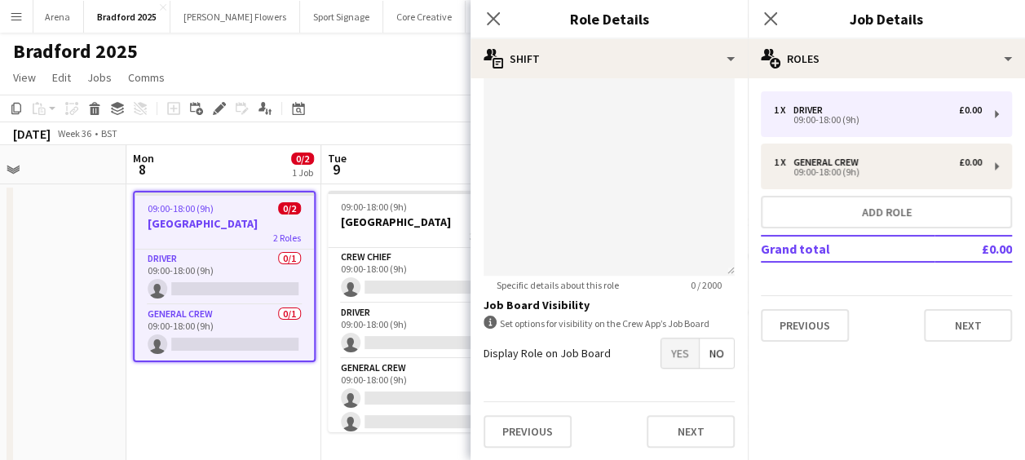
drag, startPoint x: 667, startPoint y: 347, endPoint x: 668, endPoint y: 359, distance: 12.3
click at [667, 347] on span "Yes" at bounding box center [680, 352] width 38 height 29
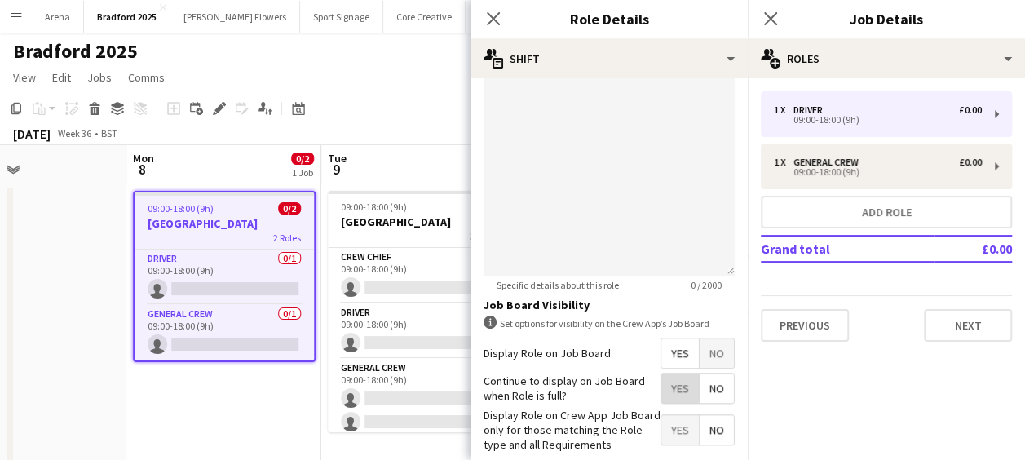
click at [664, 384] on span "Yes" at bounding box center [680, 387] width 38 height 29
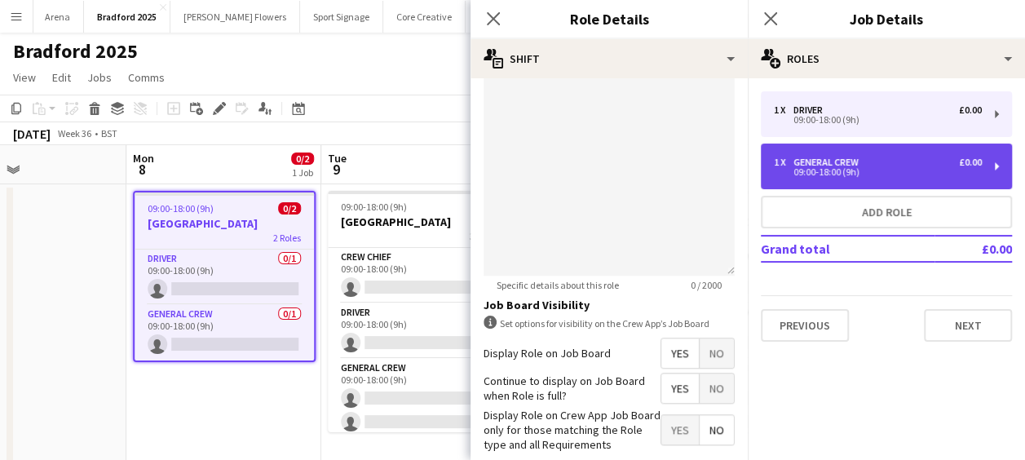
click at [815, 158] on div "General Crew" at bounding box center [829, 162] width 72 height 11
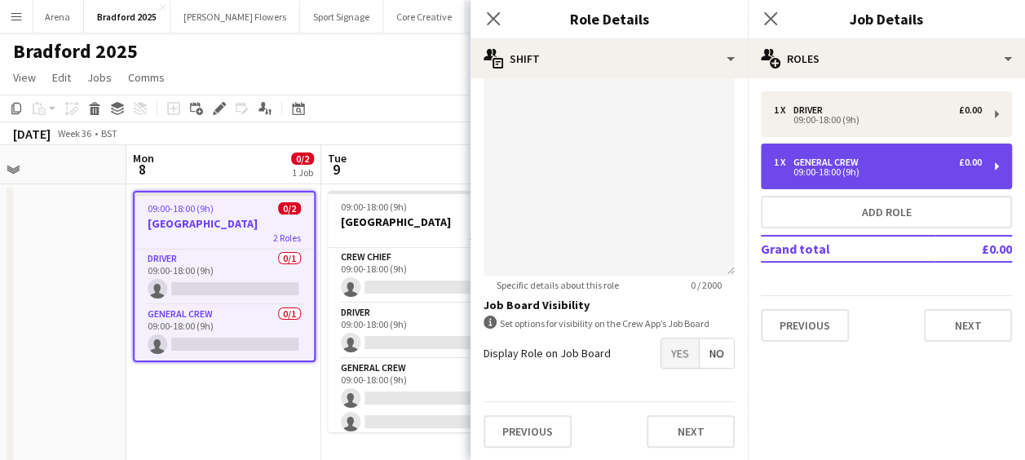
type input "**********"
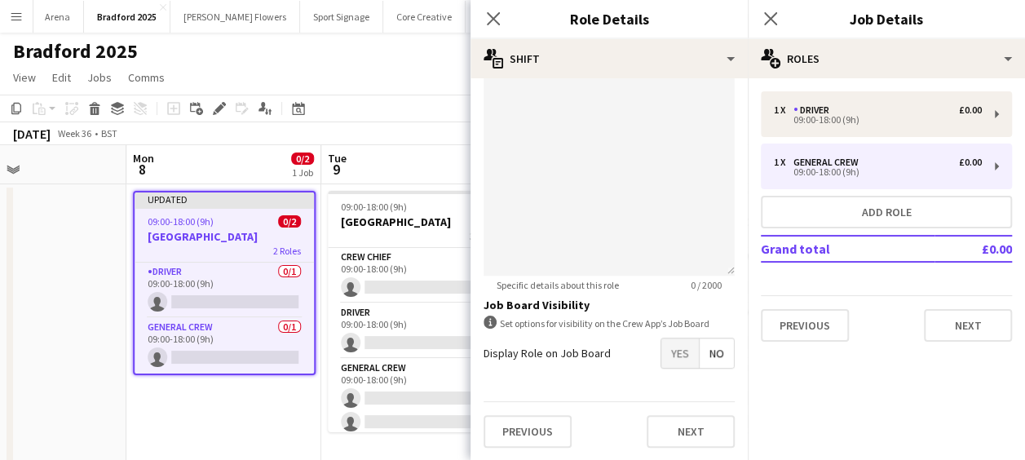
click at [665, 352] on span "Yes" at bounding box center [680, 352] width 38 height 29
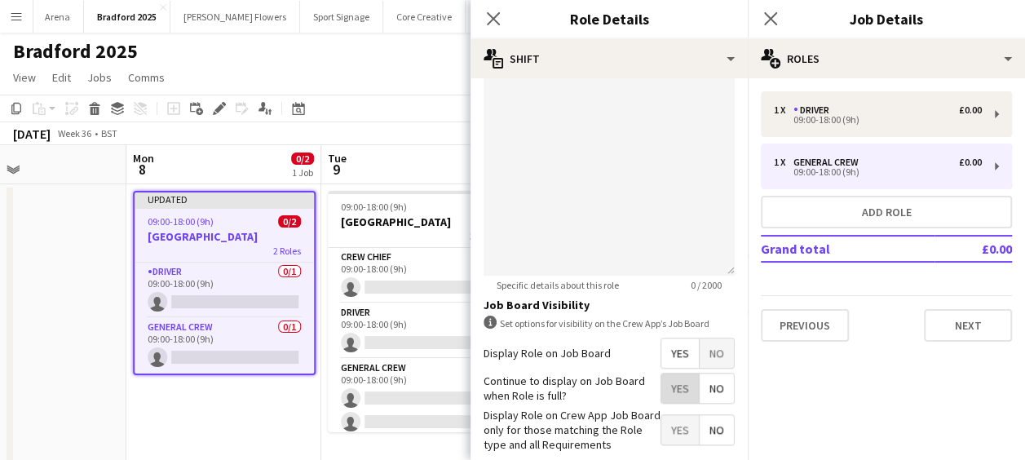
click at [665, 384] on span "Yes" at bounding box center [680, 387] width 38 height 29
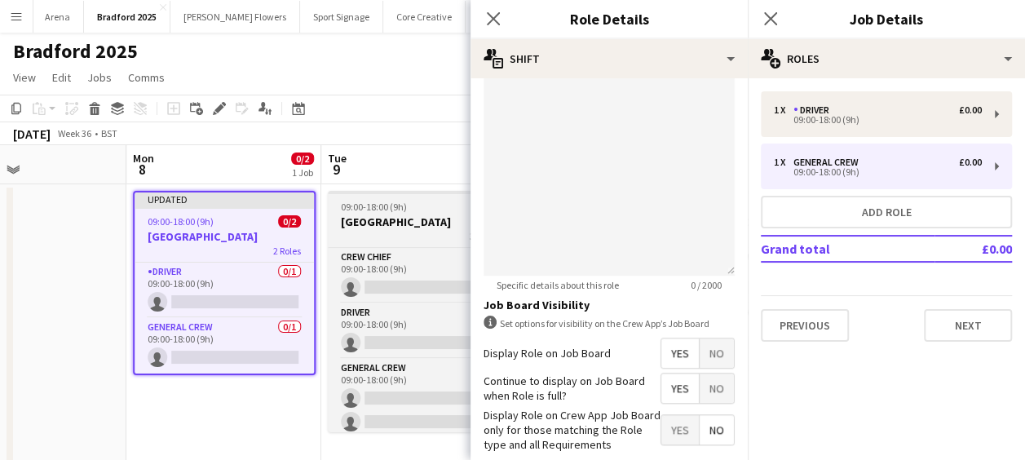
click at [413, 222] on h3 "[GEOGRAPHIC_DATA]" at bounding box center [419, 221] width 183 height 15
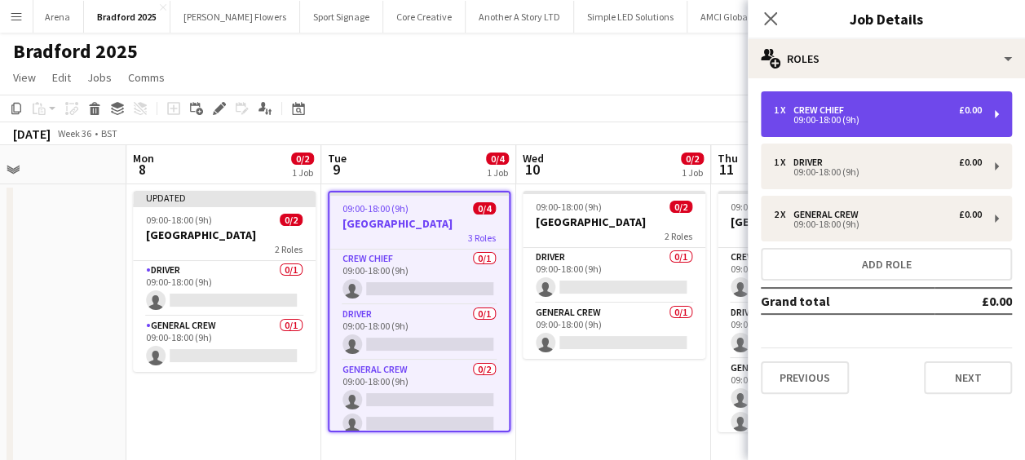
click at [842, 107] on div "Crew Chief" at bounding box center [821, 109] width 57 height 11
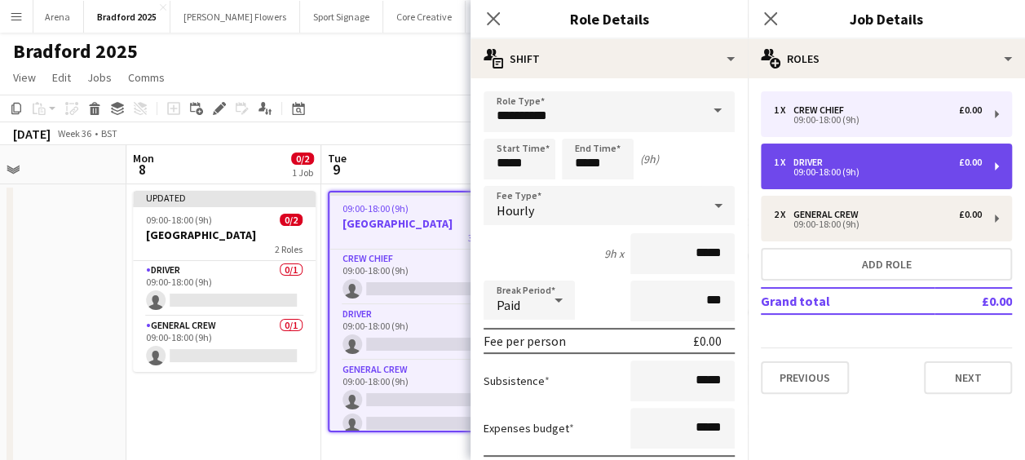
click at [833, 157] on div "1 x Driver £0.00" at bounding box center [878, 162] width 208 height 11
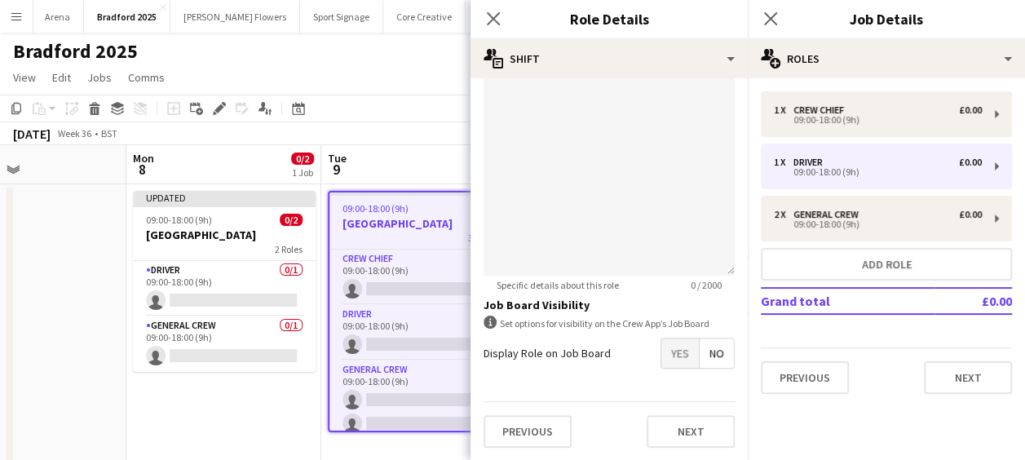
click at [668, 356] on span "Yes" at bounding box center [680, 352] width 38 height 29
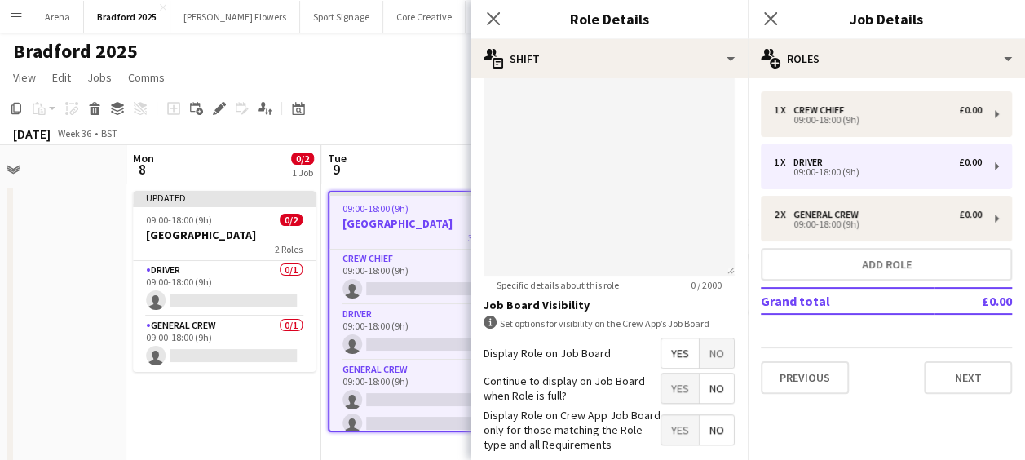
click at [672, 394] on span "Yes" at bounding box center [680, 387] width 38 height 29
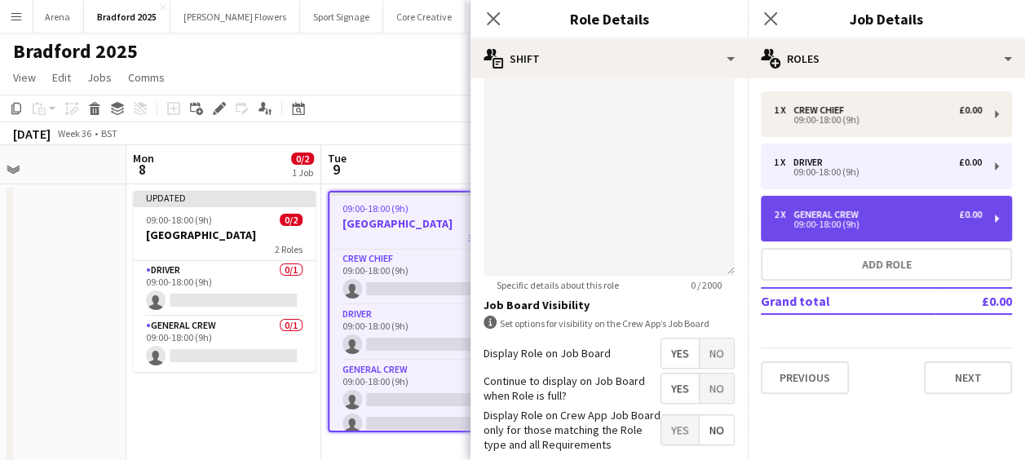
click at [817, 226] on div "09:00-18:00 (9h)" at bounding box center [878, 224] width 208 height 8
type input "**********"
type input "*"
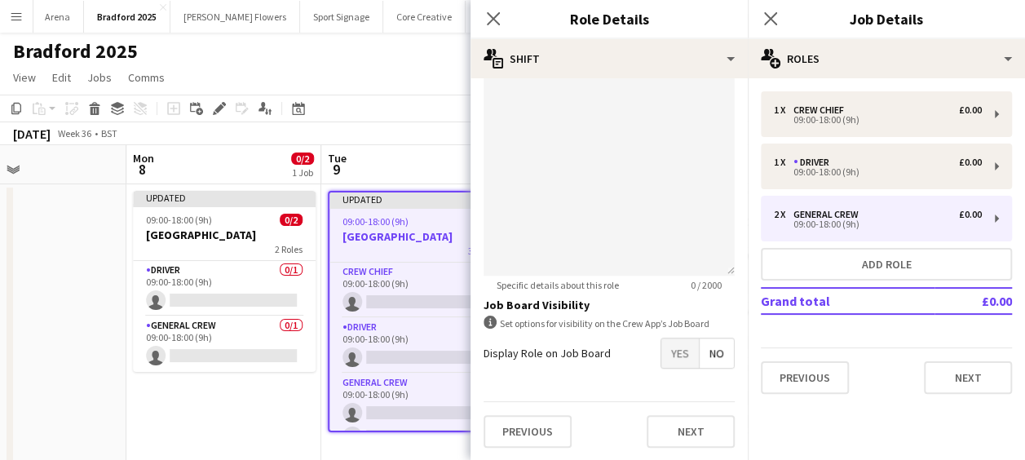
click at [662, 356] on span "Yes" at bounding box center [680, 352] width 38 height 29
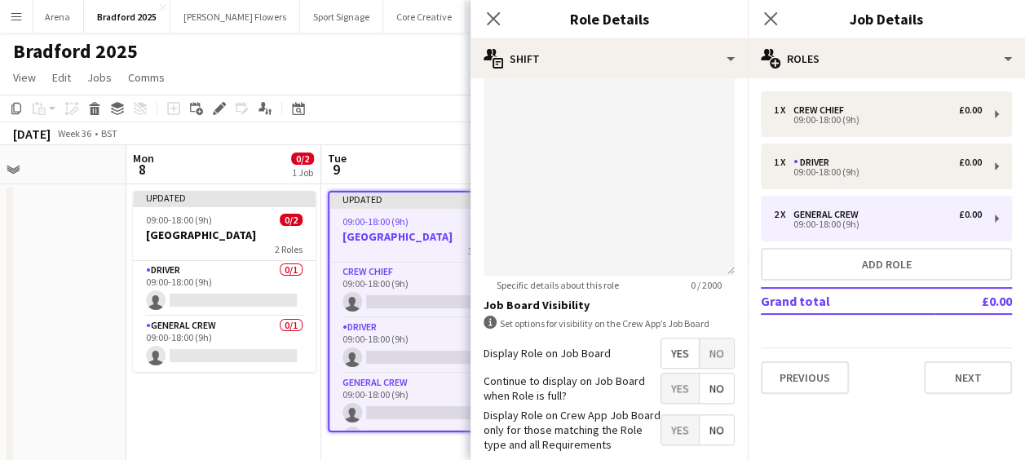
click at [665, 395] on span "Yes" at bounding box center [680, 387] width 38 height 29
click at [496, 17] on icon at bounding box center [492, 18] width 15 height 15
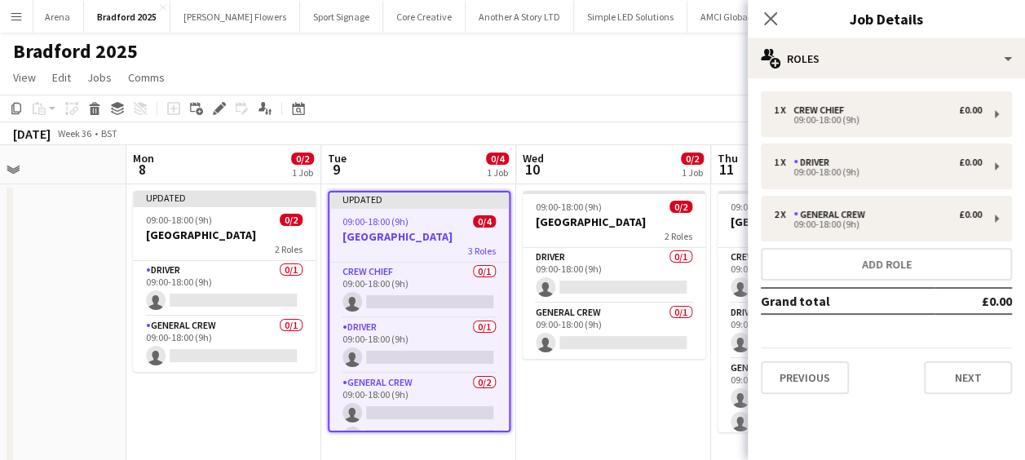
drag, startPoint x: 506, startPoint y: 111, endPoint x: 331, endPoint y: 117, distance: 174.6
click at [318, 113] on app-toolbar "Copy Paste Paste Ctrl+V Paste with crew Ctrl+Shift+V Paste linked Job [GEOGRAPH…" at bounding box center [512, 109] width 1025 height 28
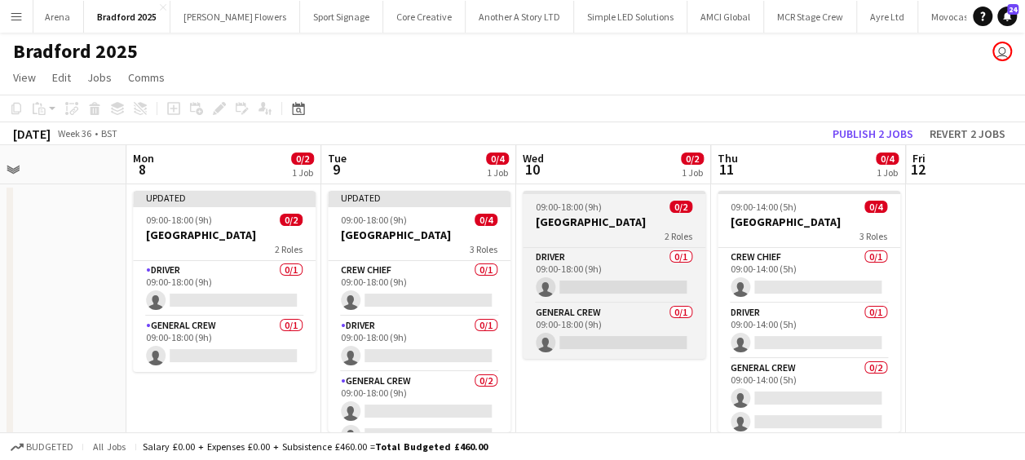
click at [613, 201] on div "09:00-18:00 (9h) 0/2" at bounding box center [614, 207] width 183 height 12
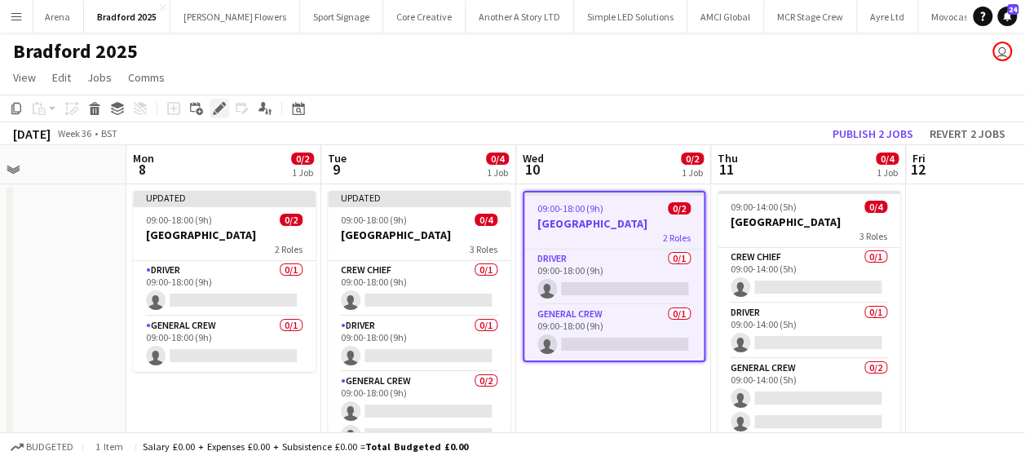
click at [220, 104] on icon at bounding box center [218, 108] width 9 height 9
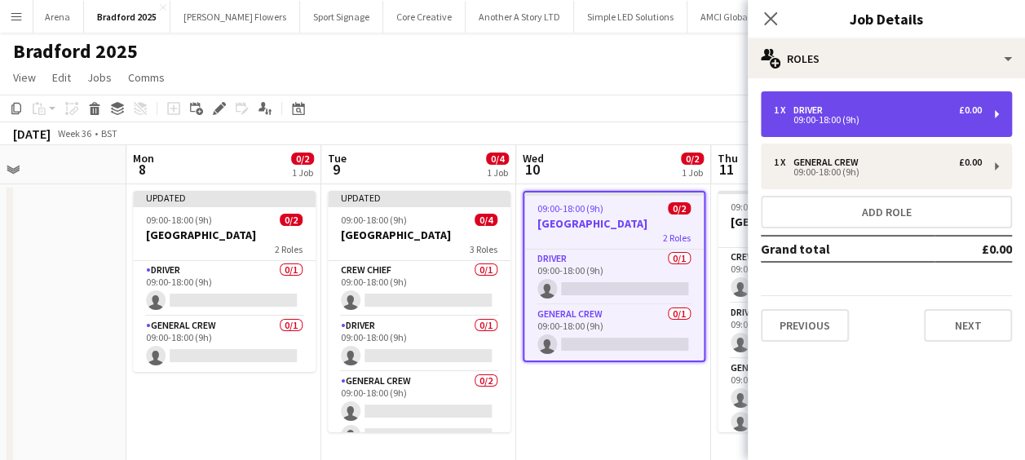
click at [820, 106] on div "Driver" at bounding box center [811, 109] width 36 height 11
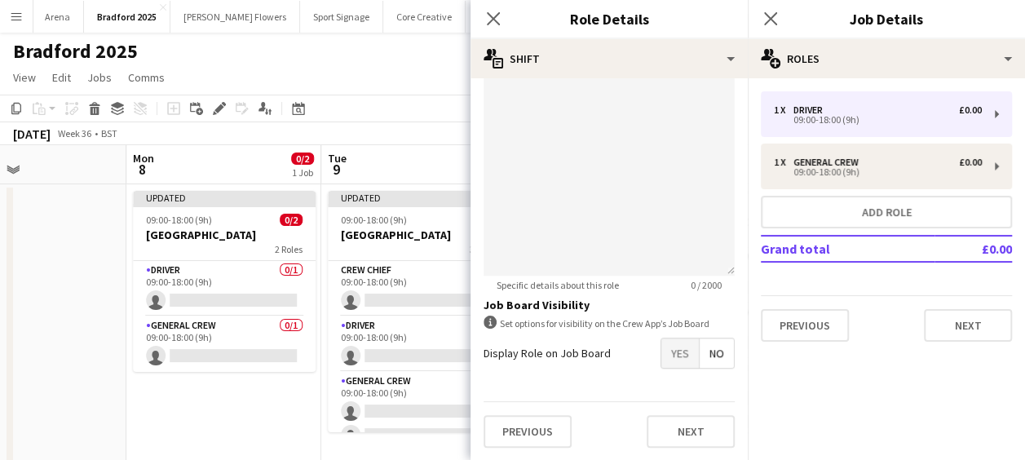
click at [674, 346] on span "Yes" at bounding box center [680, 352] width 38 height 29
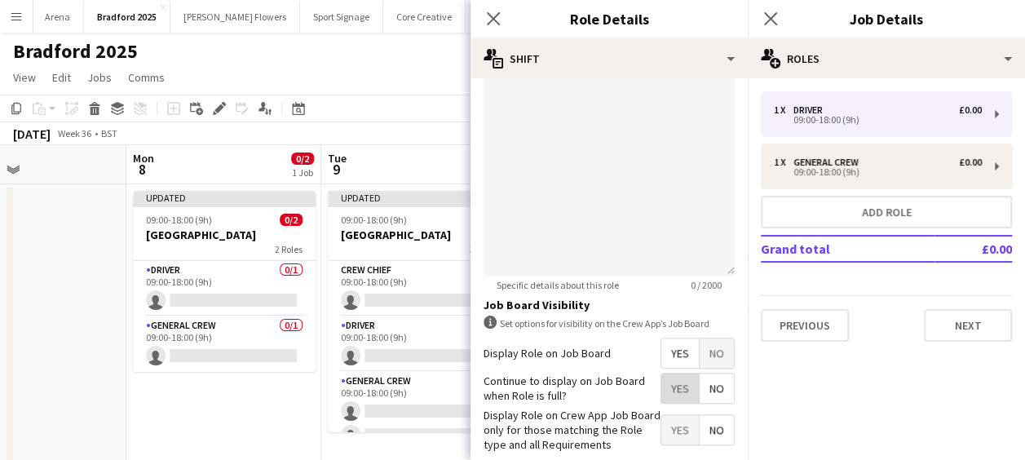
click at [674, 385] on span "Yes" at bounding box center [680, 387] width 38 height 29
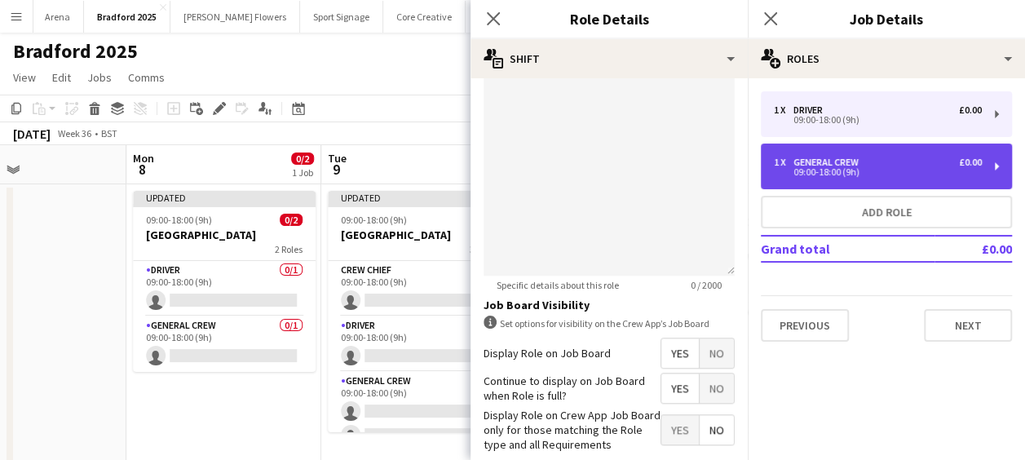
click at [798, 183] on div "1 x General Crew £0.00 09:00-18:00 (9h)" at bounding box center [886, 167] width 251 height 46
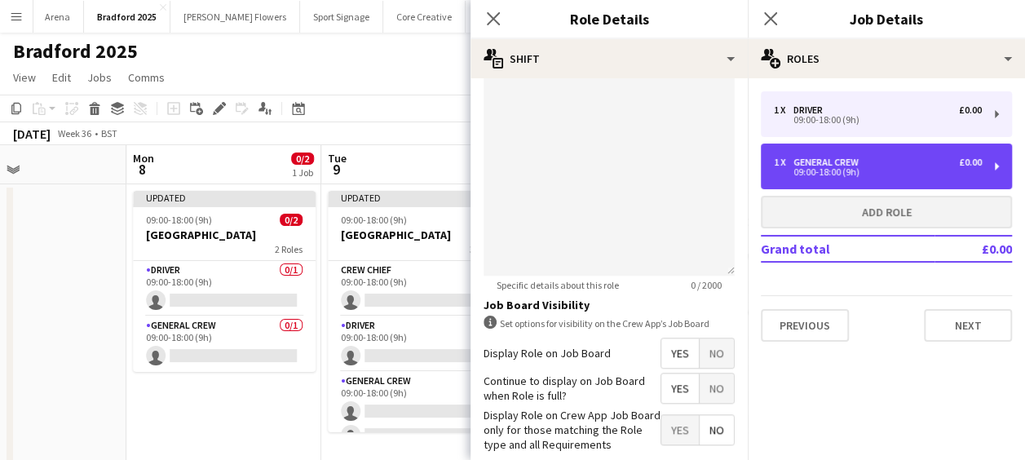
type input "**********"
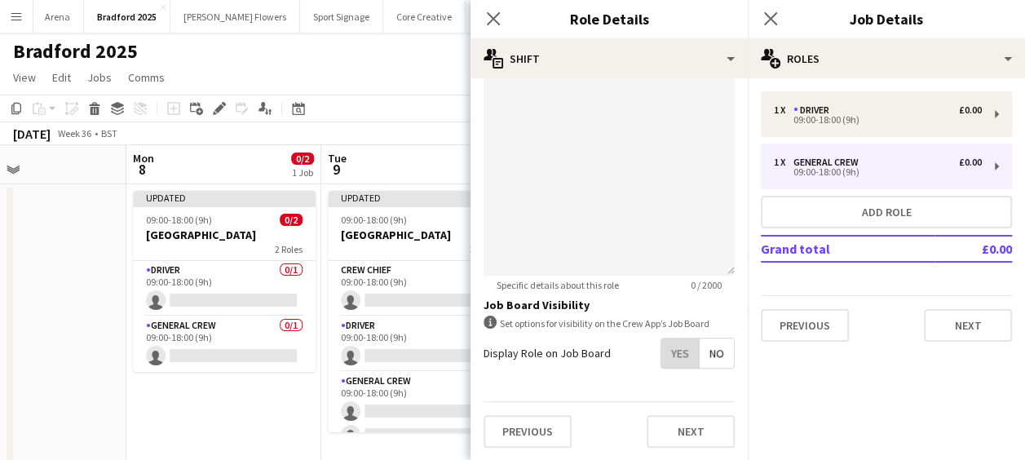
click at [674, 351] on span "Yes" at bounding box center [680, 352] width 38 height 29
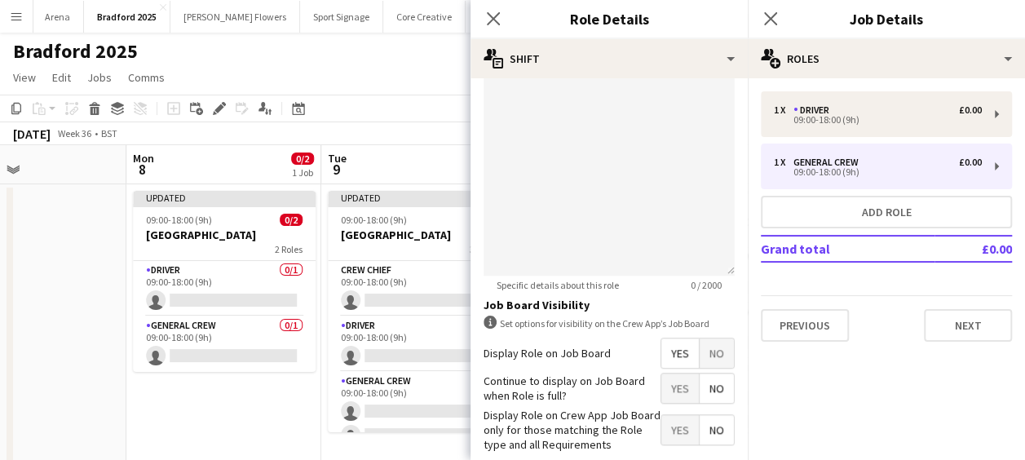
click at [672, 391] on span "Yes" at bounding box center [680, 387] width 38 height 29
click at [497, 21] on icon "Close pop-in" at bounding box center [492, 18] width 15 height 15
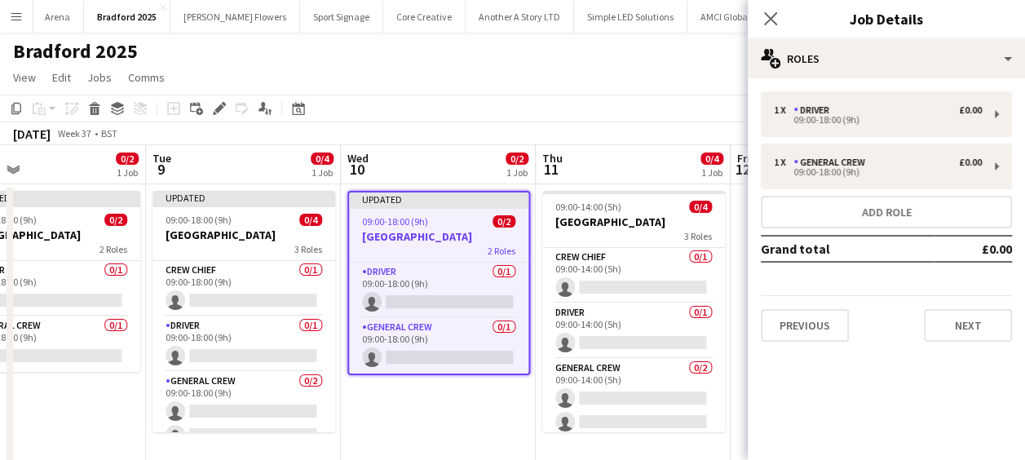
drag, startPoint x: 552, startPoint y: 267, endPoint x: 338, endPoint y: 272, distance: 214.5
click at [338, 272] on app-calendar-viewport "Fri 5 Sat 6 0/4 1 Job Sun 7 Mon 8 0/2 1 Job Tue 9 0/4 1 Job Wed 10 0/2 1 Job Th…" at bounding box center [512, 305] width 1025 height 320
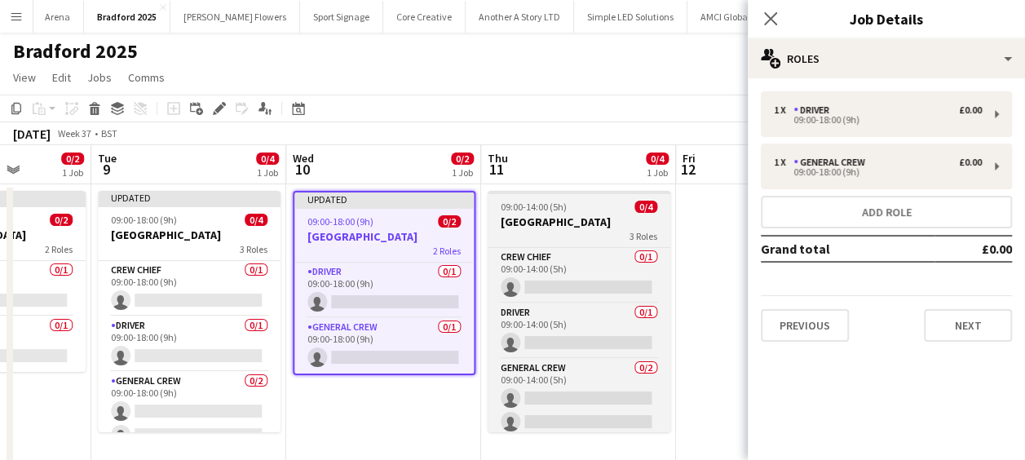
click at [558, 210] on span "09:00-14:00 (5h)" at bounding box center [534, 207] width 66 height 12
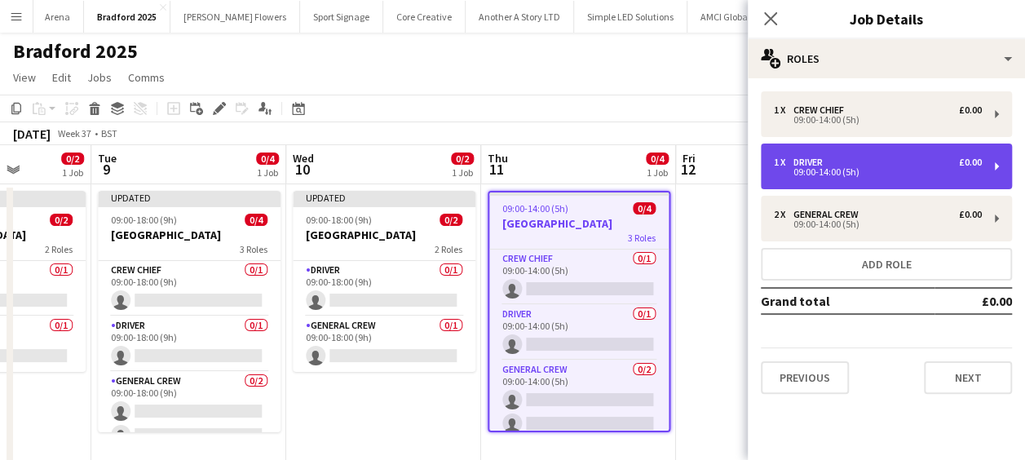
click at [812, 165] on div "Driver" at bounding box center [811, 162] width 36 height 11
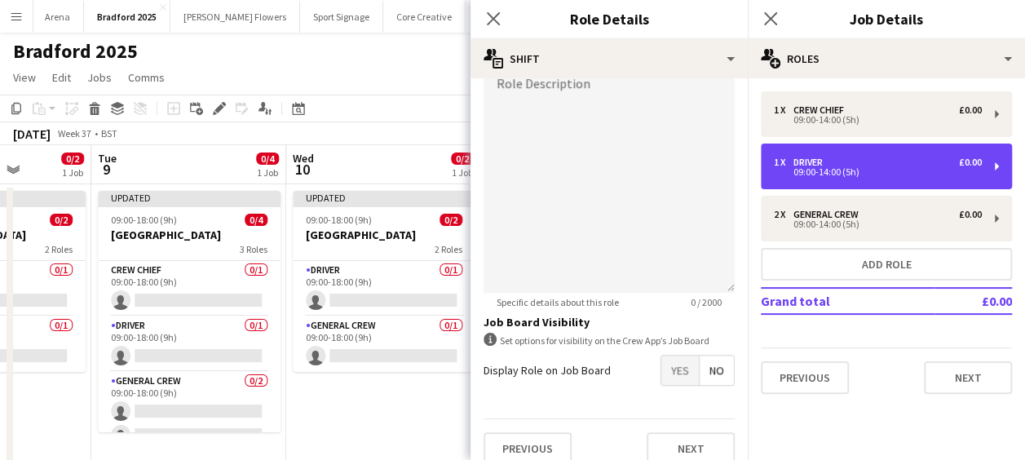
scroll to position [560, 0]
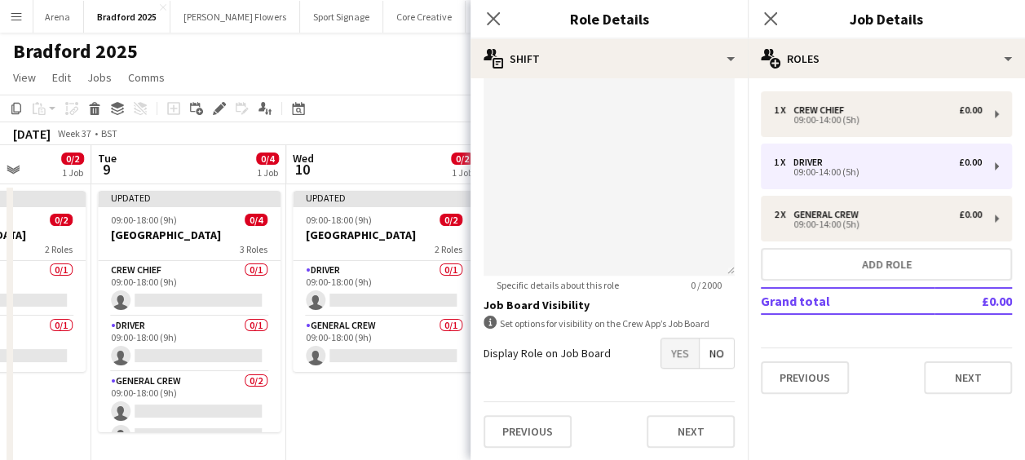
click at [673, 356] on span "Yes" at bounding box center [680, 352] width 38 height 29
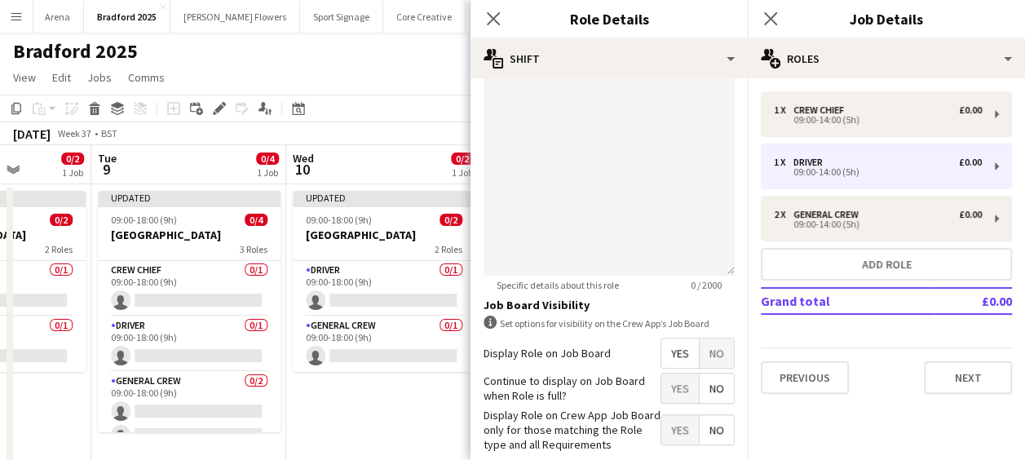
click at [670, 394] on span "Yes" at bounding box center [680, 387] width 38 height 29
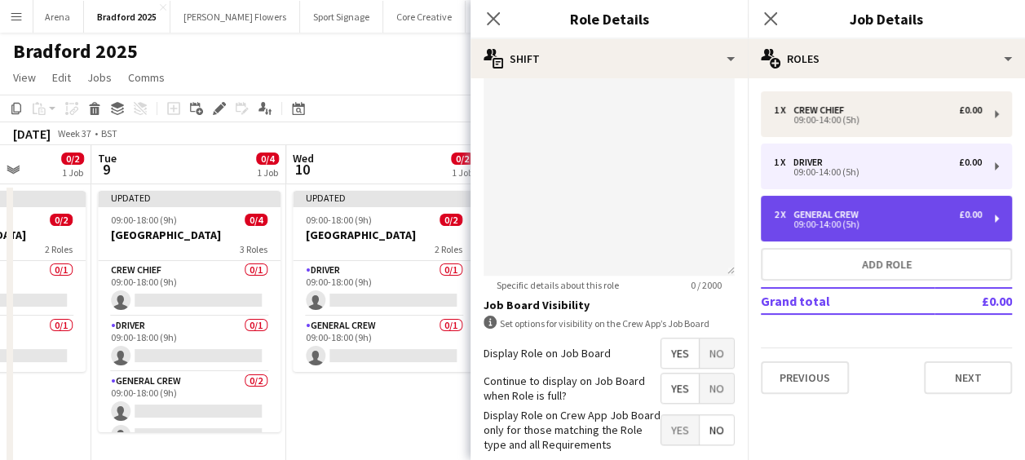
click at [819, 211] on div "General Crew" at bounding box center [829, 214] width 72 height 11
type input "**********"
type input "*"
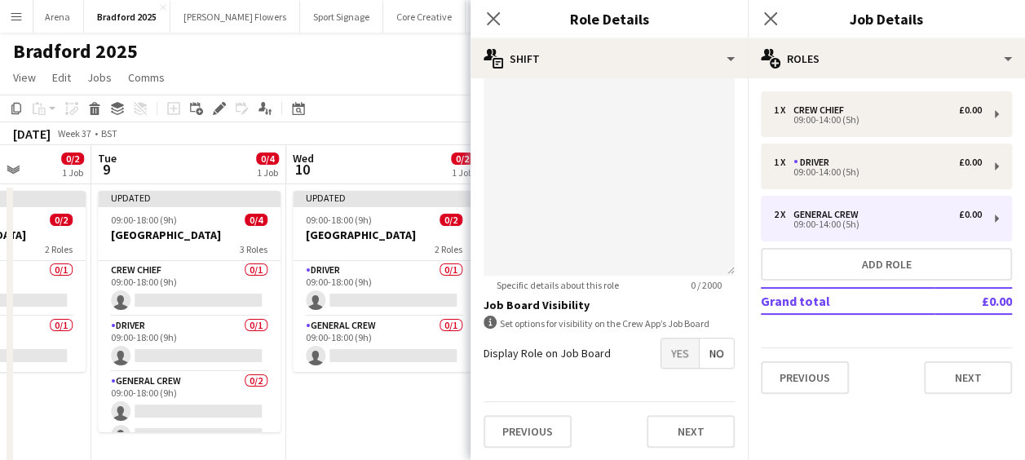
drag, startPoint x: 672, startPoint y: 344, endPoint x: 670, endPoint y: 371, distance: 27.0
click at [671, 346] on span "Yes" at bounding box center [680, 352] width 38 height 29
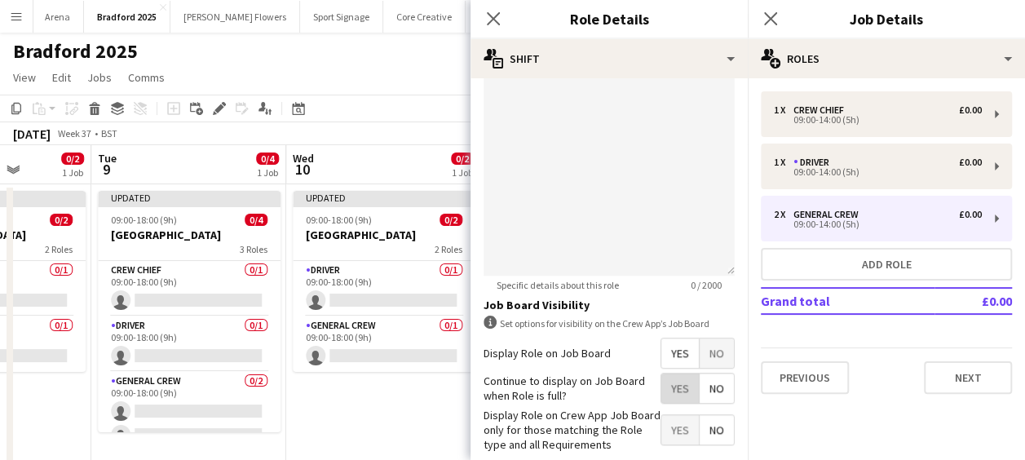
click at [669, 382] on span "Yes" at bounding box center [680, 387] width 38 height 29
click at [501, 22] on icon "Close pop-in" at bounding box center [492, 18] width 15 height 15
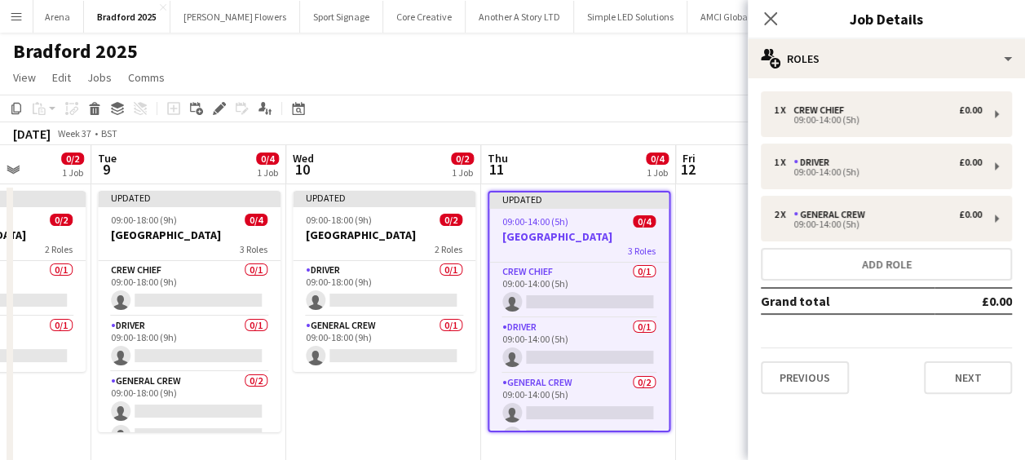
click at [583, 95] on app-toolbar "Copy Paste Paste Ctrl+V Paste with crew Ctrl+Shift+V Paste linked Job [GEOGRAPH…" at bounding box center [512, 109] width 1025 height 28
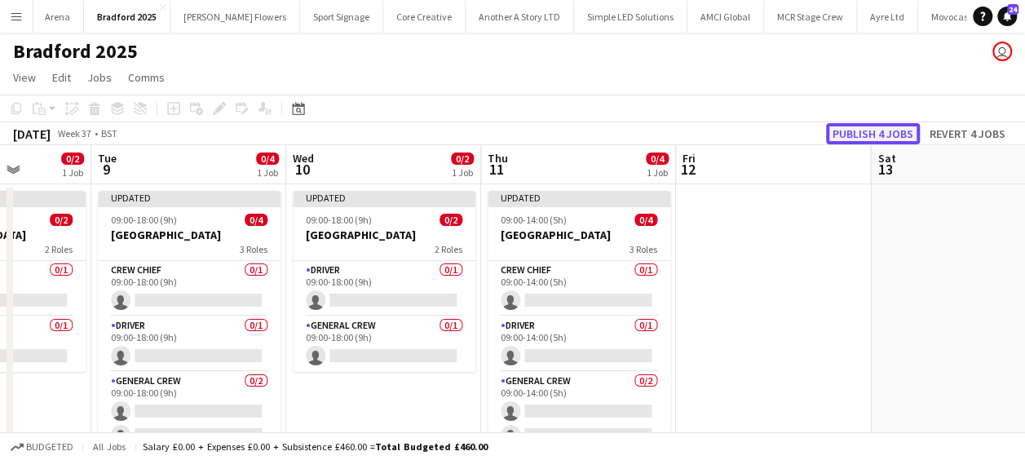
click at [882, 131] on button "Publish 4 jobs" at bounding box center [873, 133] width 94 height 21
